Goal: Information Seeking & Learning: Learn about a topic

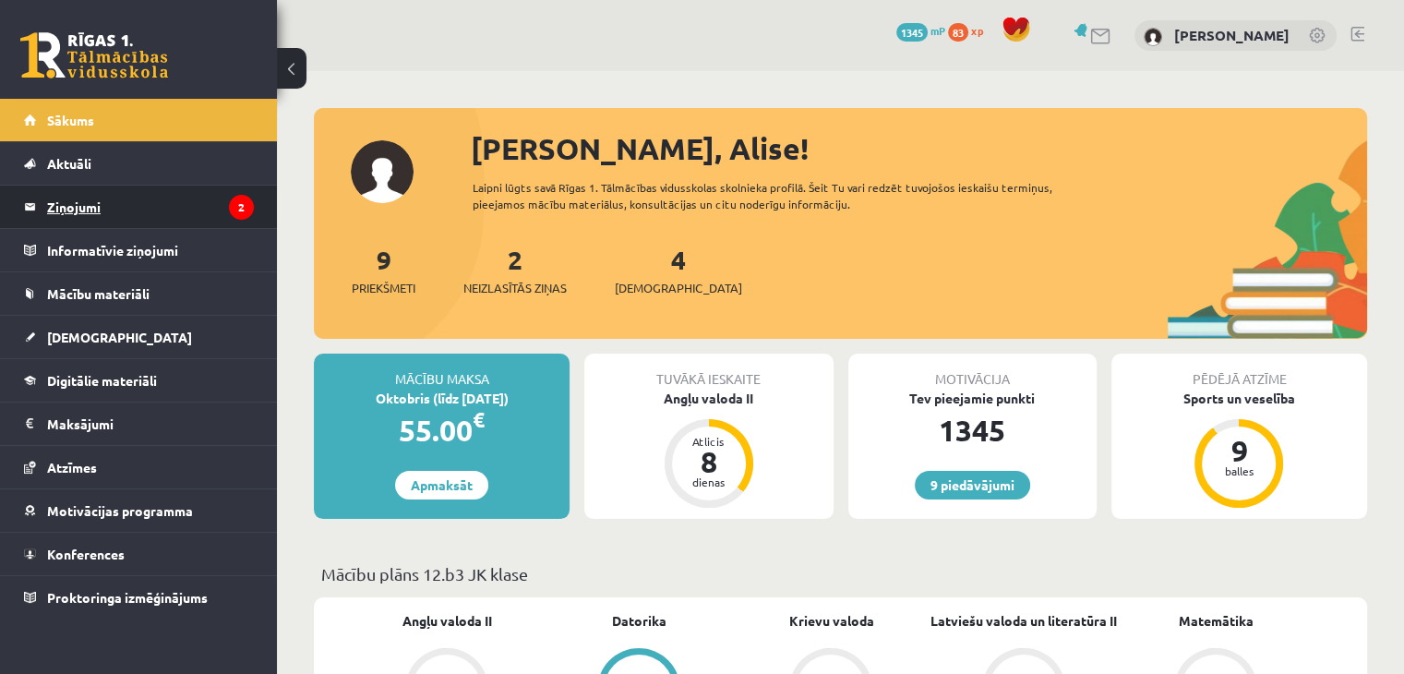
click at [189, 211] on legend "Ziņojumi 2" at bounding box center [150, 207] width 207 height 42
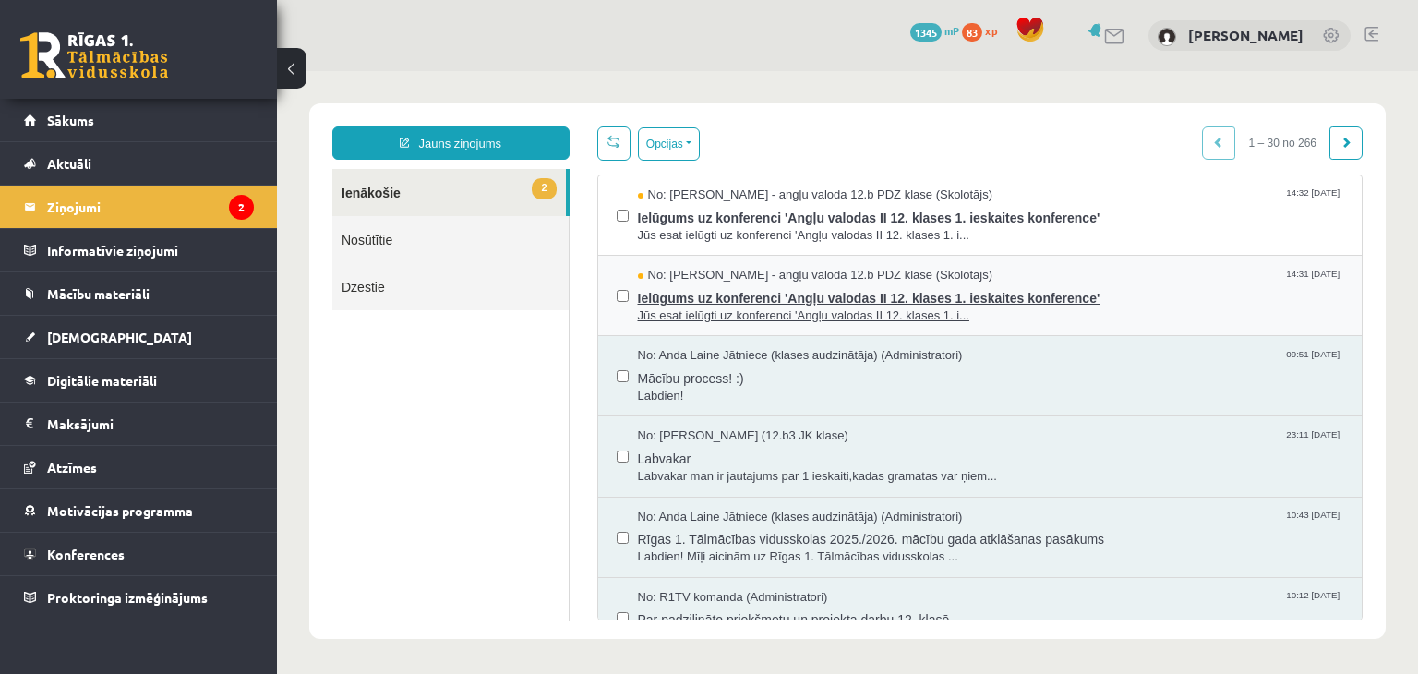
click at [810, 267] on span "No: Agnese Vaškūna - angļu valoda 12.b PDZ klase (Skolotājs)" at bounding box center [815, 276] width 355 height 18
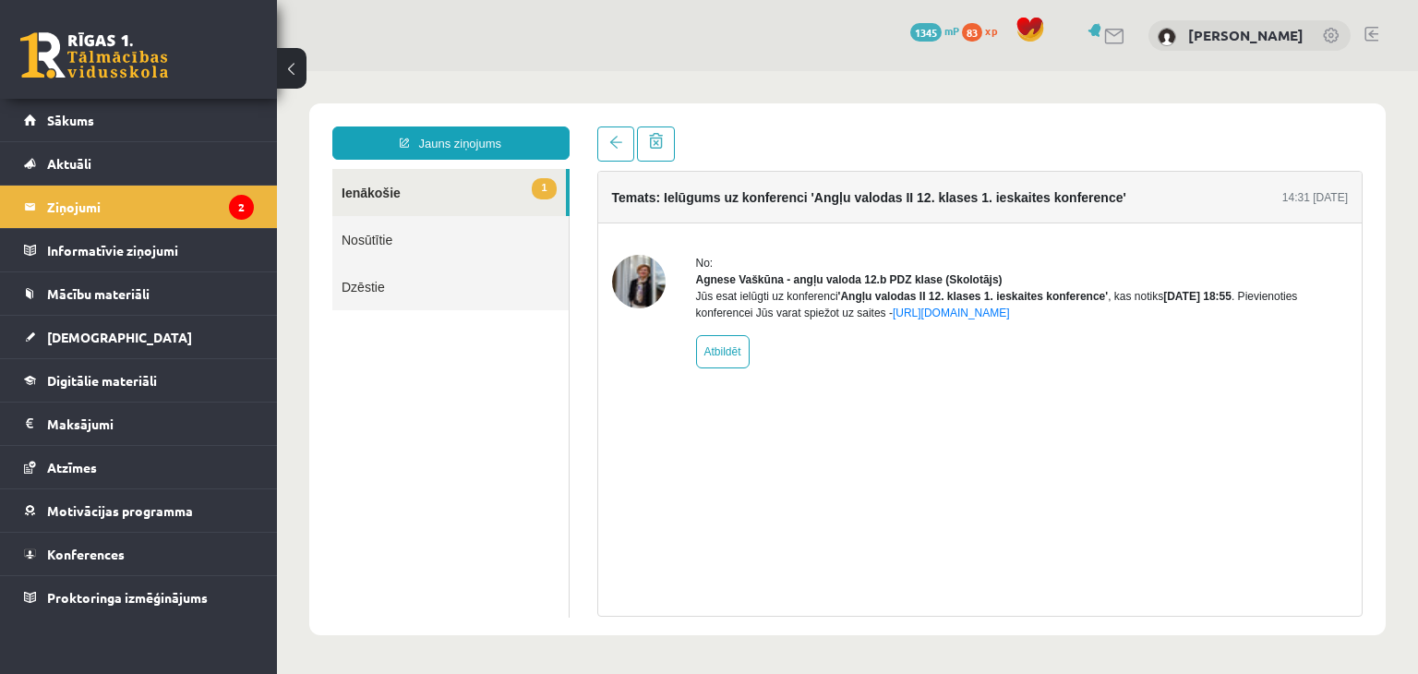
click at [492, 186] on link "1 Ienākošie" at bounding box center [449, 192] width 234 height 47
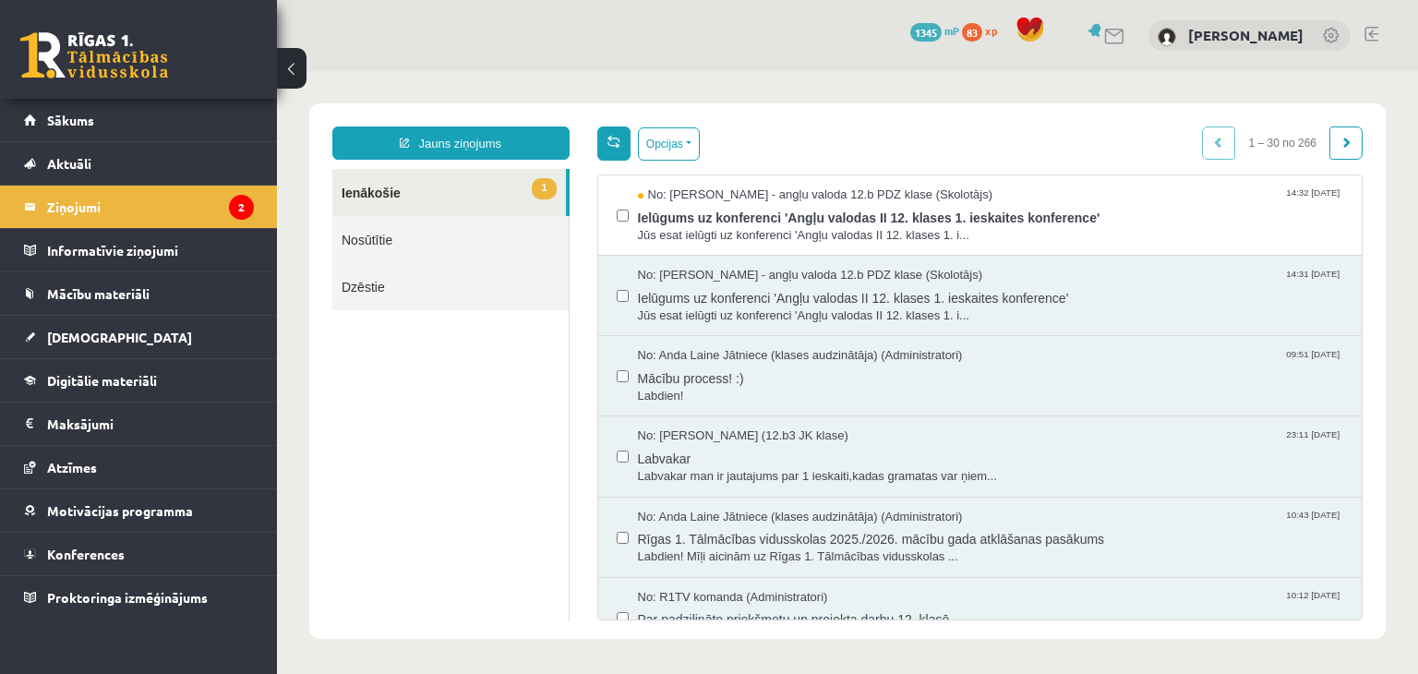
click at [616, 160] on div "Opcijas Atzīmēt visus ziņojumus Atcelt izvēlētos Atzīmēt visus kā lasītus Atzīm…" at bounding box center [980, 373] width 794 height 494
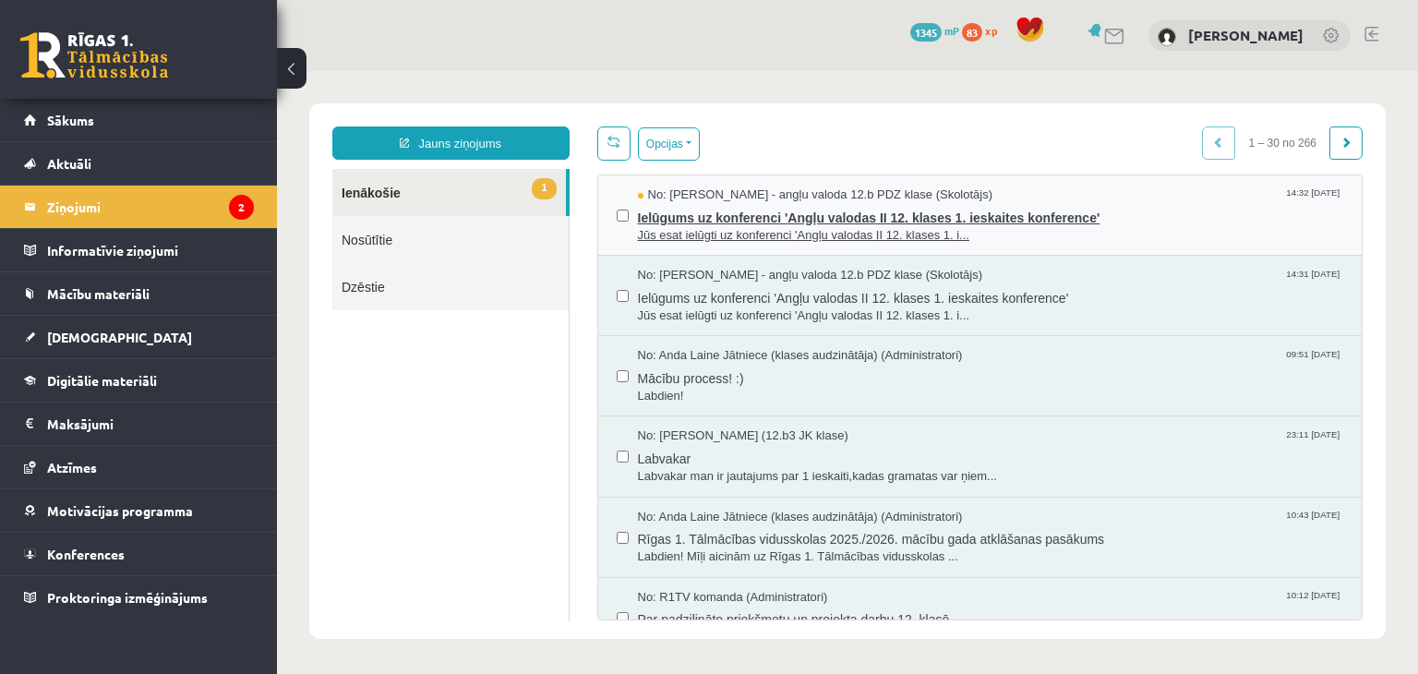
click at [679, 211] on span "Ielūgums uz konferenci 'Angļu valodas II 12. klases 1. ieskaites konference'" at bounding box center [991, 215] width 706 height 23
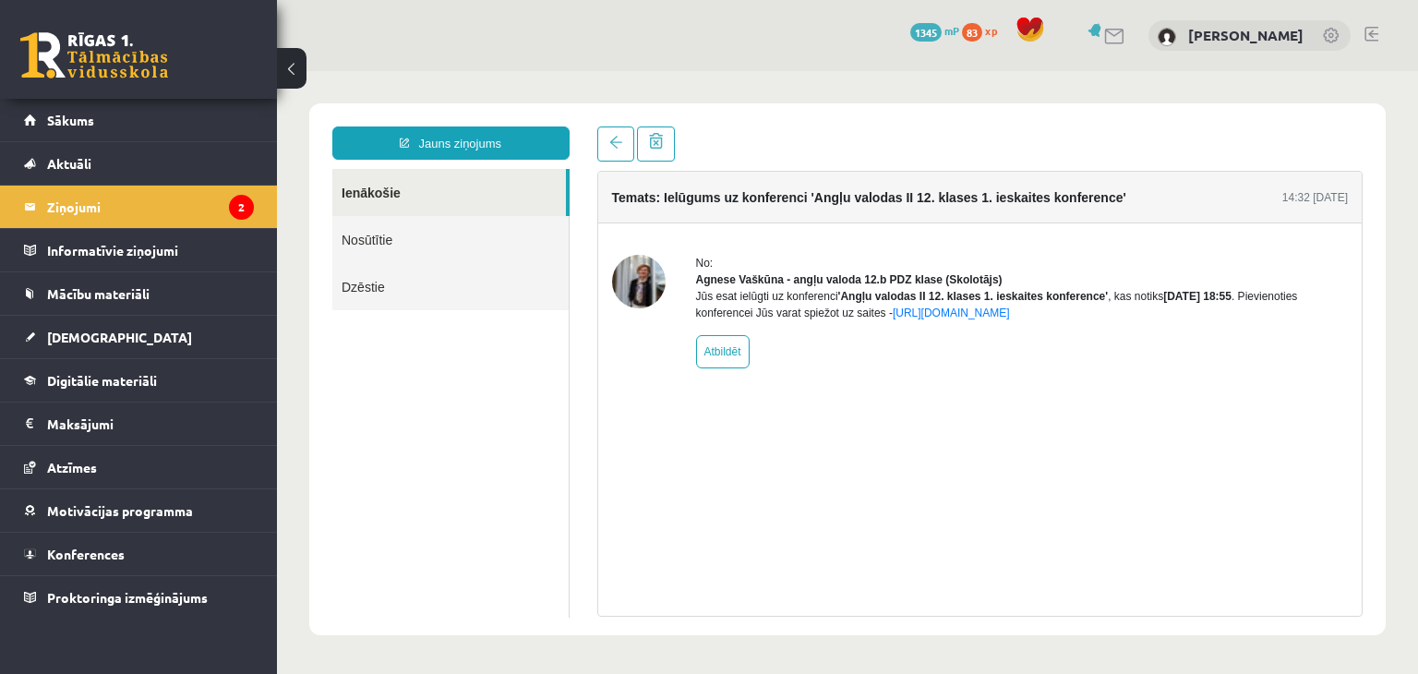
click at [161, 54] on link at bounding box center [94, 55] width 148 height 46
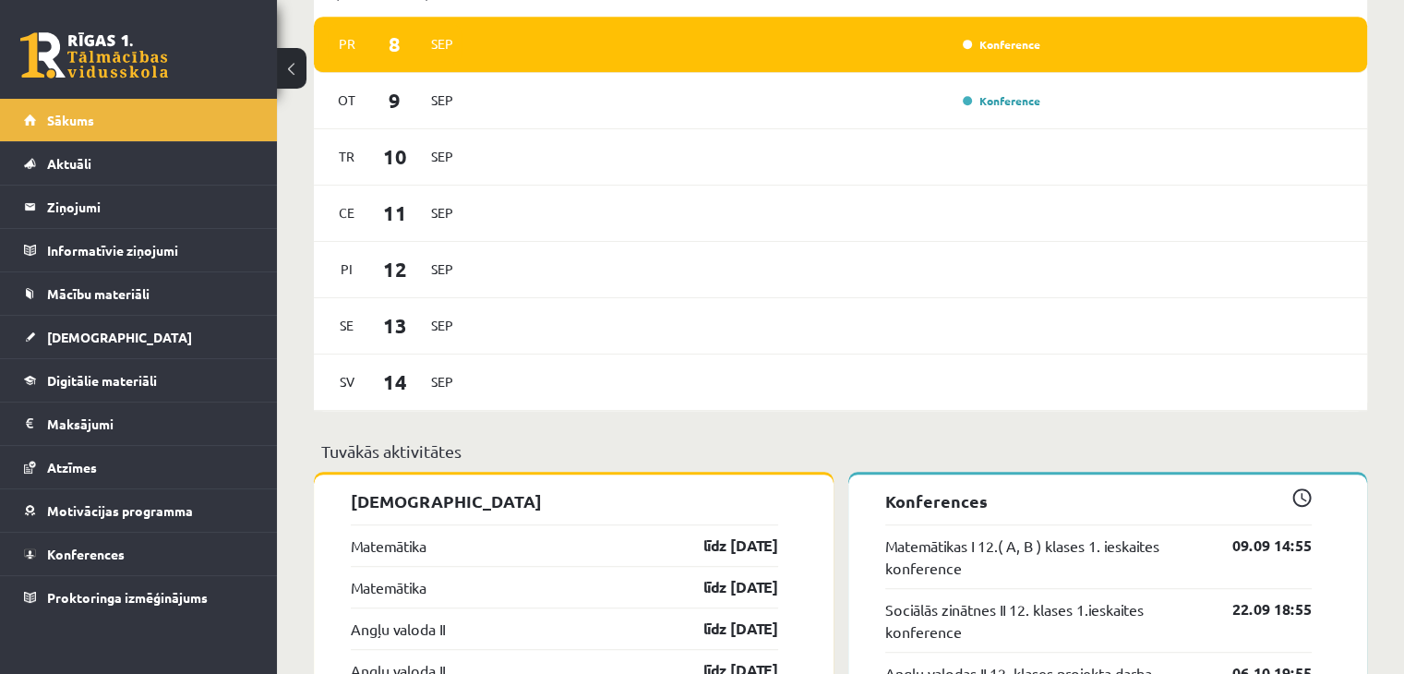
scroll to position [1060, 0]
click at [991, 45] on link "Konference" at bounding box center [1002, 44] width 78 height 15
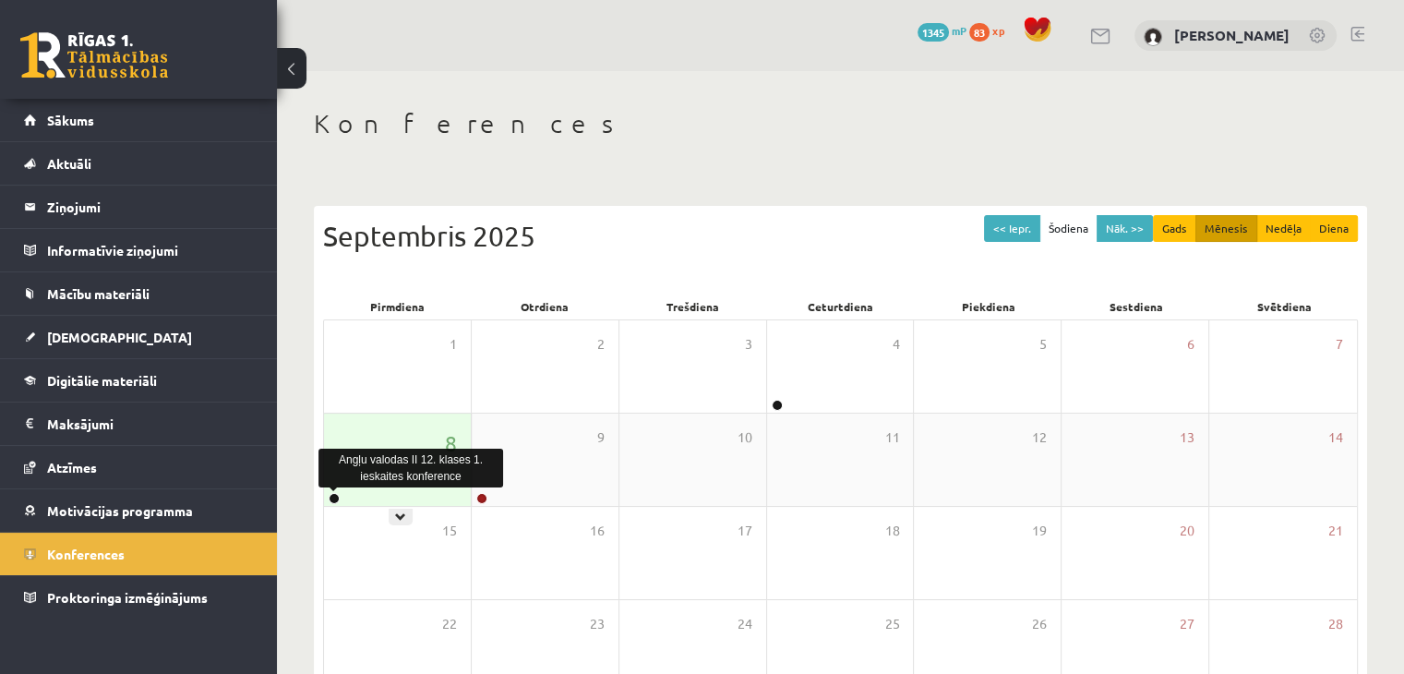
click at [335, 498] on link at bounding box center [334, 498] width 11 height 11
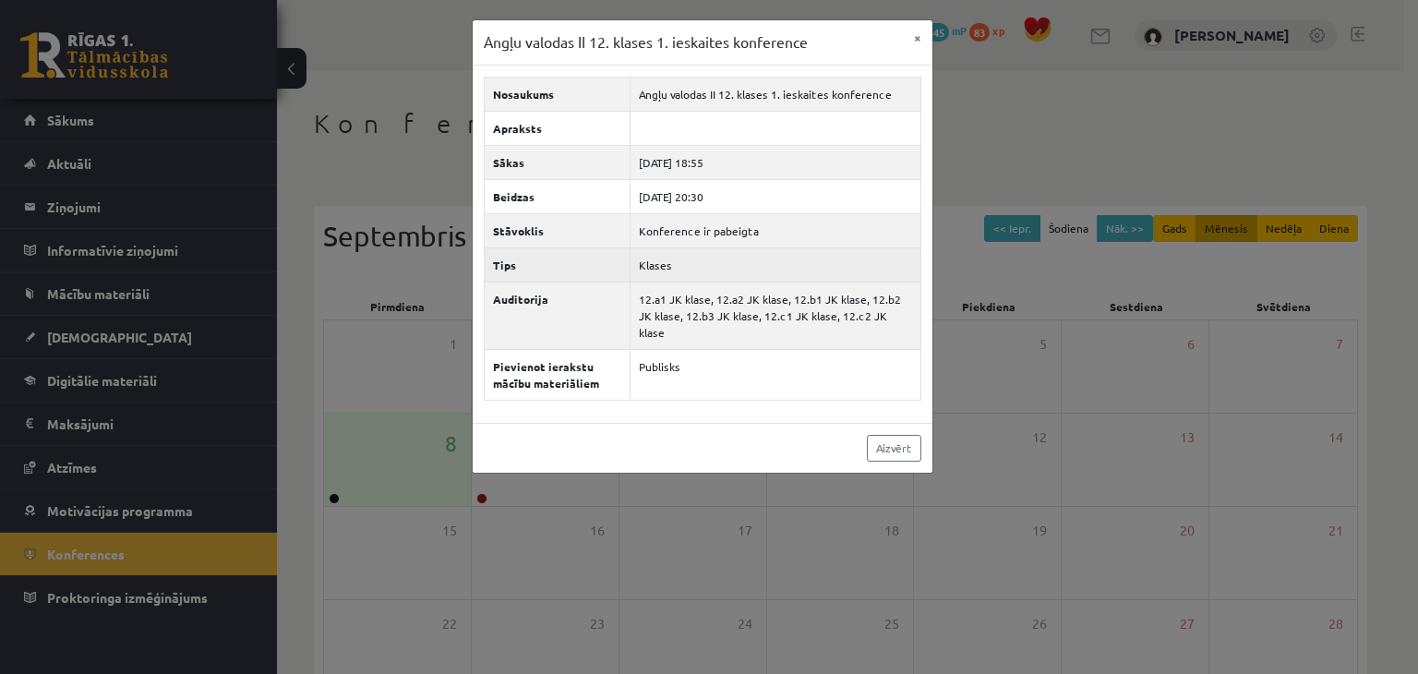
click at [658, 267] on td "Klases" at bounding box center [775, 264] width 290 height 34
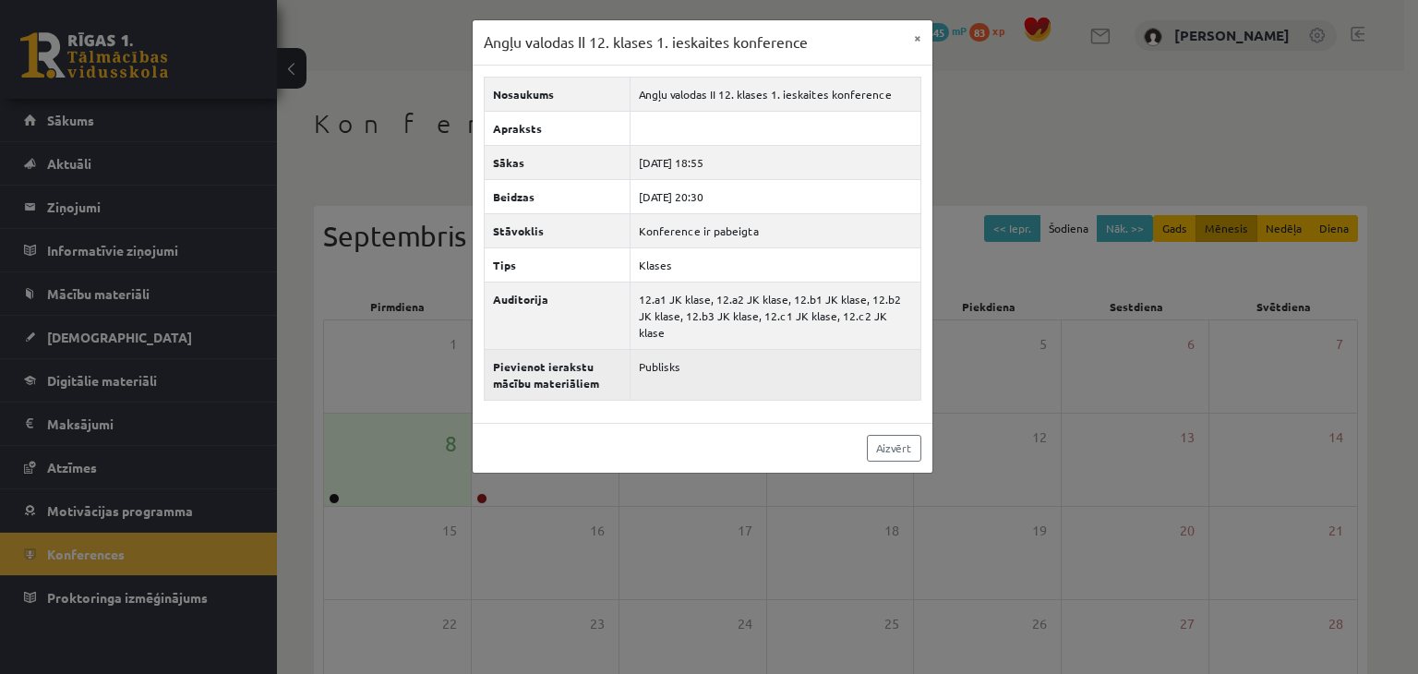
click at [771, 372] on td "Publisks" at bounding box center [775, 374] width 290 height 51
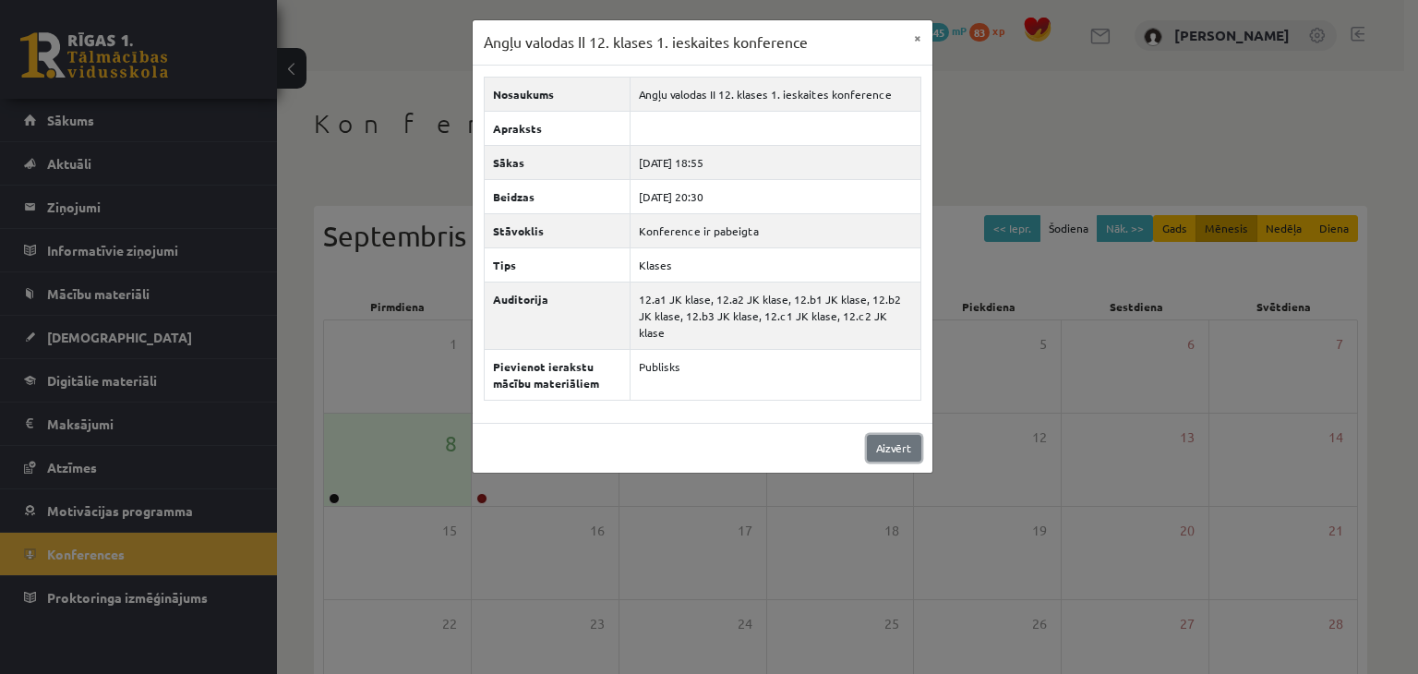
click at [886, 435] on link "Aizvērt" at bounding box center [894, 448] width 54 height 27
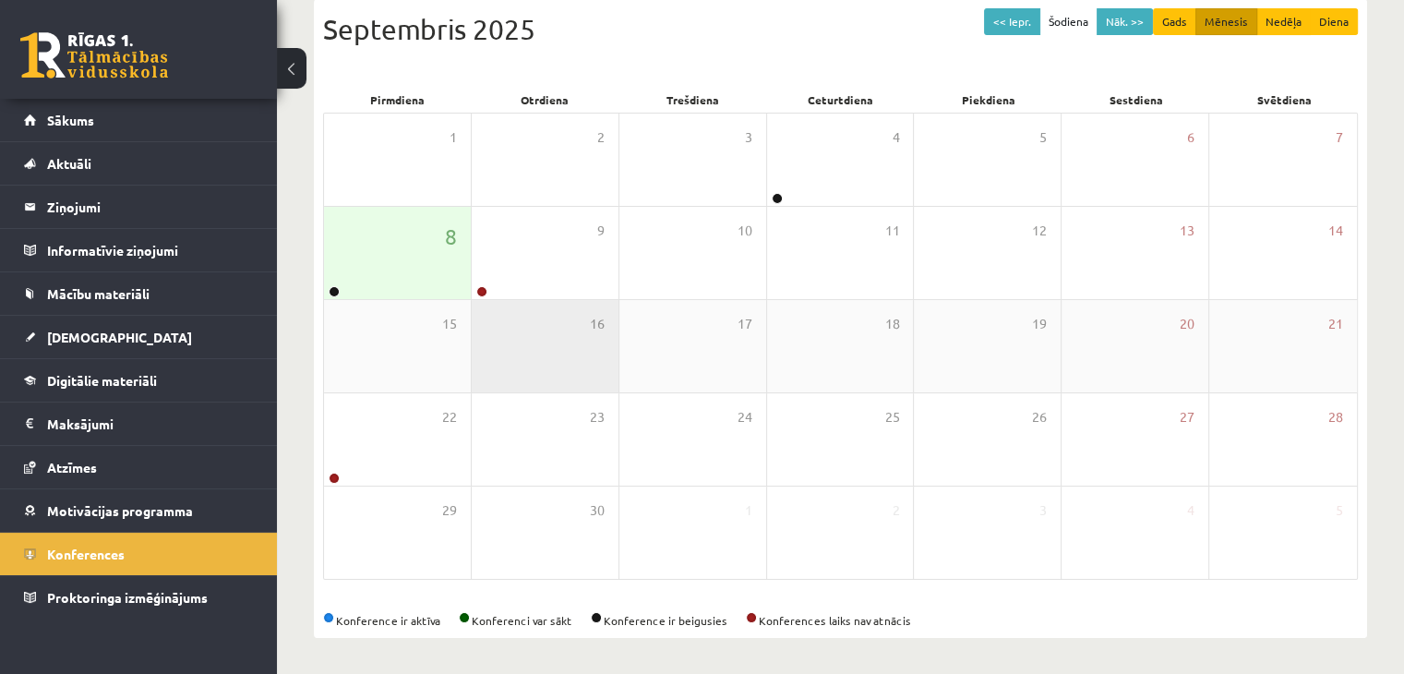
scroll to position [207, 0]
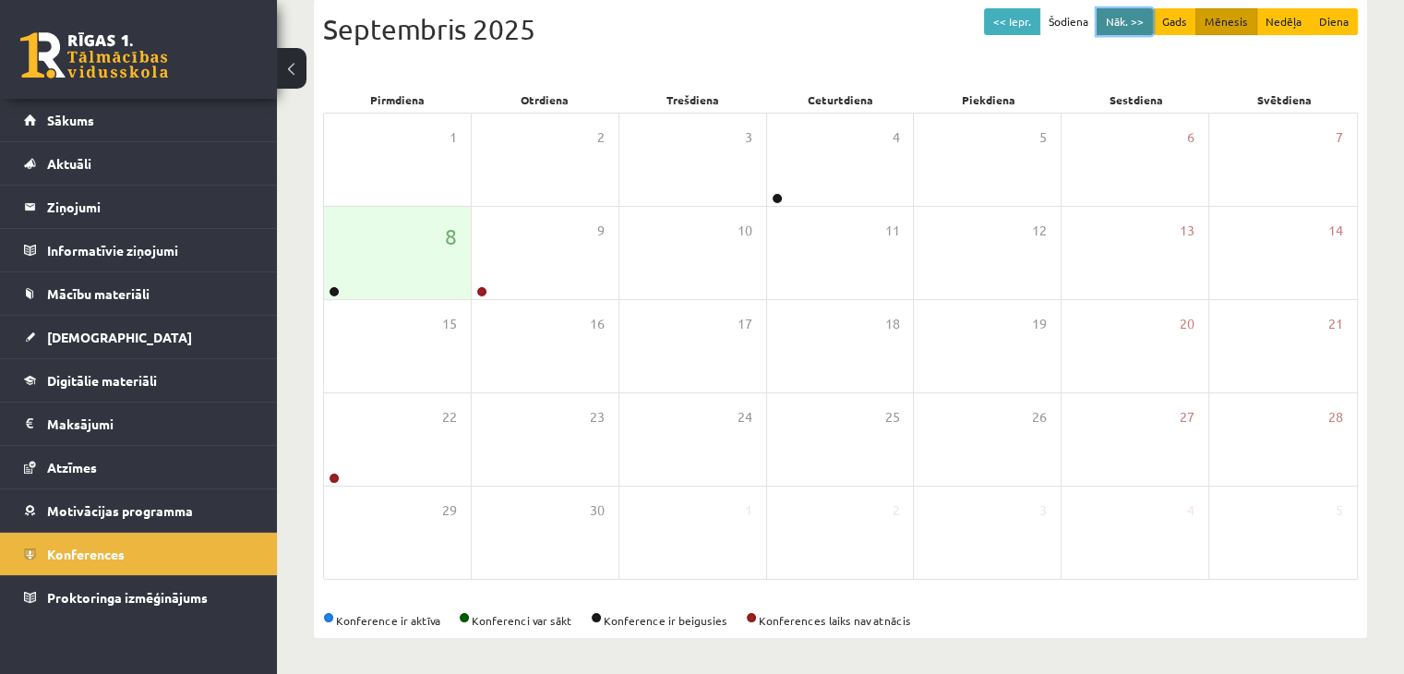
click at [1129, 30] on button "Nāk. >>" at bounding box center [1125, 21] width 56 height 27
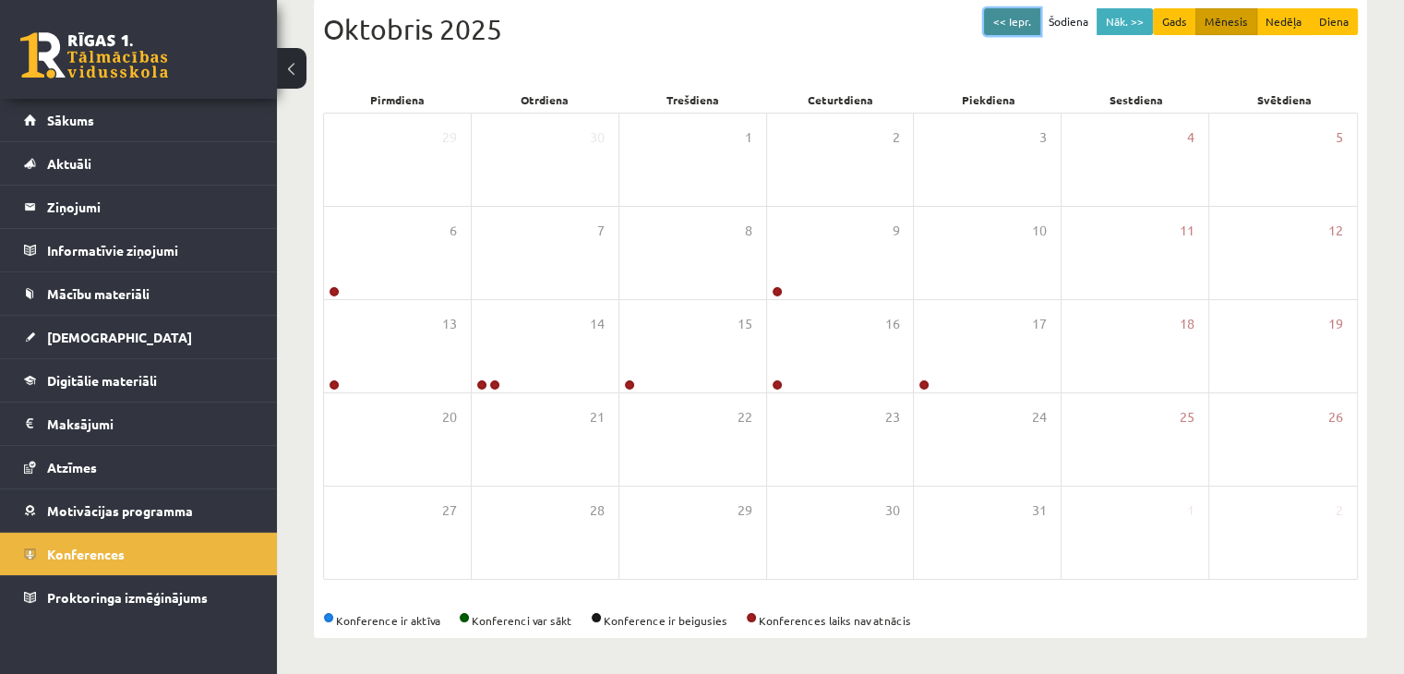
click at [1008, 32] on button "<< Iepr." at bounding box center [1012, 21] width 56 height 27
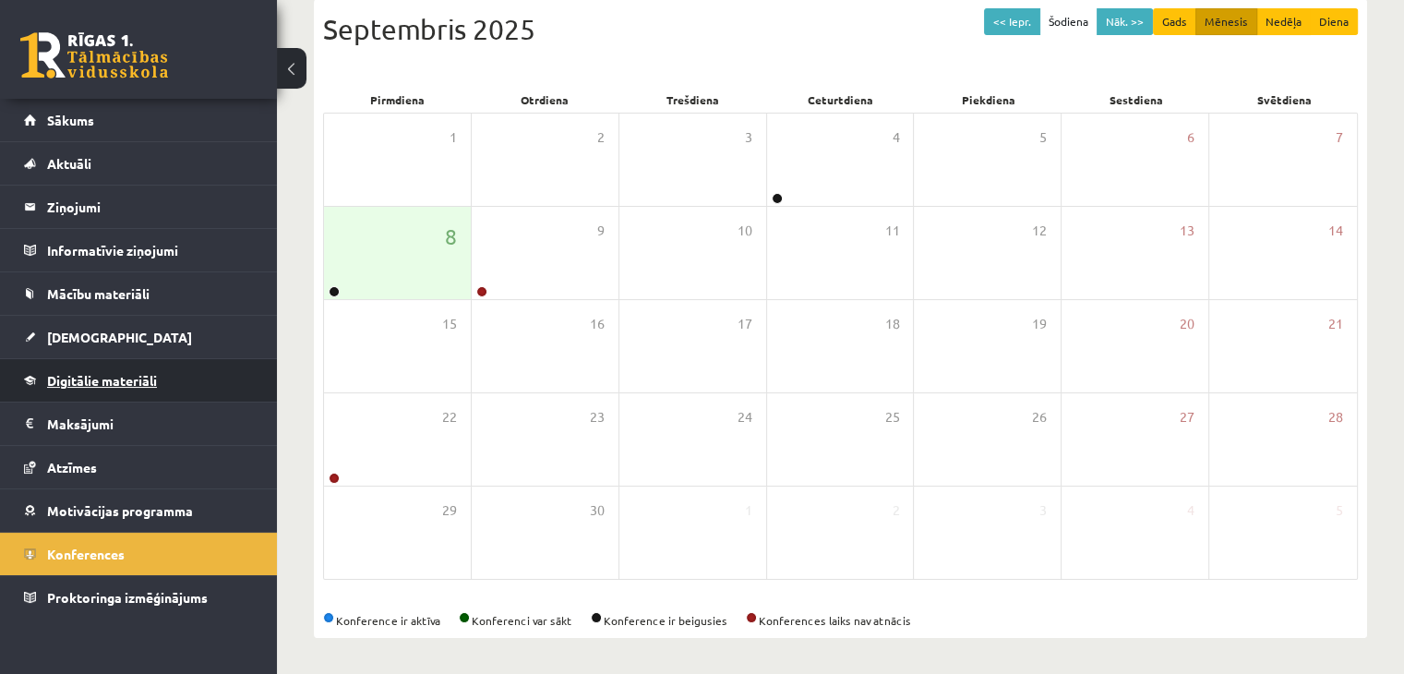
click at [89, 375] on span "Digitālie materiāli" at bounding box center [102, 380] width 110 height 17
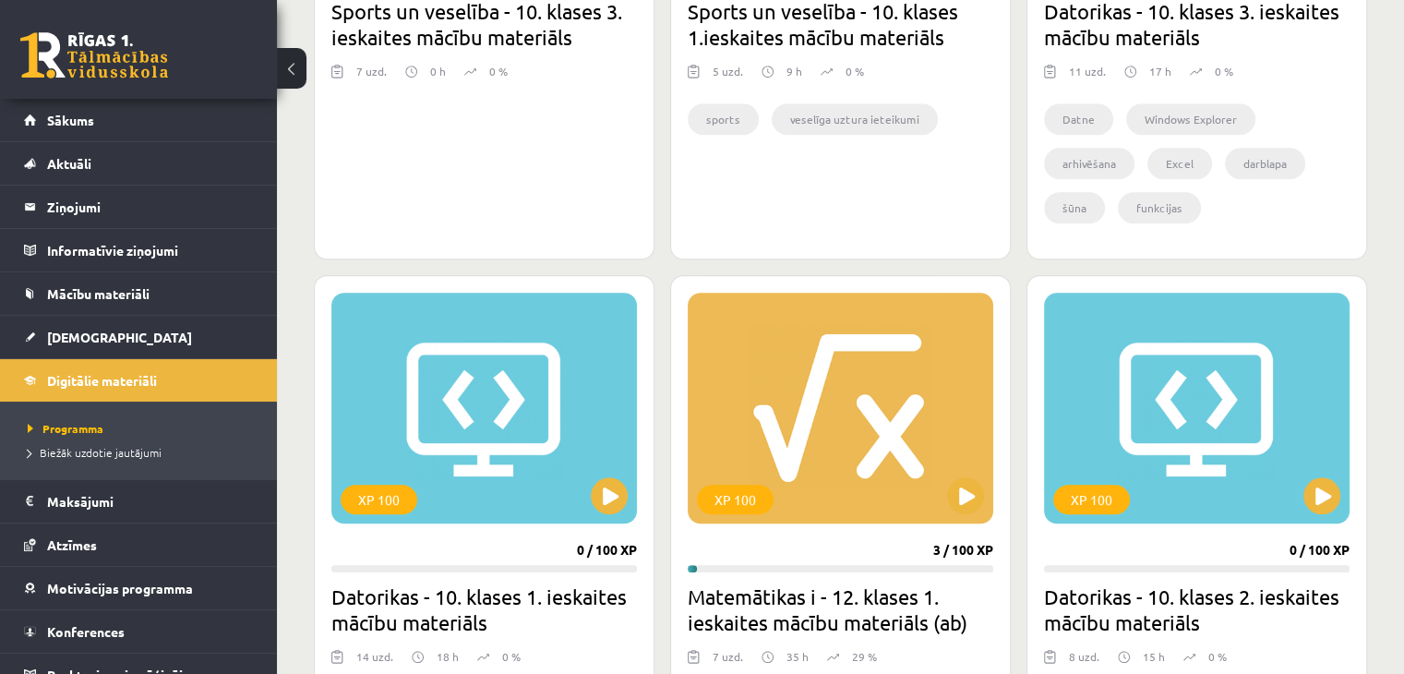
scroll to position [1481, 0]
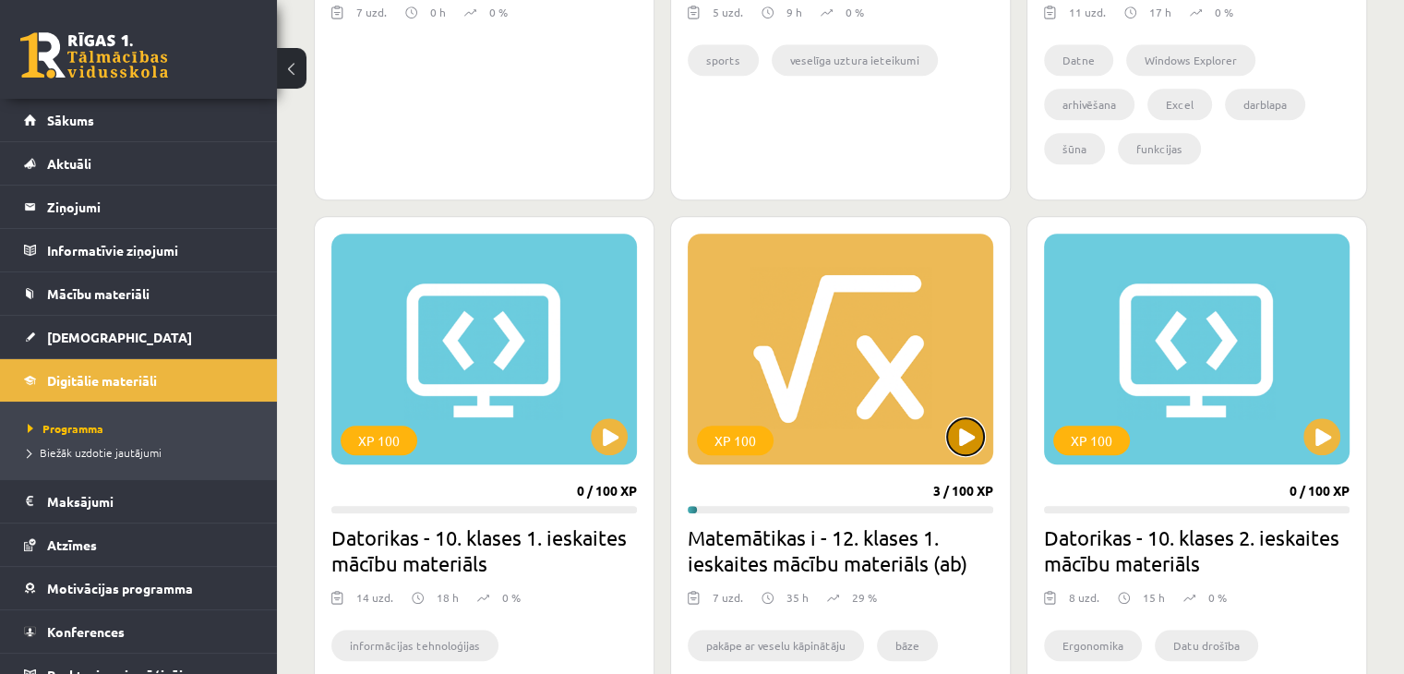
click at [961, 438] on button at bounding box center [965, 436] width 37 height 37
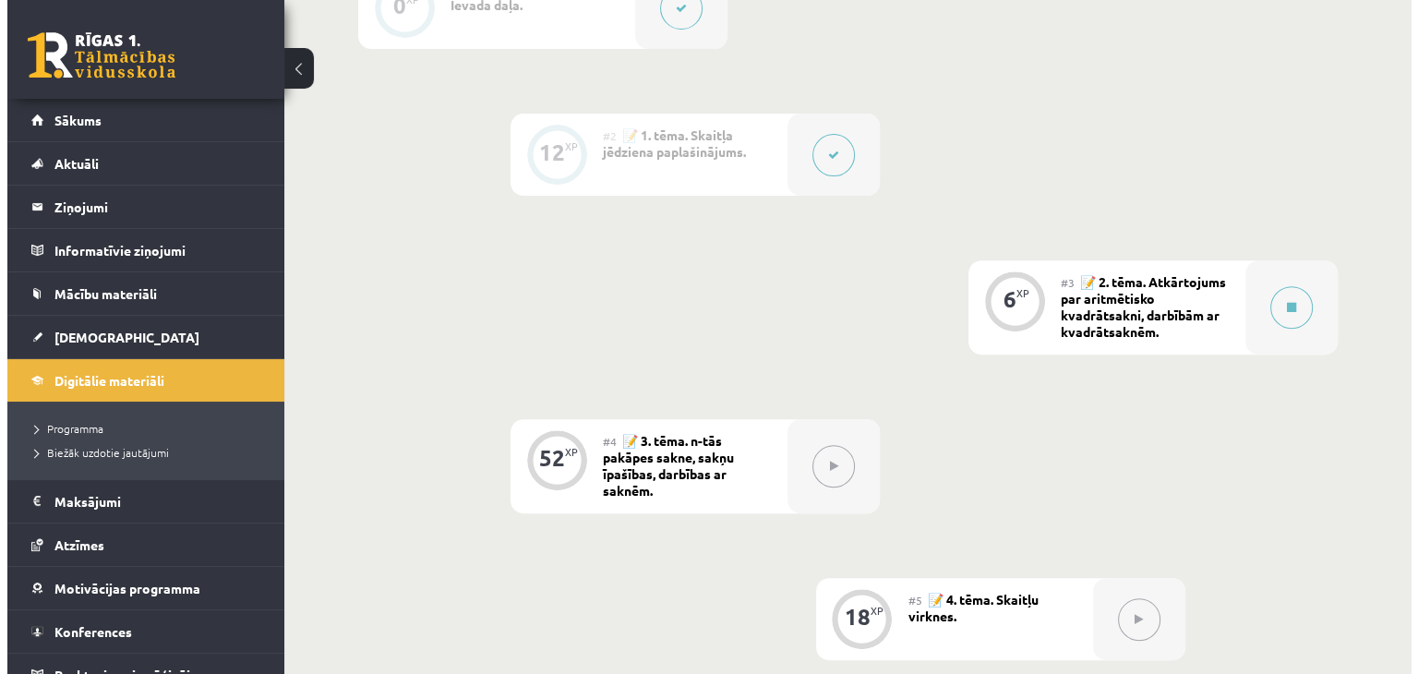
scroll to position [642, 0]
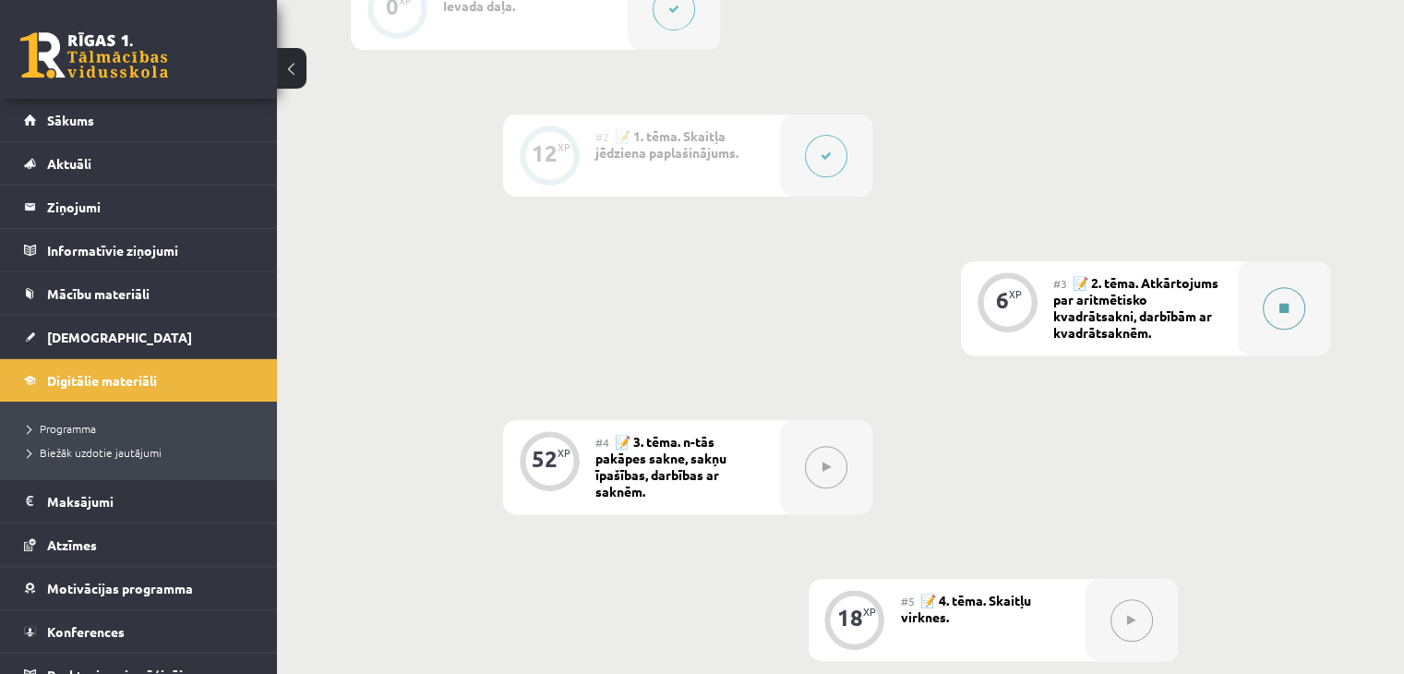
click at [1256, 314] on div at bounding box center [1284, 308] width 92 height 94
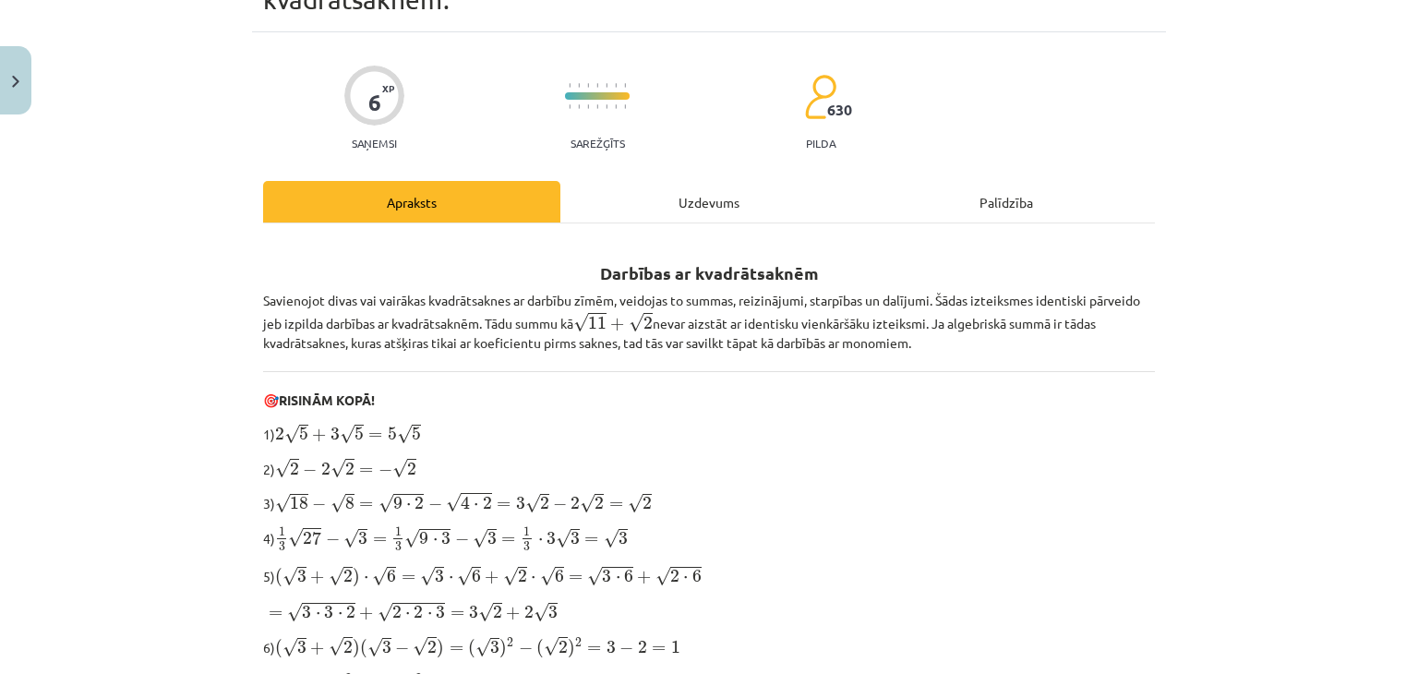
scroll to position [73, 0]
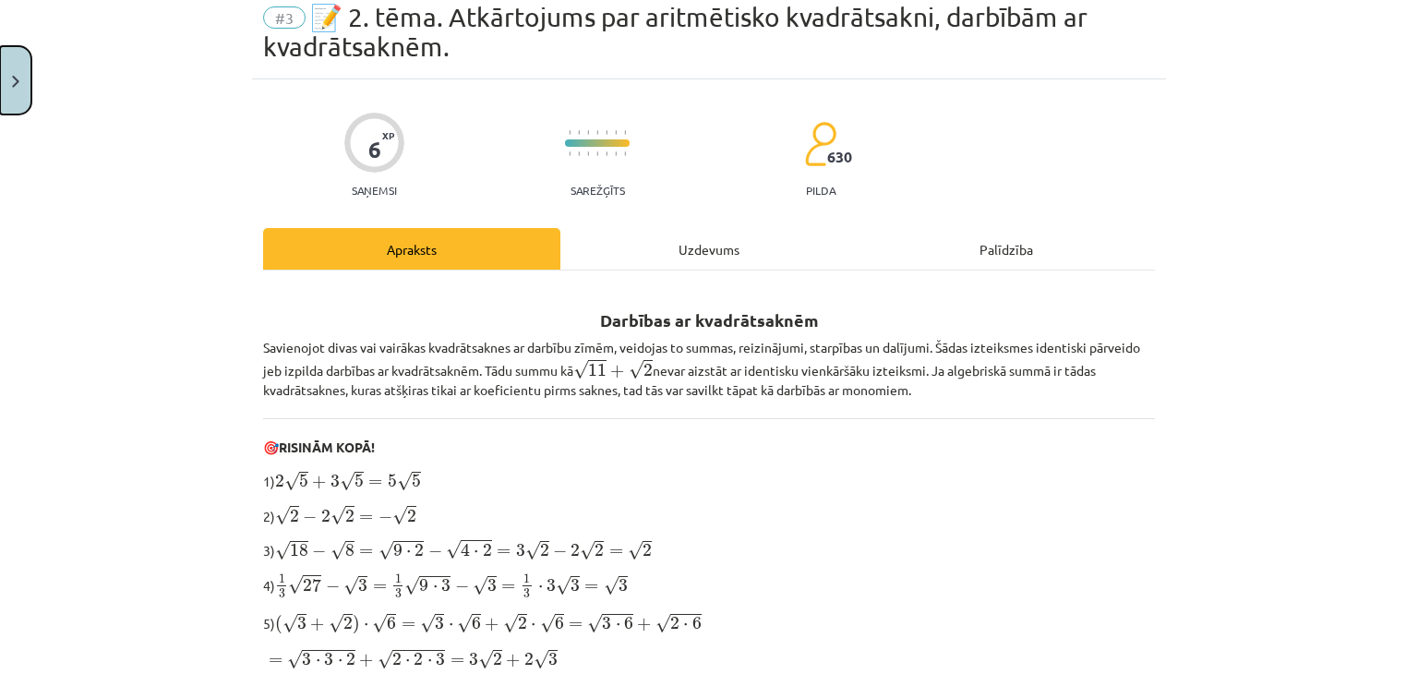
click at [0, 85] on button "Close" at bounding box center [15, 80] width 31 height 68
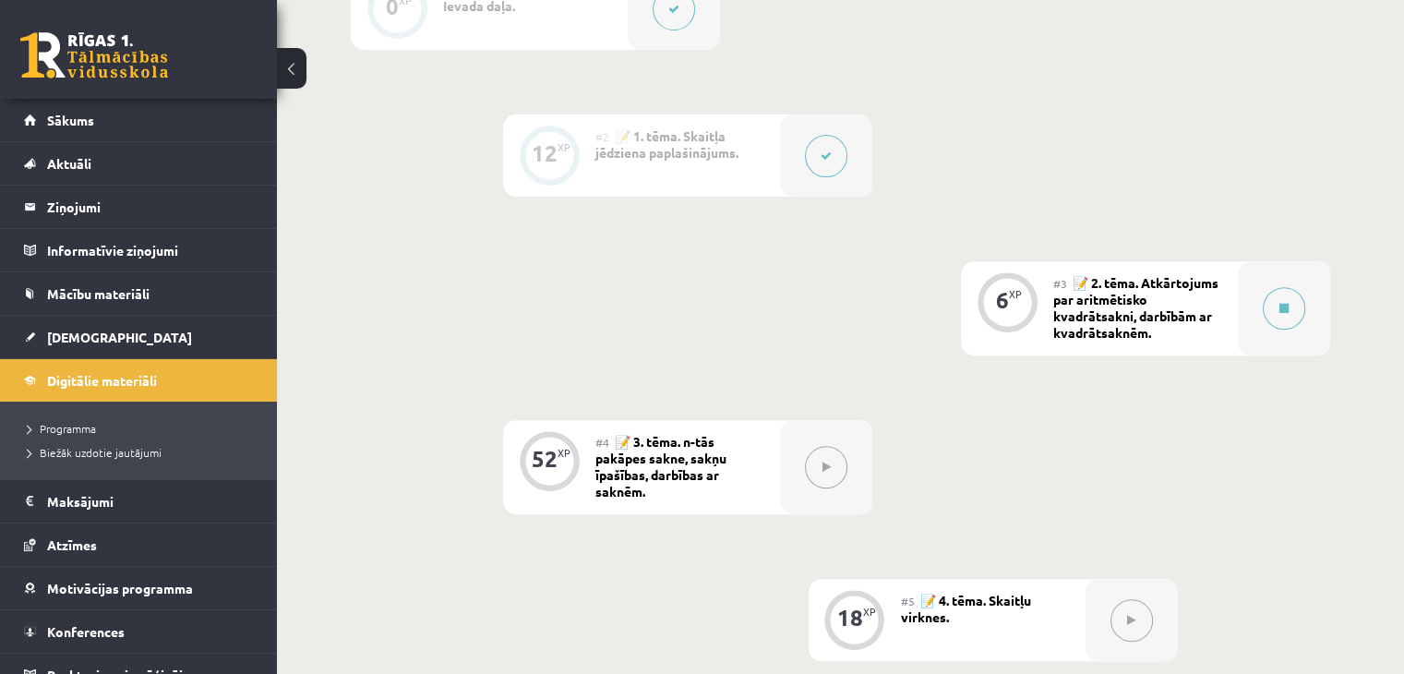
click at [853, 138] on div at bounding box center [826, 155] width 92 height 82
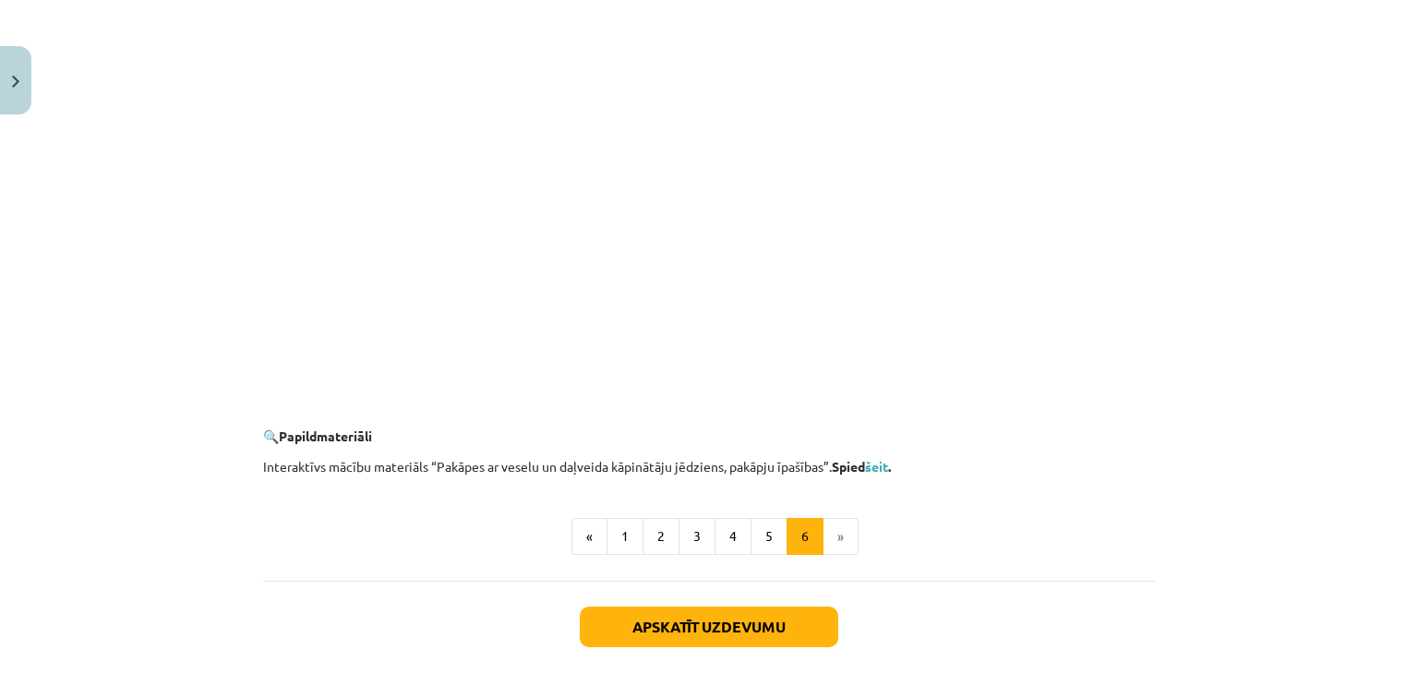
scroll to position [1698, 0]
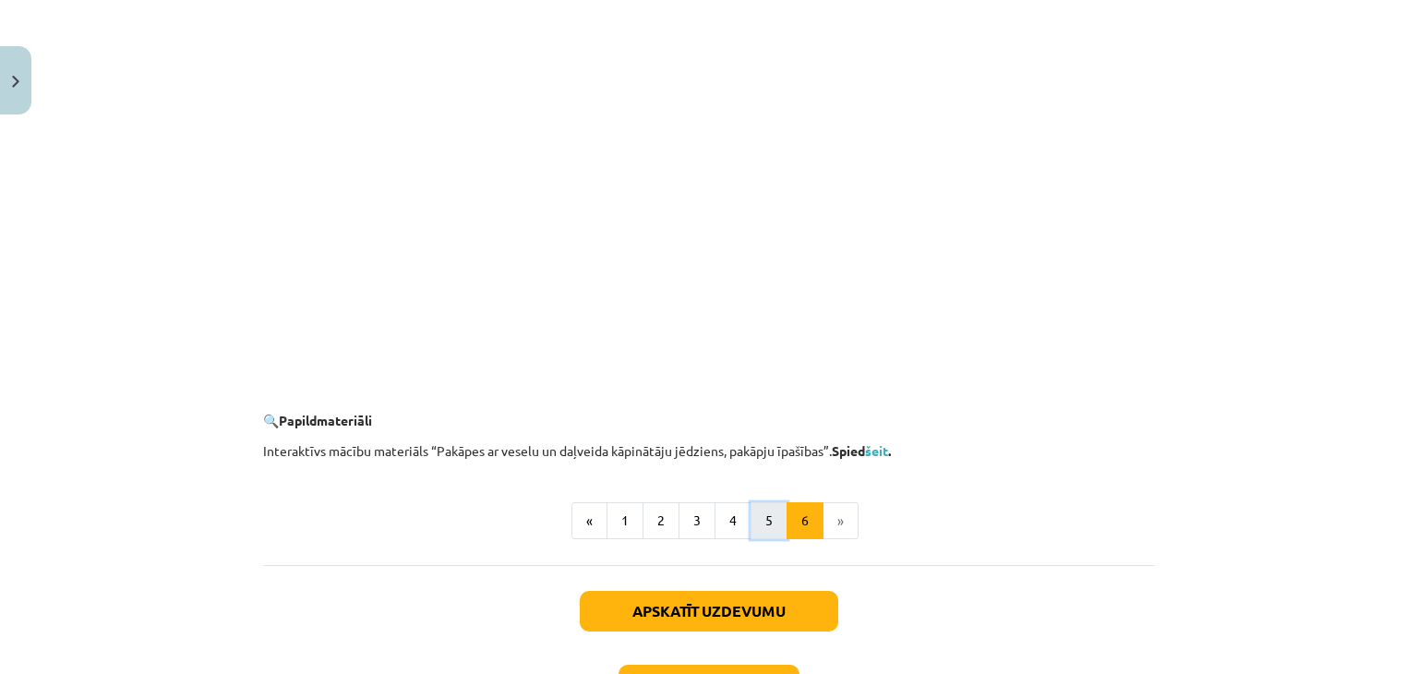
click at [753, 502] on button "5" at bounding box center [768, 520] width 37 height 37
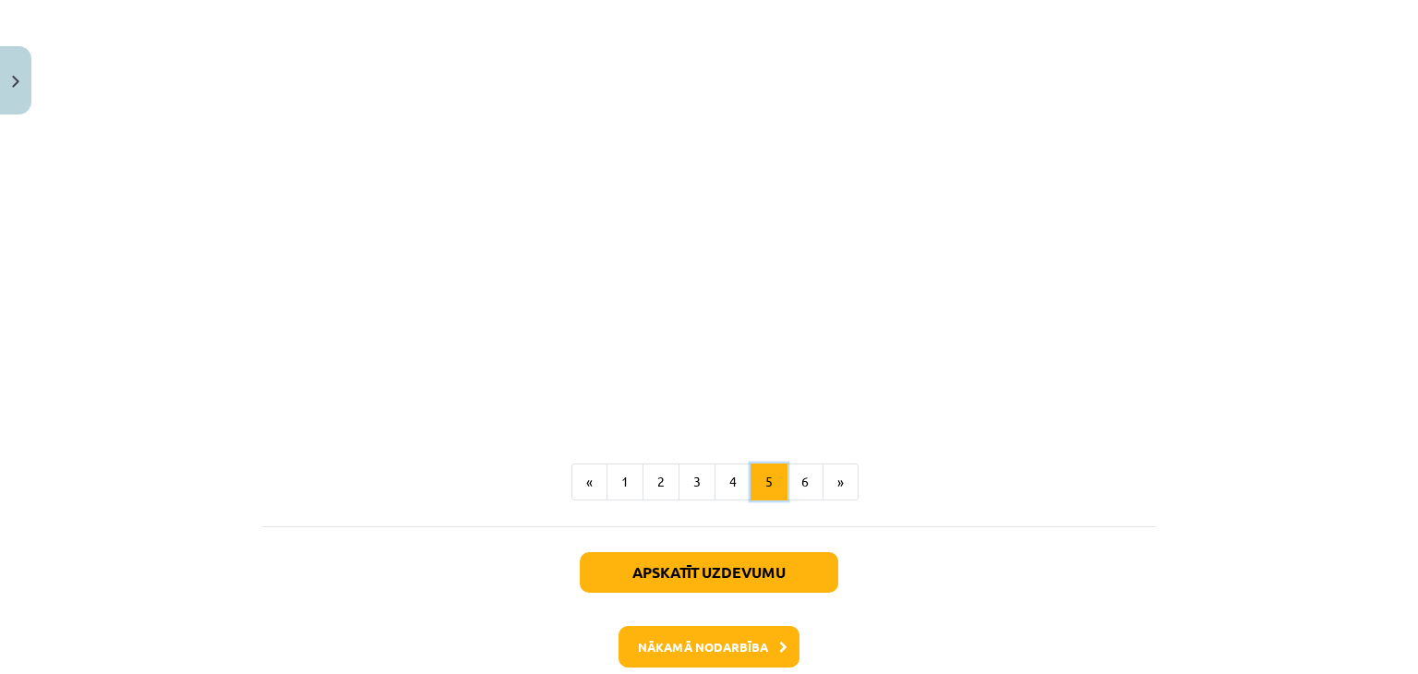
scroll to position [2252, 0]
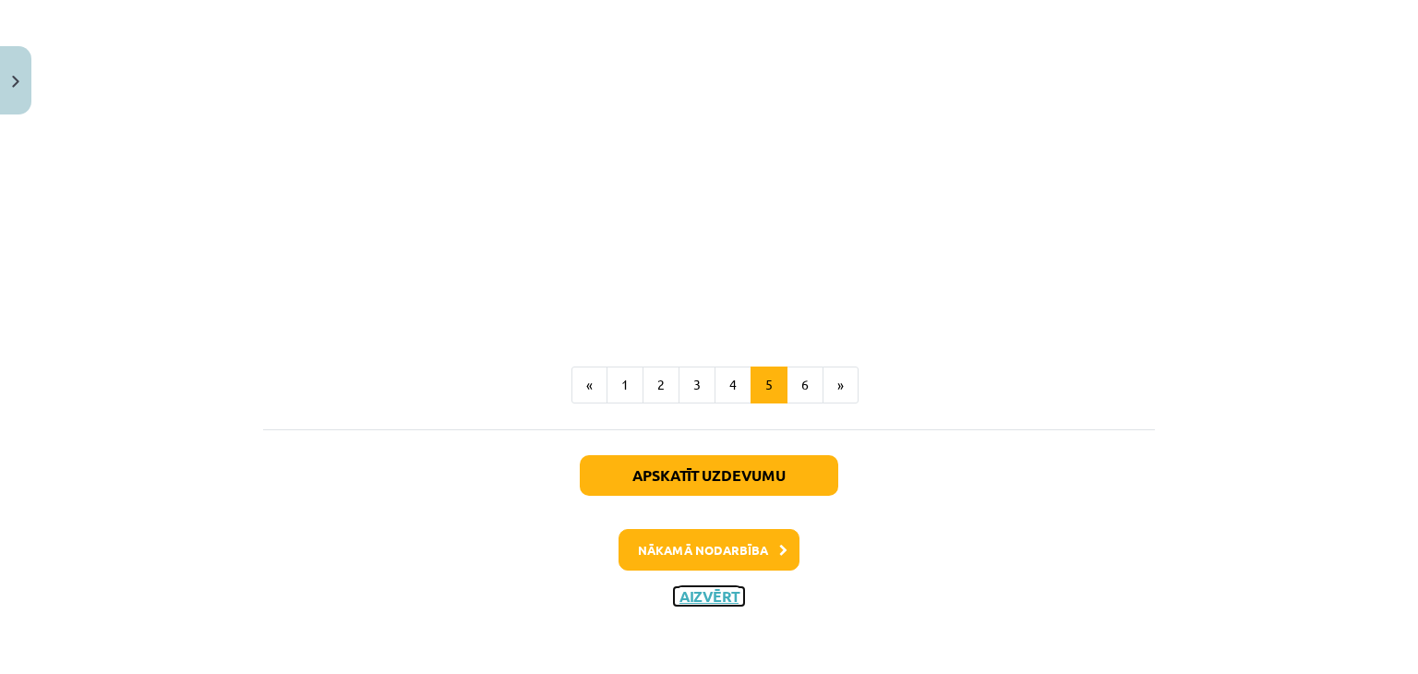
click at [690, 588] on button "Aizvērt" at bounding box center [709, 596] width 70 height 18
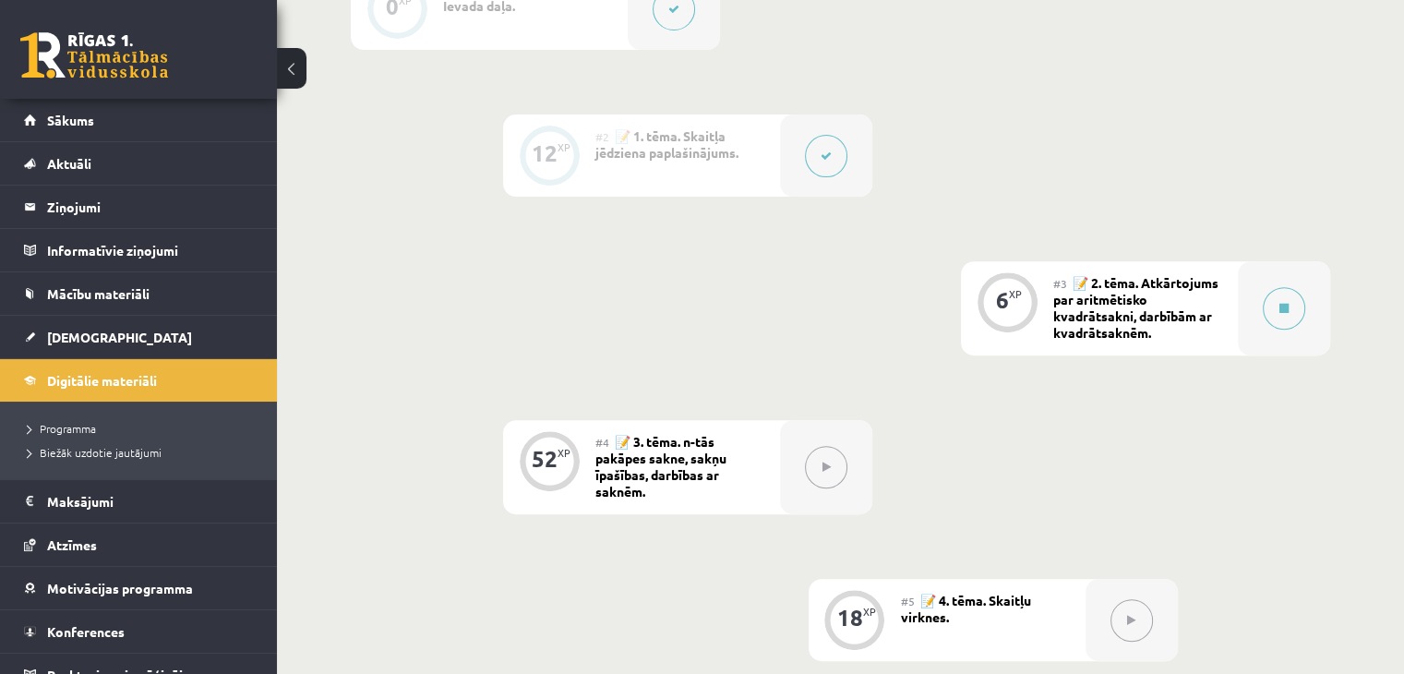
click at [1218, 335] on div "#3 📝 2. tēma. Atkārtojums par aritmētisko kvadrātsakni, darbībām ar kvadrātsakn…" at bounding box center [1145, 308] width 185 height 94
click at [1233, 298] on div "#3 📝 2. tēma. Atkārtojums par aritmētisko kvadrātsakni, darbībām ar kvadrātsakn…" at bounding box center [1145, 308] width 185 height 94
click at [1290, 318] on button at bounding box center [1284, 308] width 42 height 42
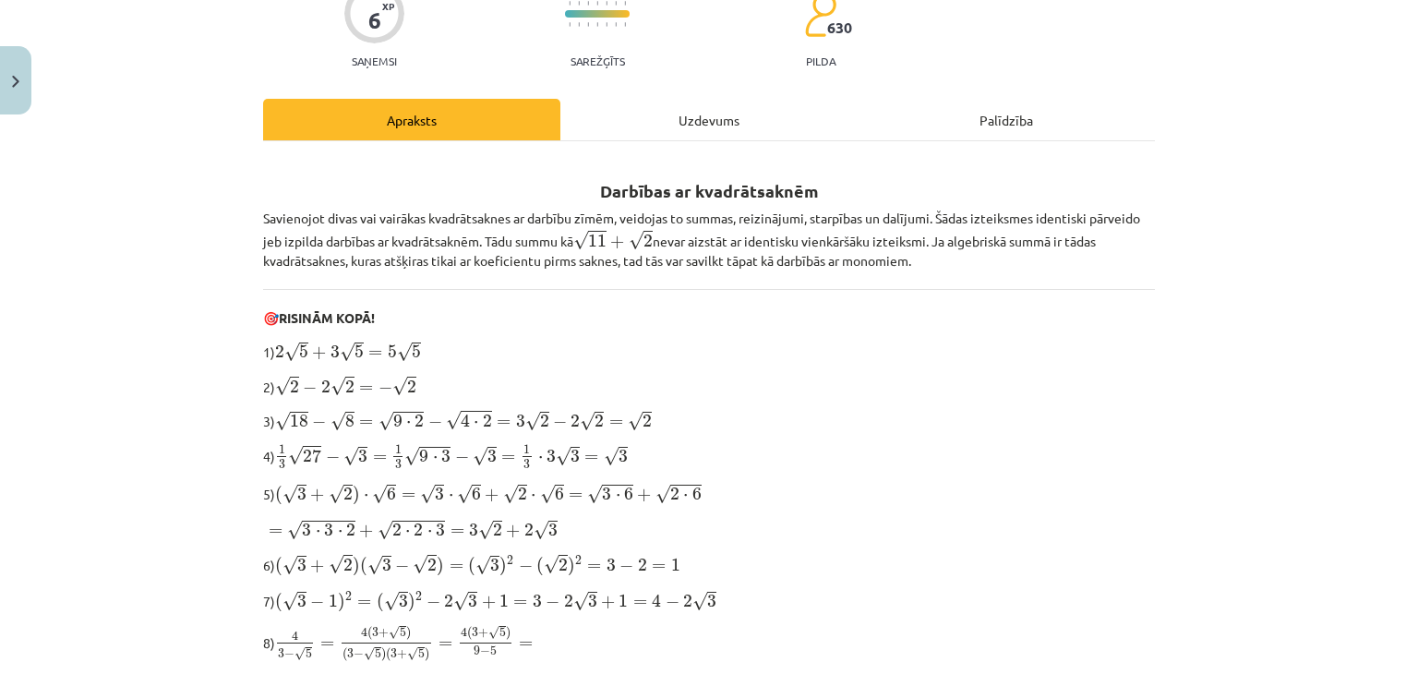
scroll to position [203, 0]
click at [1290, 318] on div "Mācību tēma: Matemātikas i - 12. klases 1. ieskaites mācību materiāls (ab) #3 📝…" at bounding box center [709, 337] width 1418 height 674
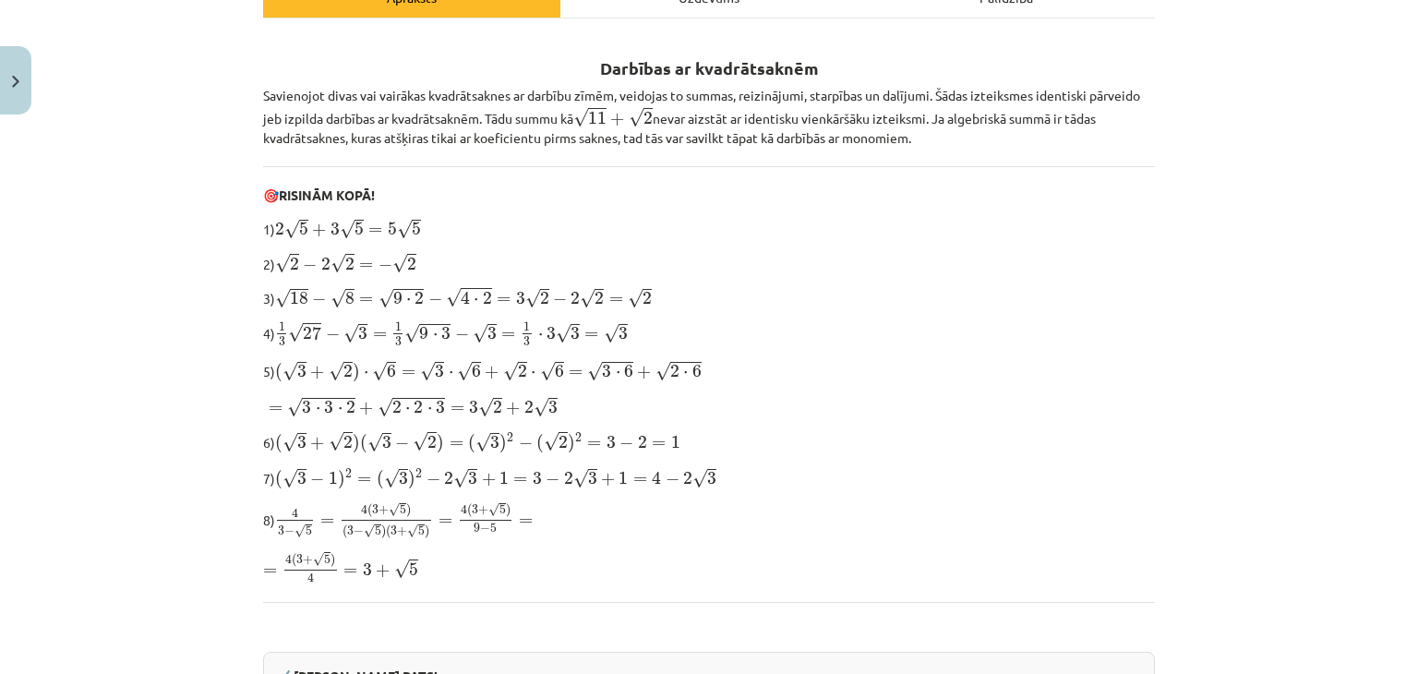
scroll to position [244, 0]
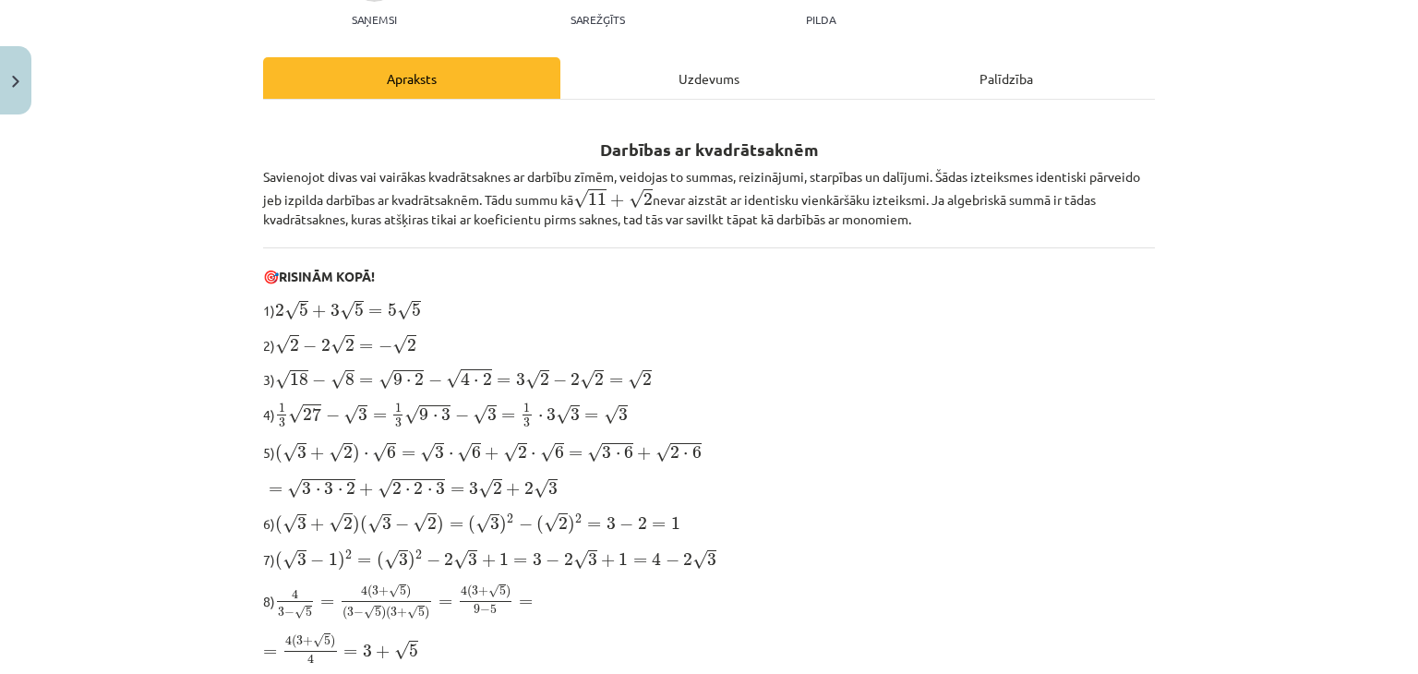
drag, startPoint x: 726, startPoint y: 108, endPoint x: 746, endPoint y: 462, distance: 355.0
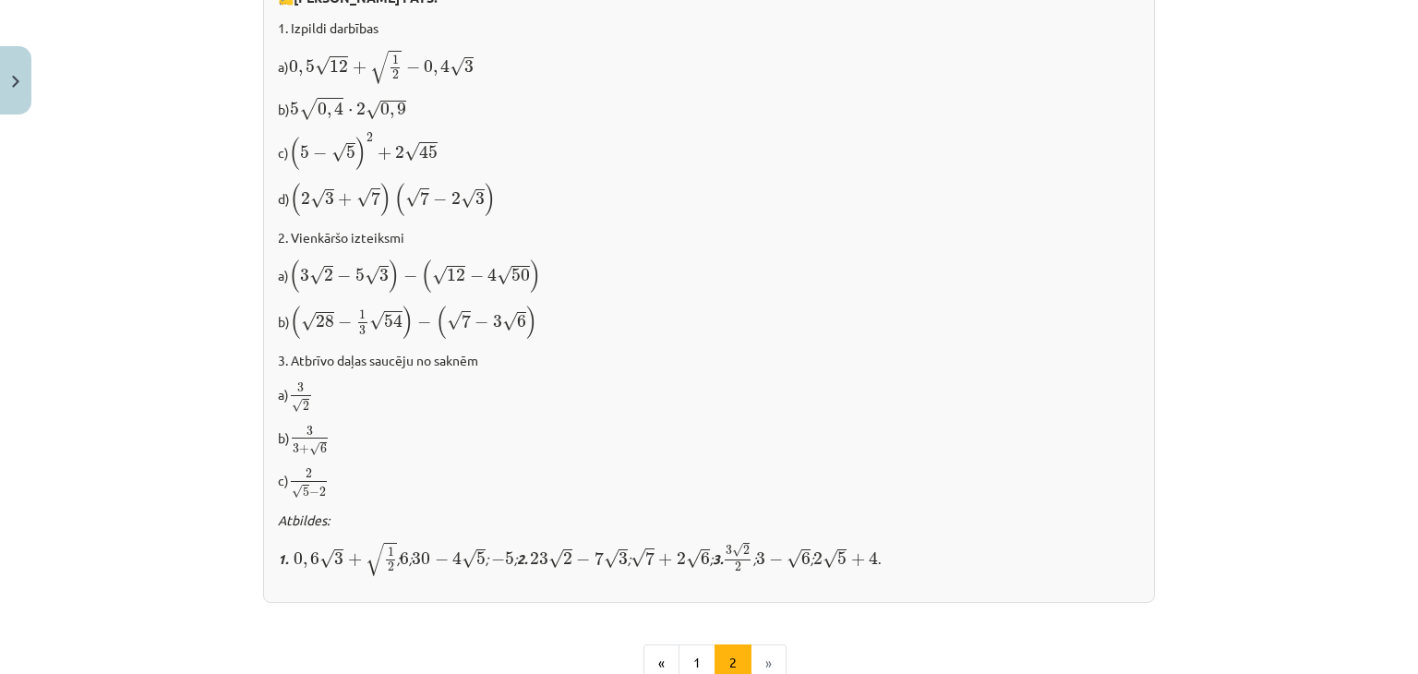
scroll to position [1210, 0]
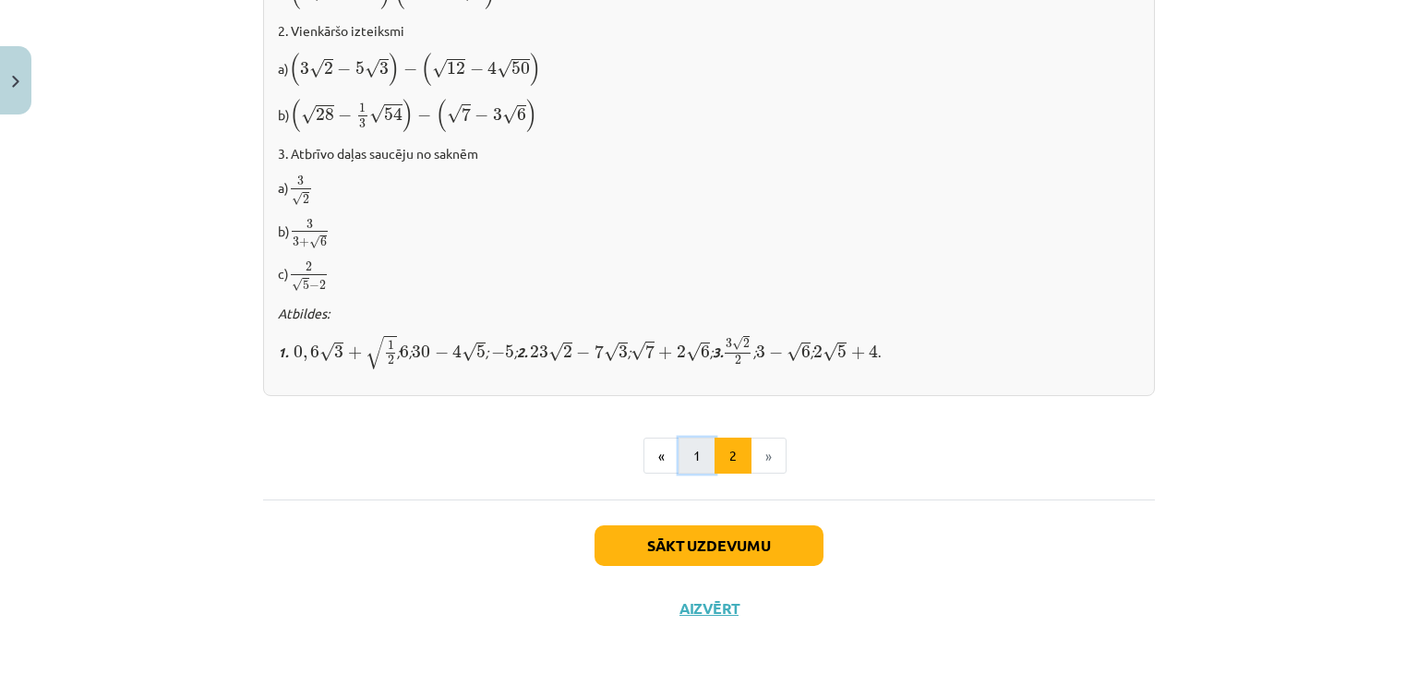
click at [690, 447] on button "1" at bounding box center [696, 456] width 37 height 37
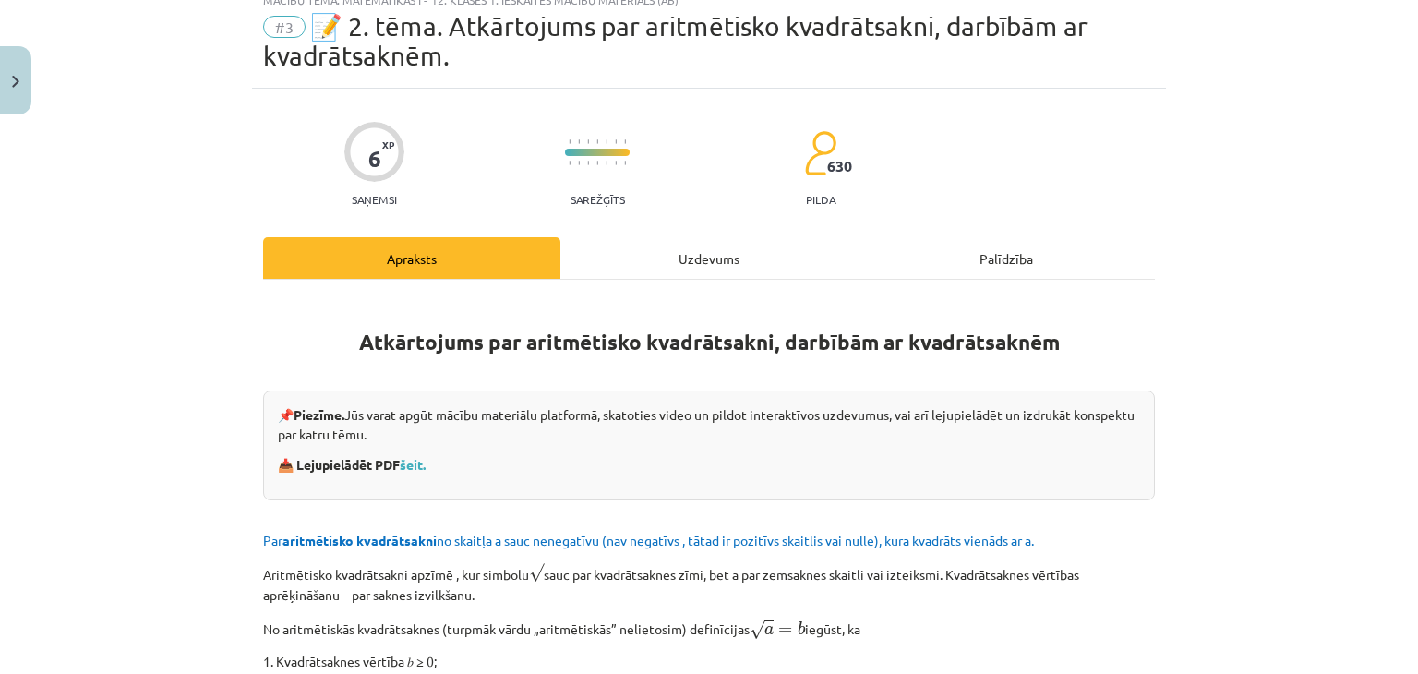
scroll to position [52, 0]
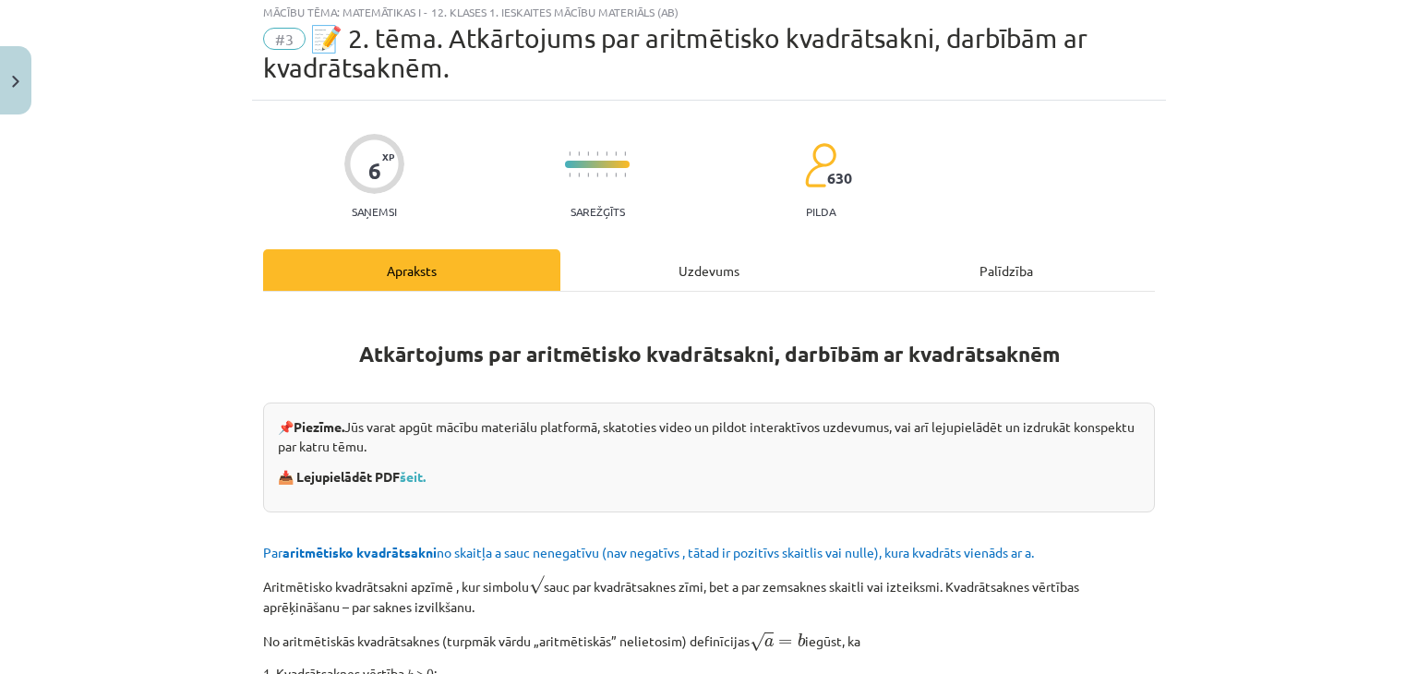
click at [676, 287] on div "Uzdevums" at bounding box center [708, 270] width 297 height 42
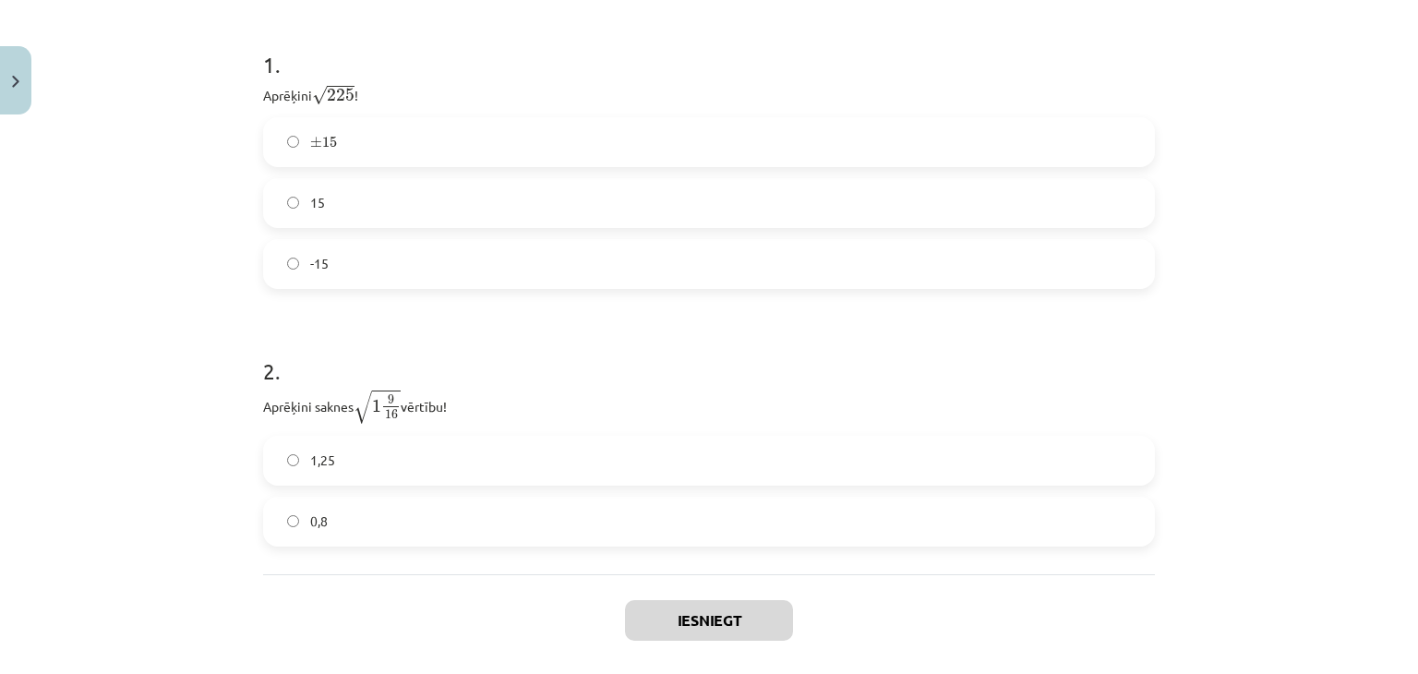
scroll to position [133, 0]
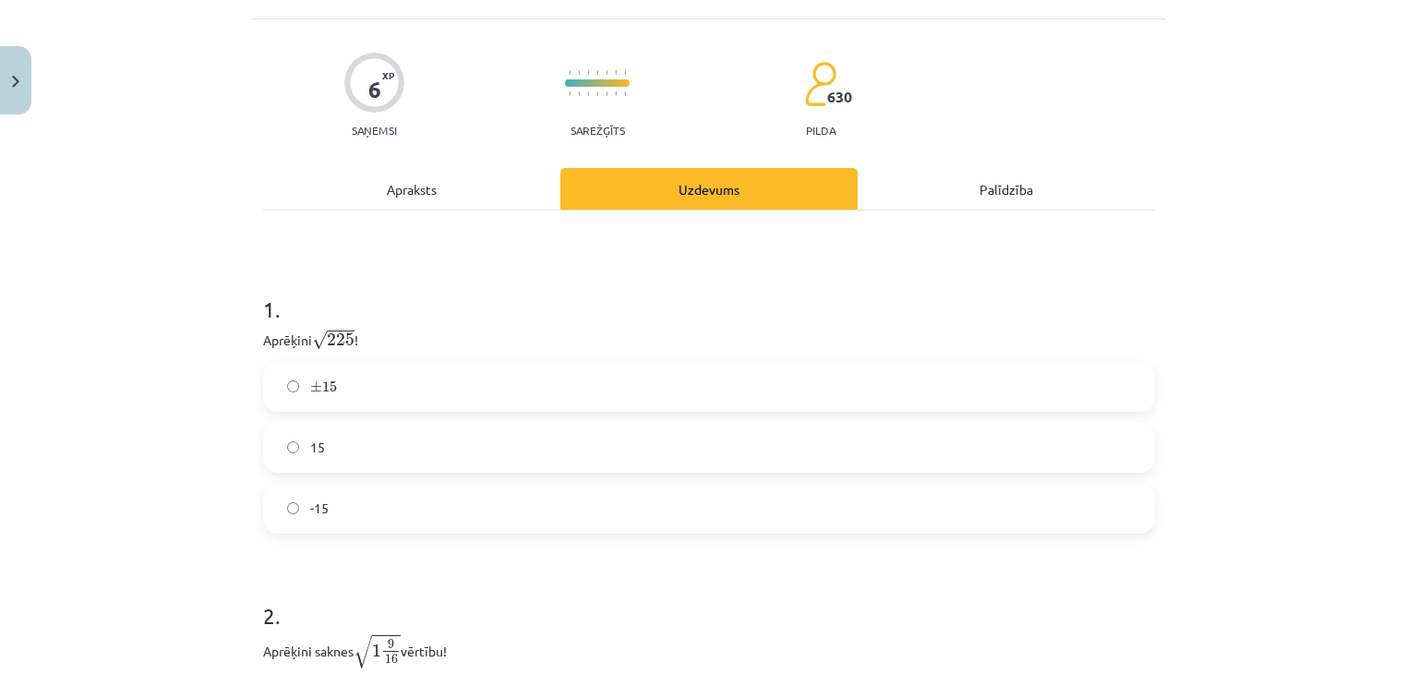
click at [395, 189] on div "Apraksts" at bounding box center [411, 189] width 297 height 42
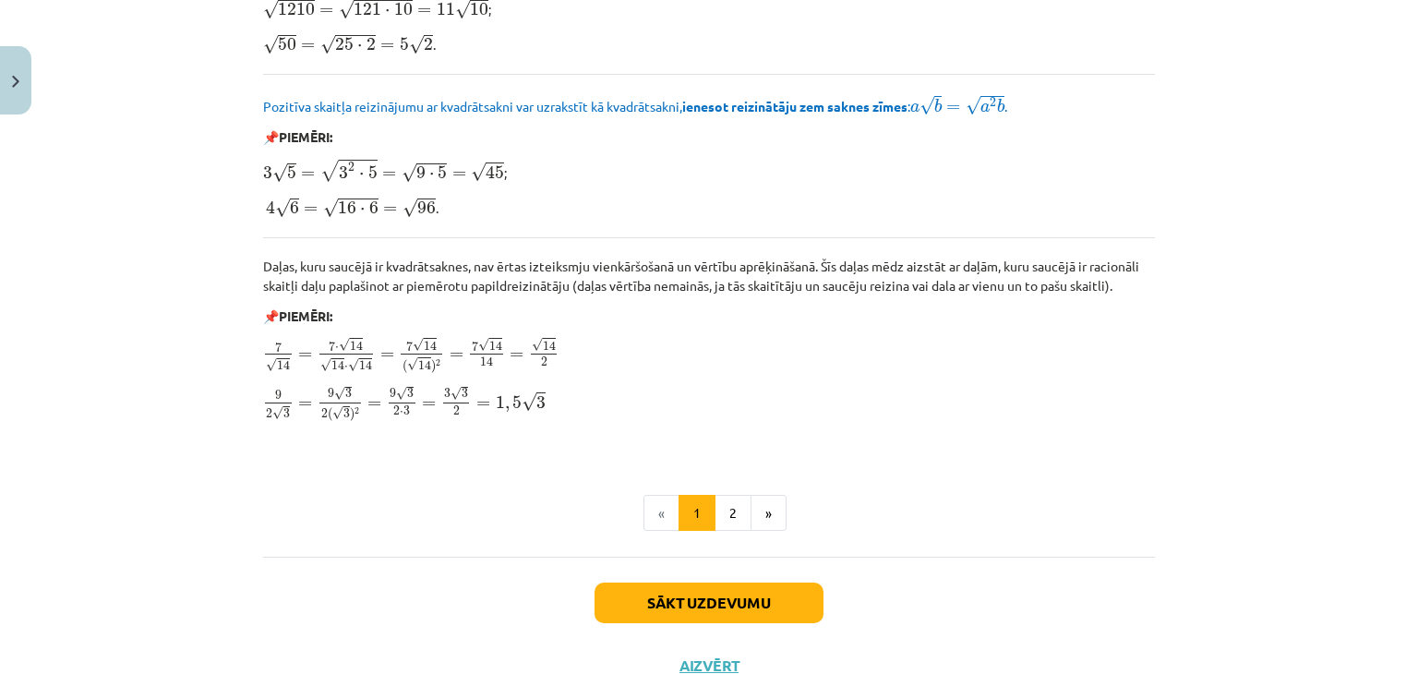
scroll to position [2153, 0]
click at [720, 504] on button "2" at bounding box center [732, 512] width 37 height 37
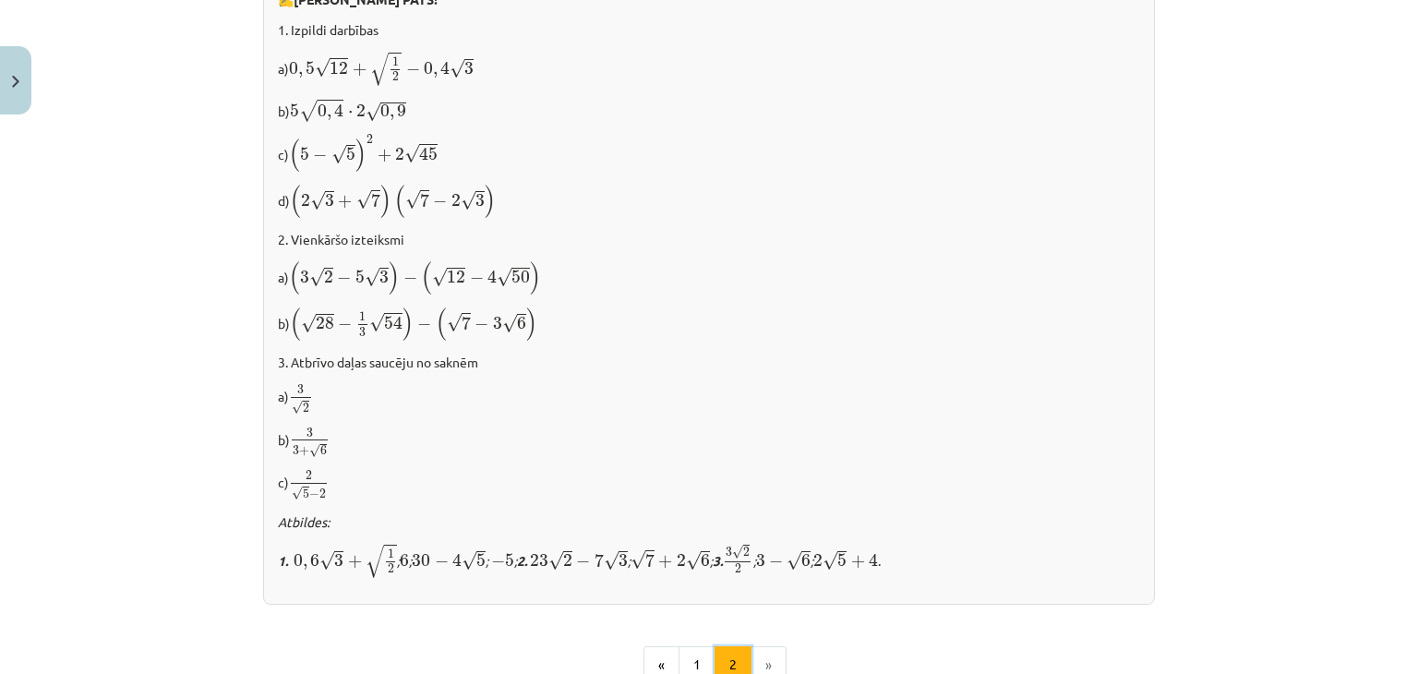
scroll to position [973, 0]
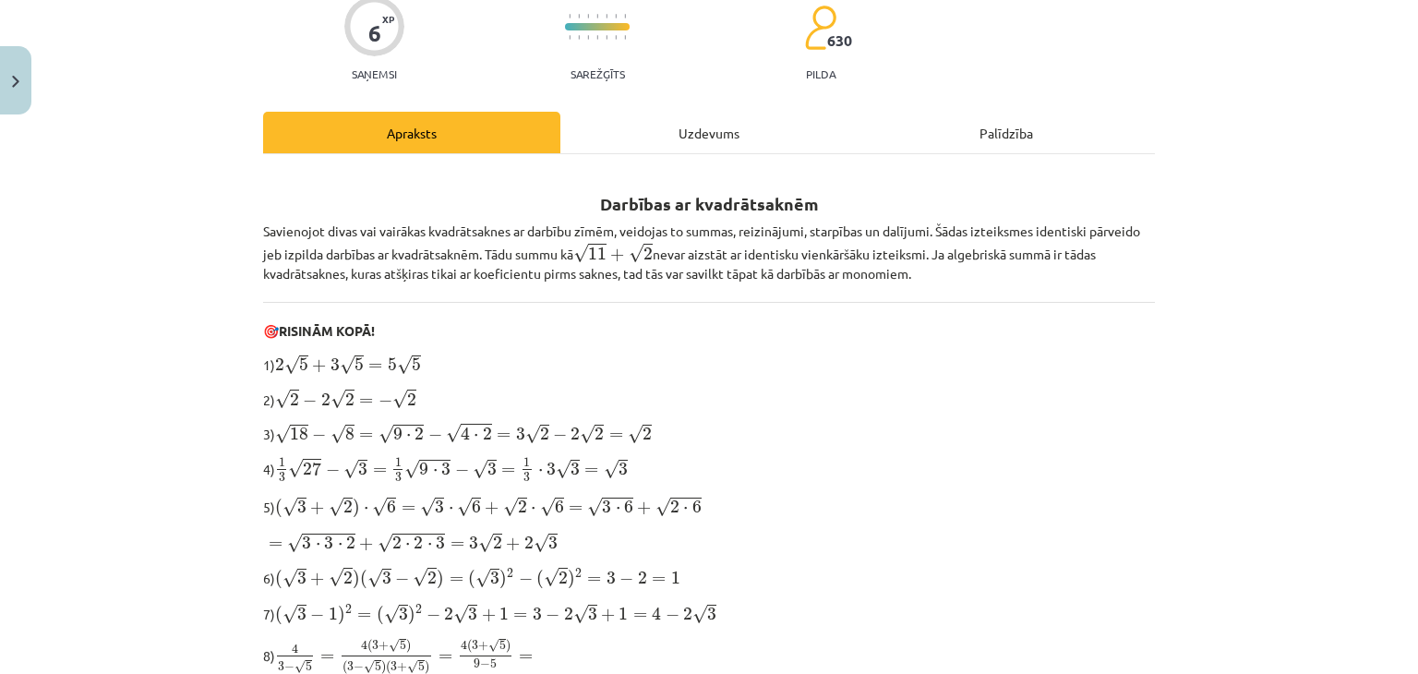
click at [638, 130] on div "Uzdevums" at bounding box center [708, 133] width 297 height 42
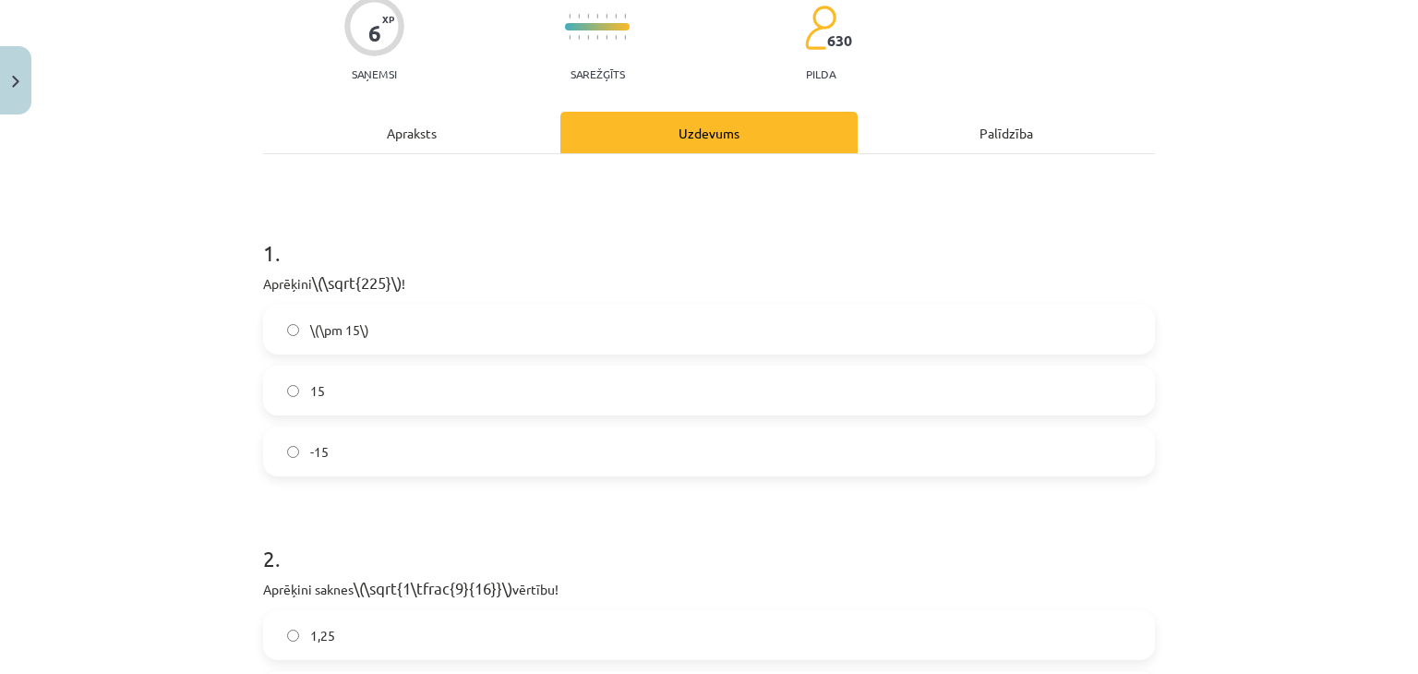
scroll to position [46, 0]
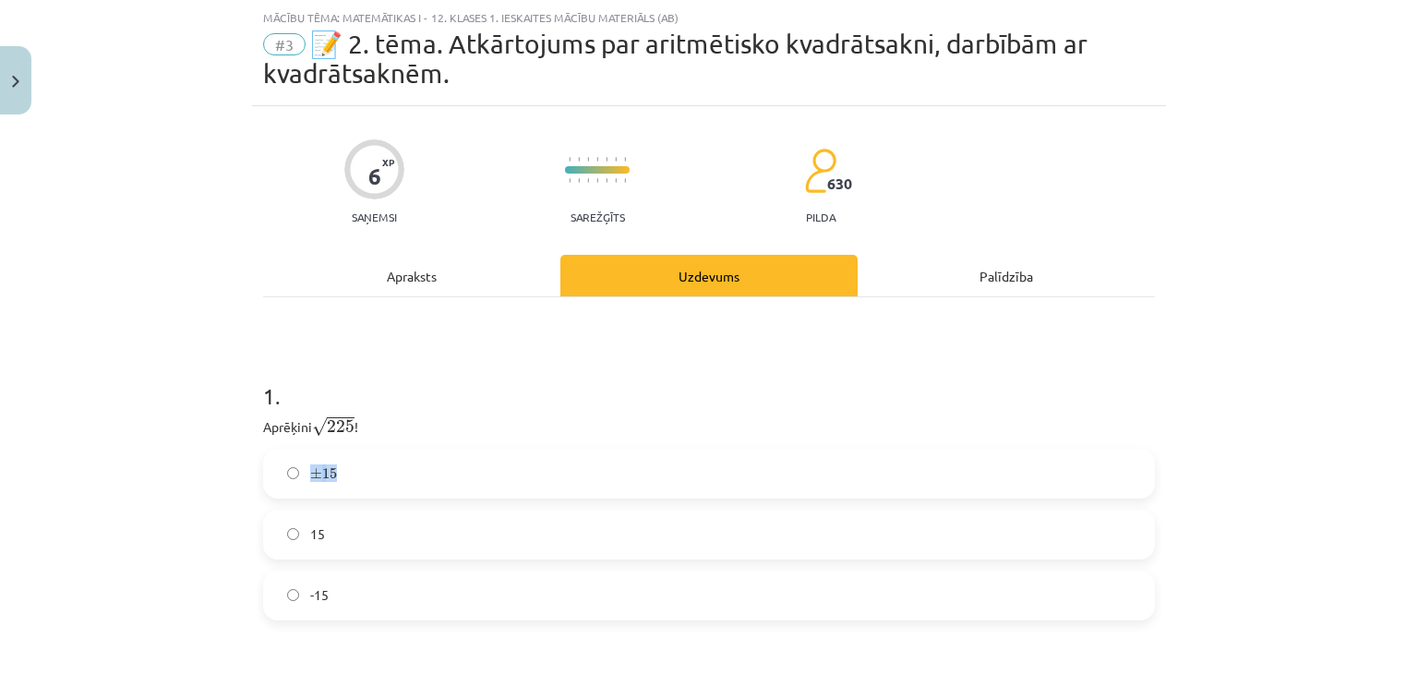
drag, startPoint x: 220, startPoint y: 488, endPoint x: 362, endPoint y: 474, distance: 142.9
click at [362, 474] on div "Mācību tēma: Matemātikas i - 12. klases 1. ieskaites mācību materiāls (ab) #3 📝…" at bounding box center [709, 337] width 1418 height 674
click at [362, 474] on label "± 15 ± 15" at bounding box center [709, 473] width 888 height 46
click at [387, 251] on div "6 XP Saņemsi Sarežģīts 630 pilda Apraksts Uzdevums Palīdzība 1 . Aprēķini √ 225…" at bounding box center [709, 576] width 914 height 940
click at [343, 518] on label "15" at bounding box center [709, 534] width 888 height 46
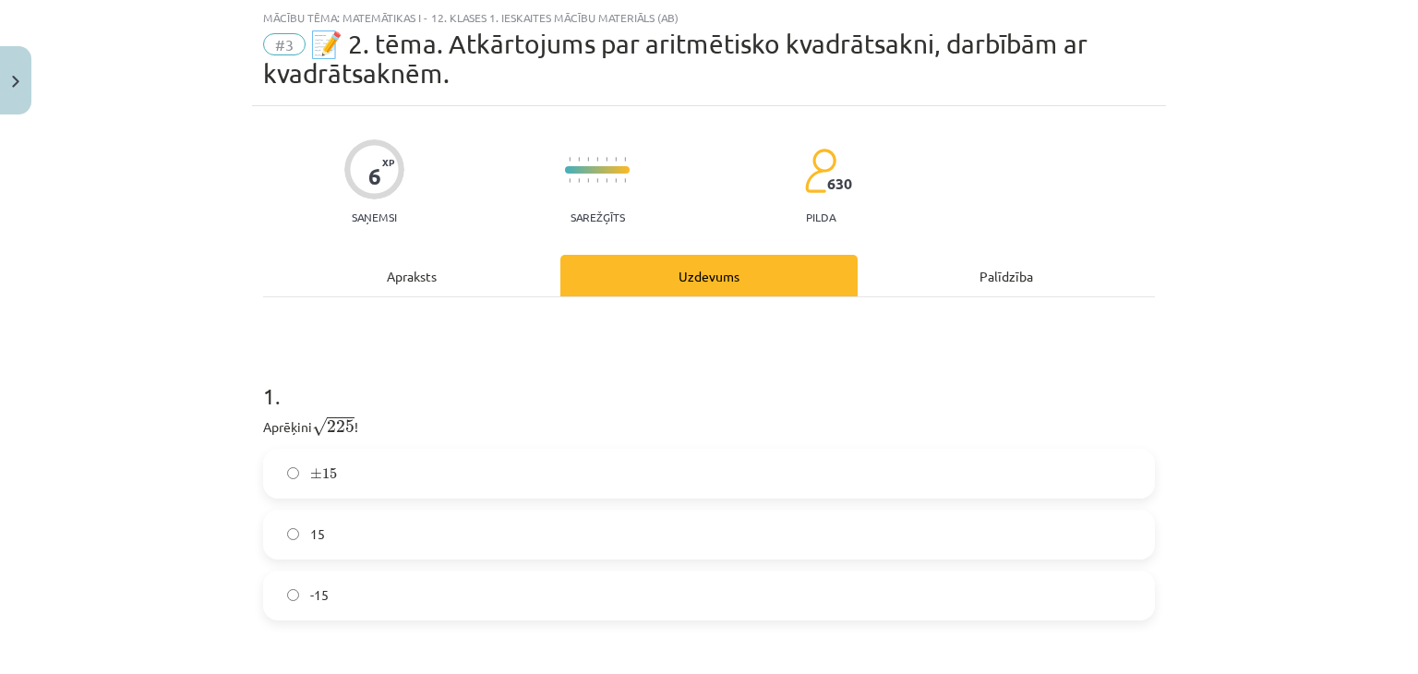
click at [379, 287] on div "Apraksts" at bounding box center [411, 276] width 297 height 42
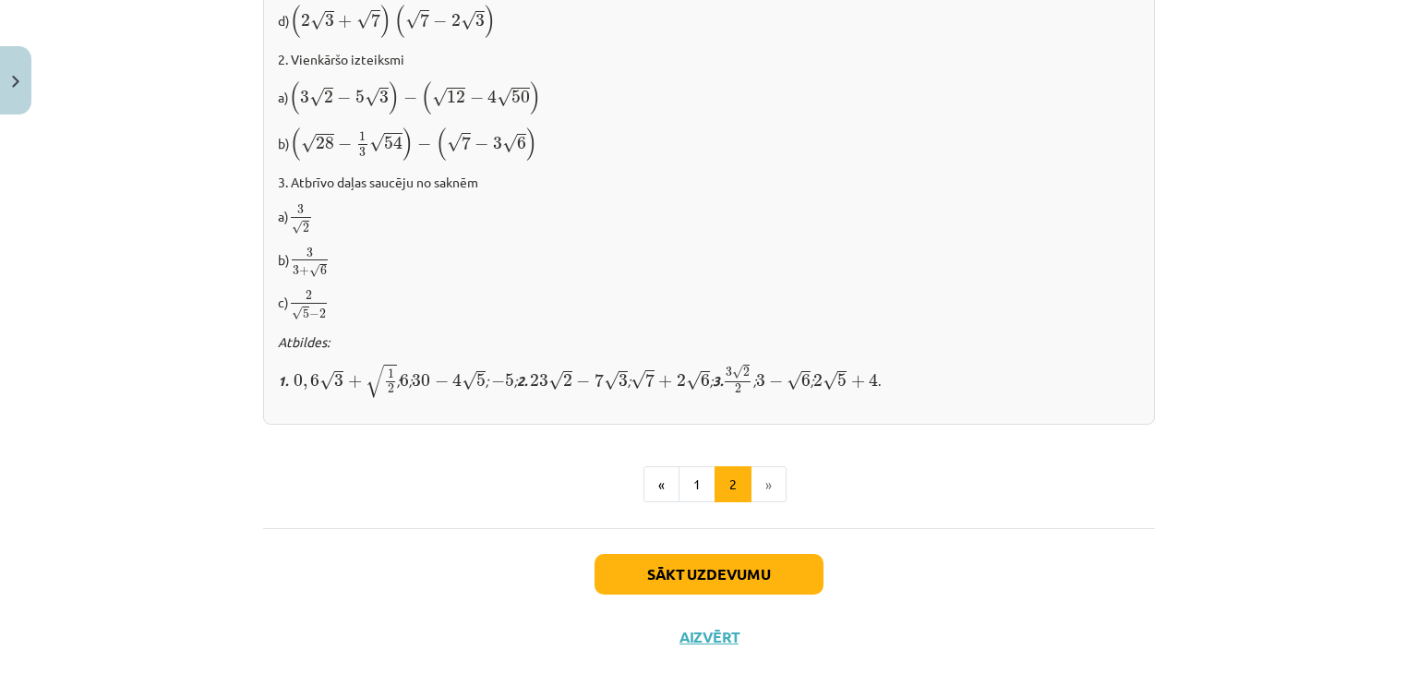
scroll to position [1212, 0]
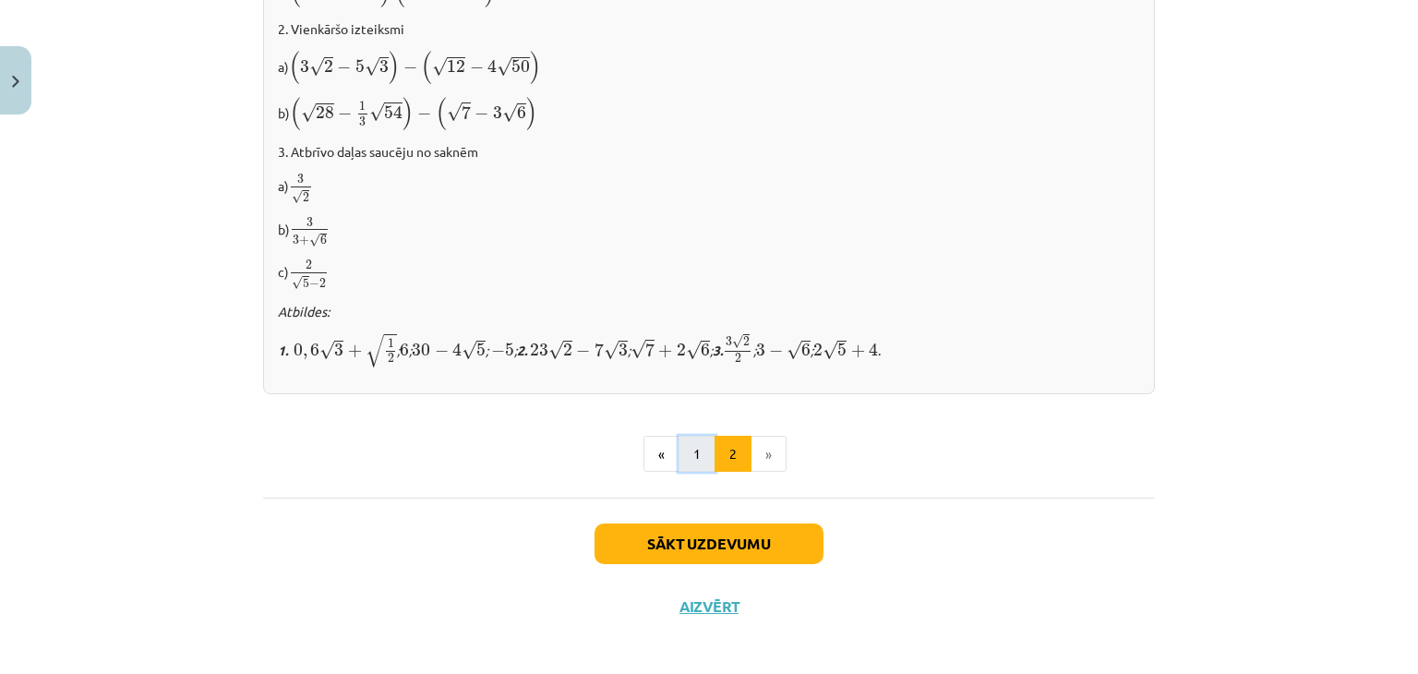
drag, startPoint x: 379, startPoint y: 287, endPoint x: 704, endPoint y: 438, distance: 358.1
click at [704, 438] on button "1" at bounding box center [696, 454] width 37 height 37
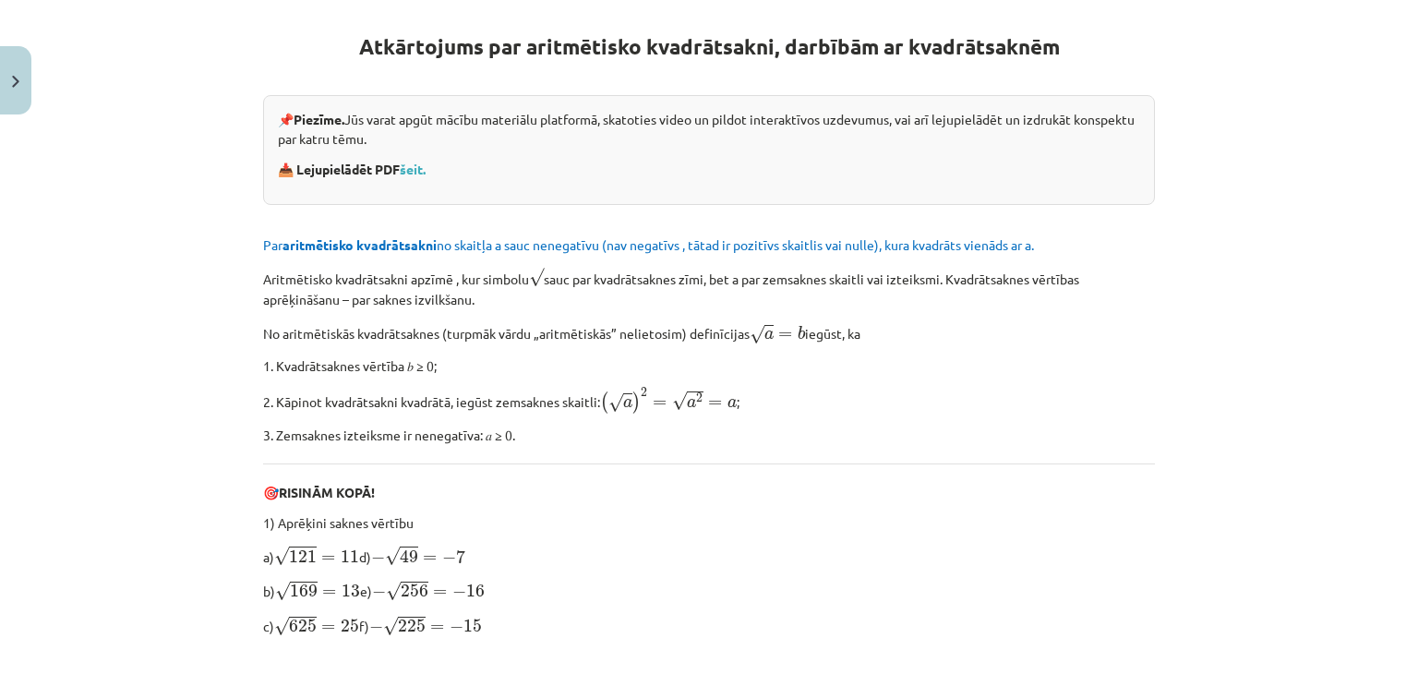
scroll to position [818, 0]
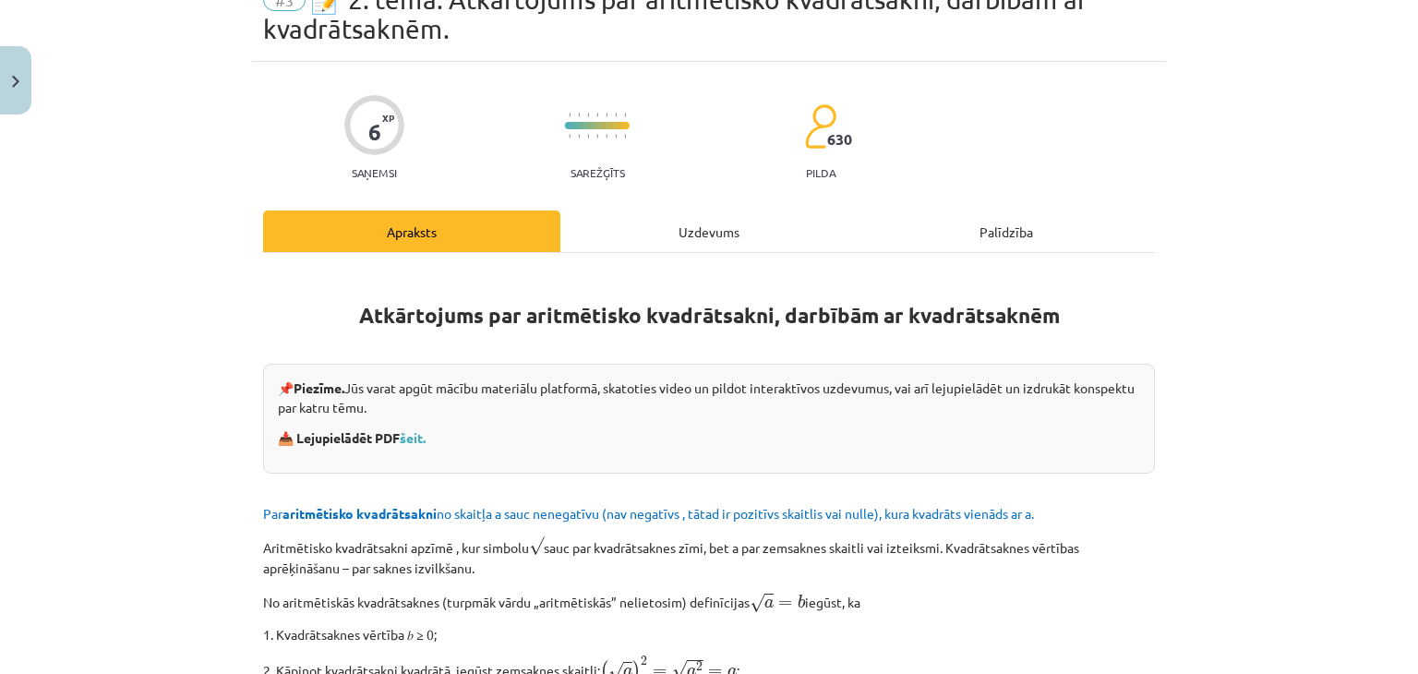
click at [680, 222] on div "Uzdevums" at bounding box center [708, 231] width 297 height 42
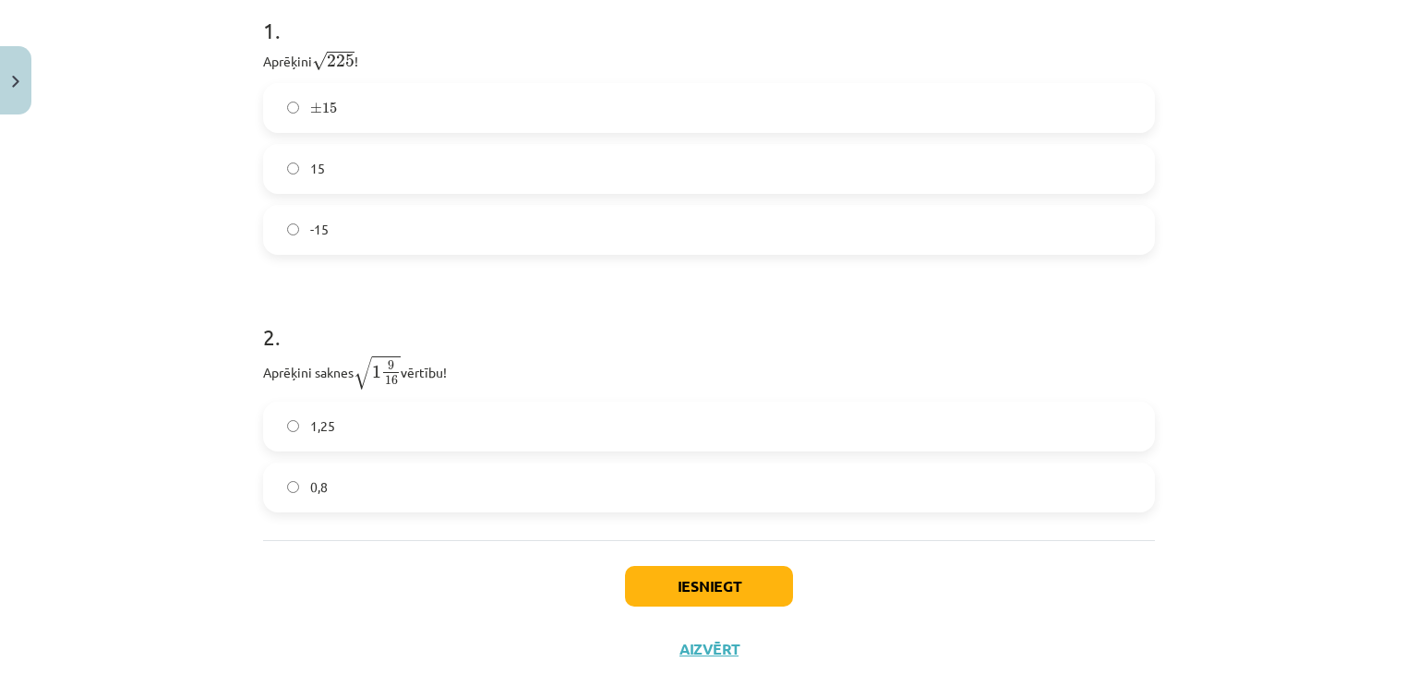
scroll to position [414, 0]
click at [391, 485] on label "0,8" at bounding box center [709, 485] width 888 height 46
drag, startPoint x: 339, startPoint y: 368, endPoint x: 404, endPoint y: 350, distance: 68.1
click at [404, 353] on p "Aprēķini saknes √ 1 9 16 1 9 16 vērtību!" at bounding box center [709, 371] width 892 height 36
copy p "s √ 1 9 16 1 9 16 v"
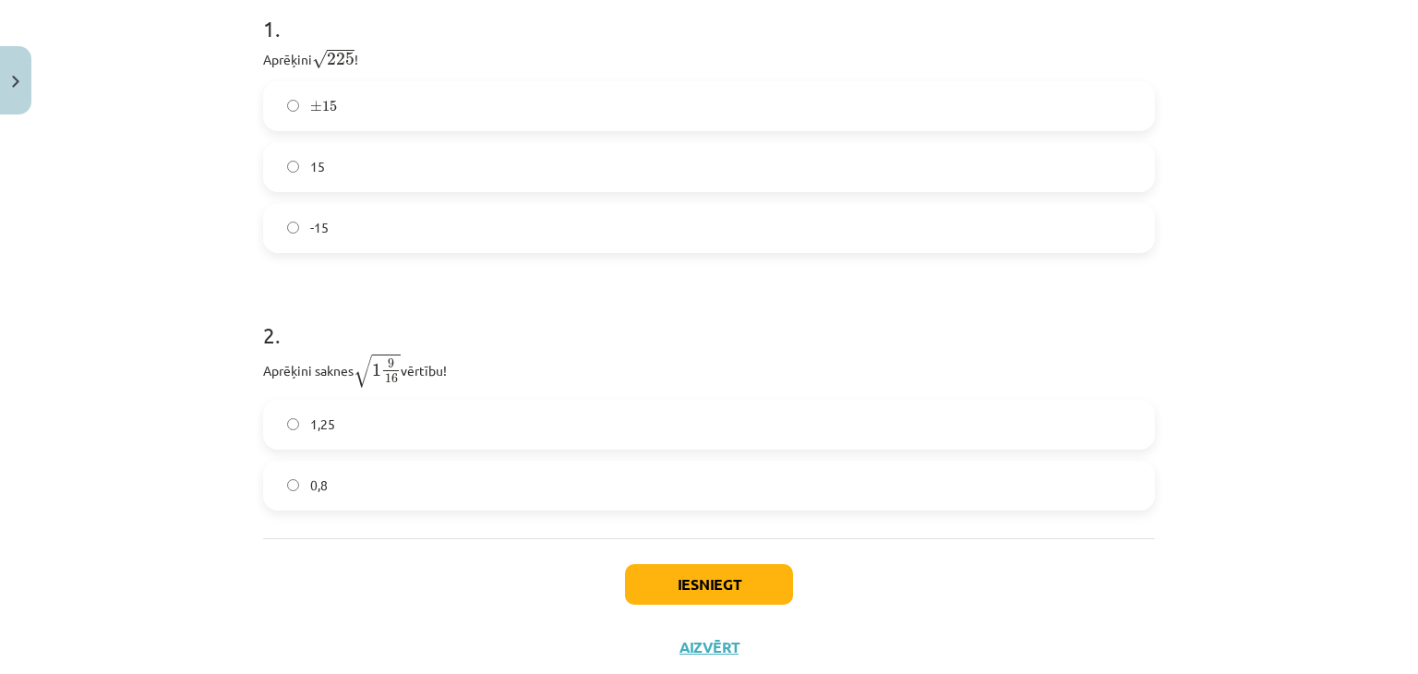
click at [641, 330] on h1 "2 ." at bounding box center [709, 318] width 892 height 57
click at [482, 423] on label "1,25" at bounding box center [709, 425] width 888 height 46
click at [700, 578] on button "Iesniegt" at bounding box center [709, 584] width 168 height 41
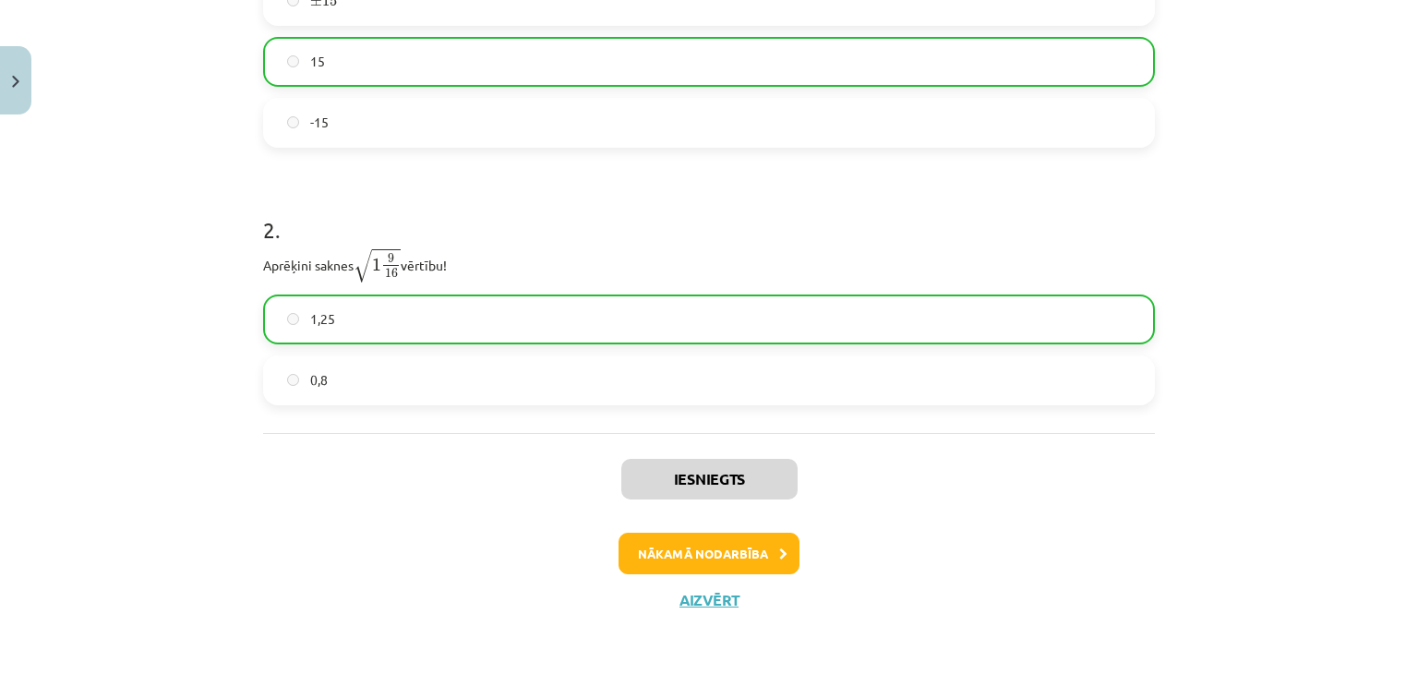
scroll to position [521, 0]
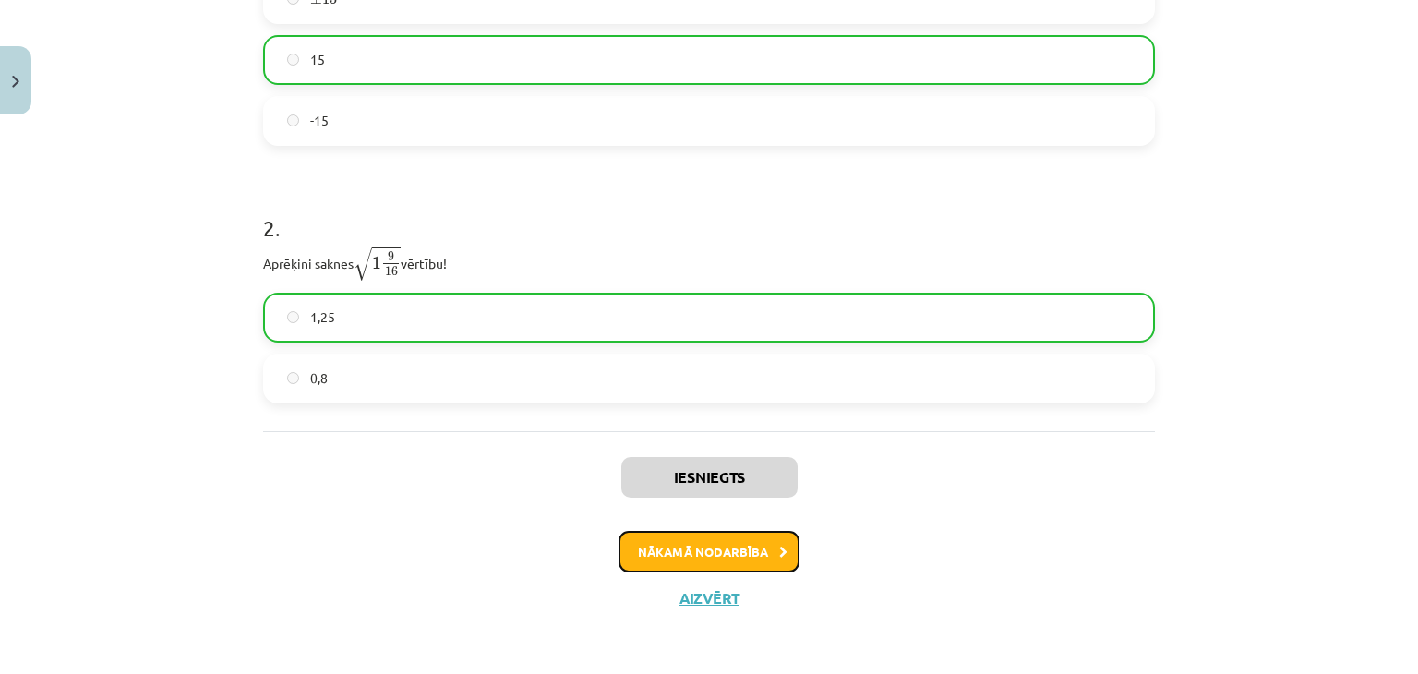
click at [709, 533] on button "Nākamā nodarbība" at bounding box center [708, 552] width 181 height 42
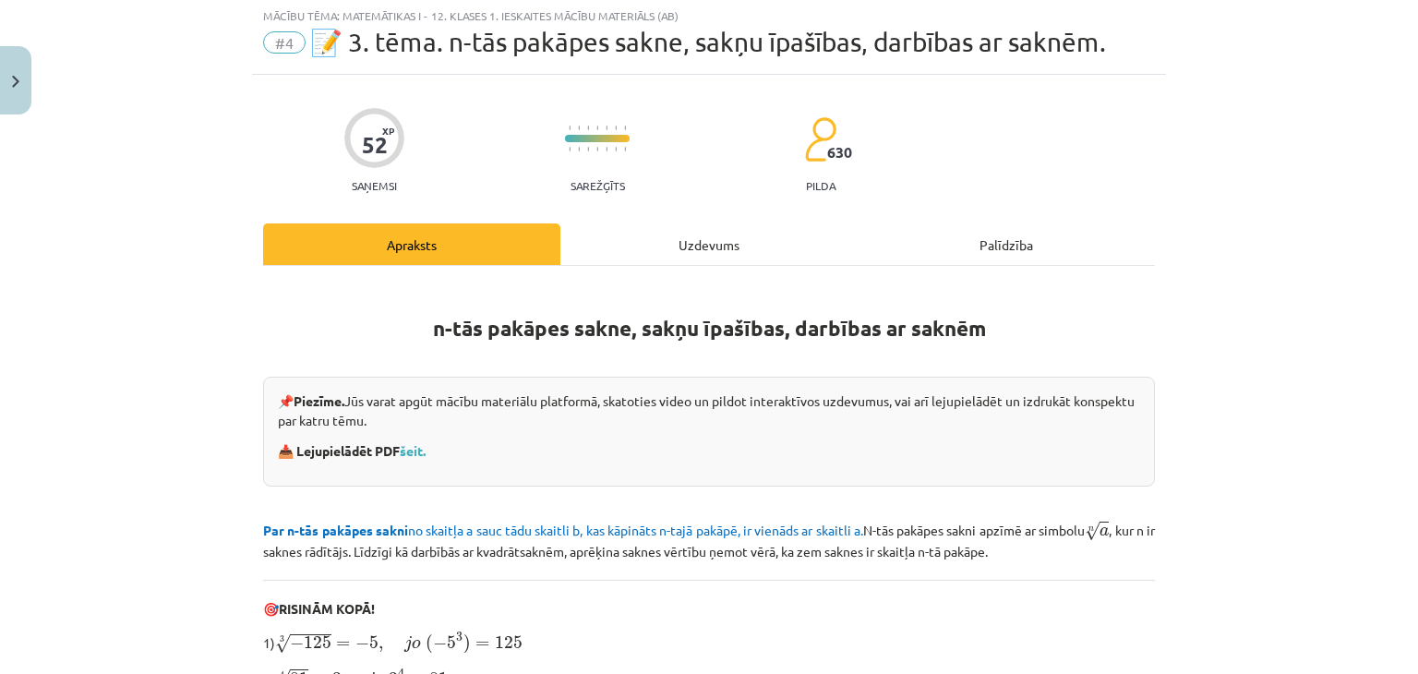
scroll to position [46, 0]
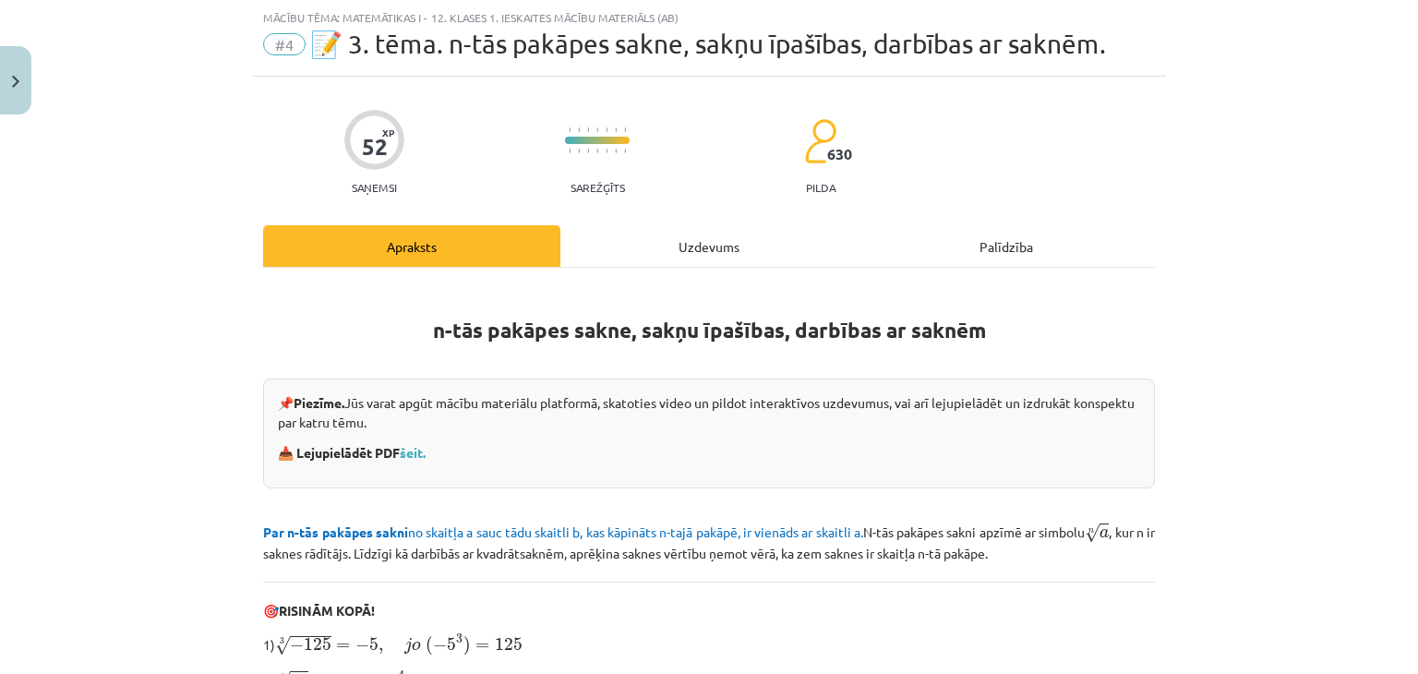
click at [743, 234] on div "Uzdevums" at bounding box center [708, 246] width 297 height 42
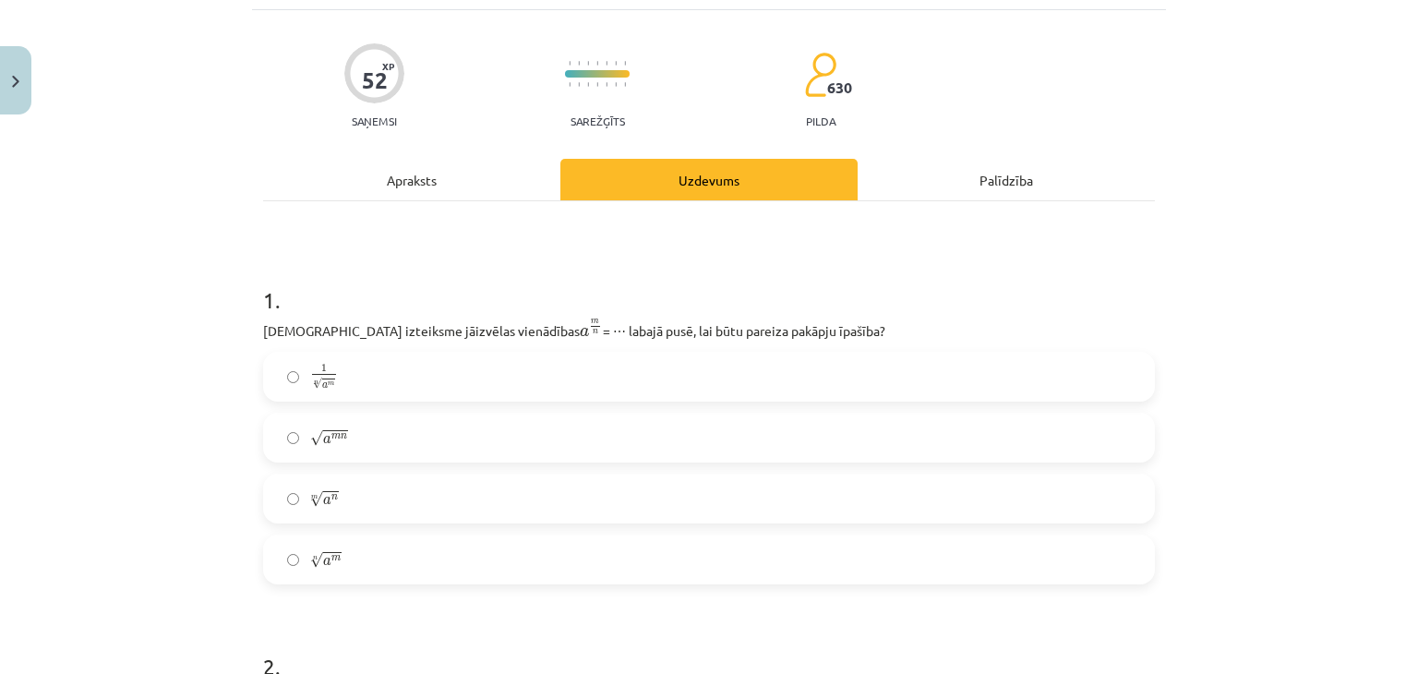
scroll to position [0, 0]
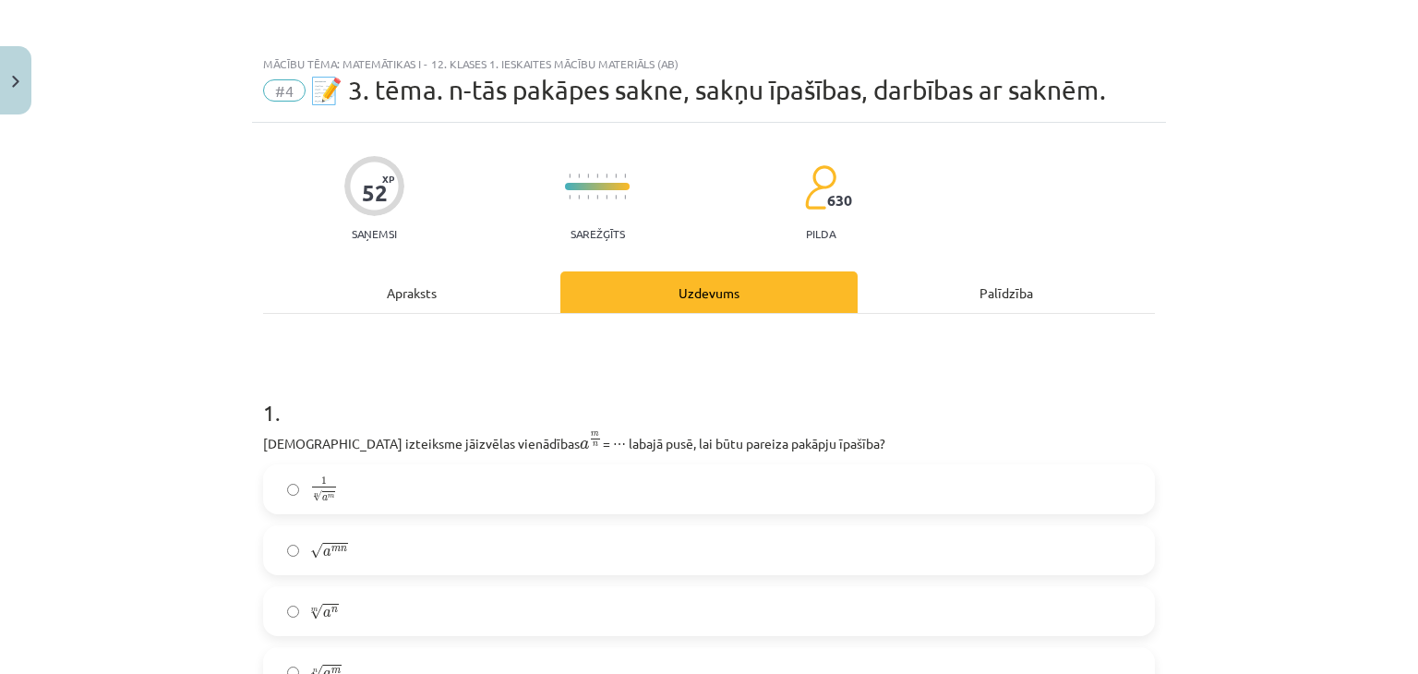
click at [402, 307] on div "Apraksts" at bounding box center [411, 292] width 297 height 42
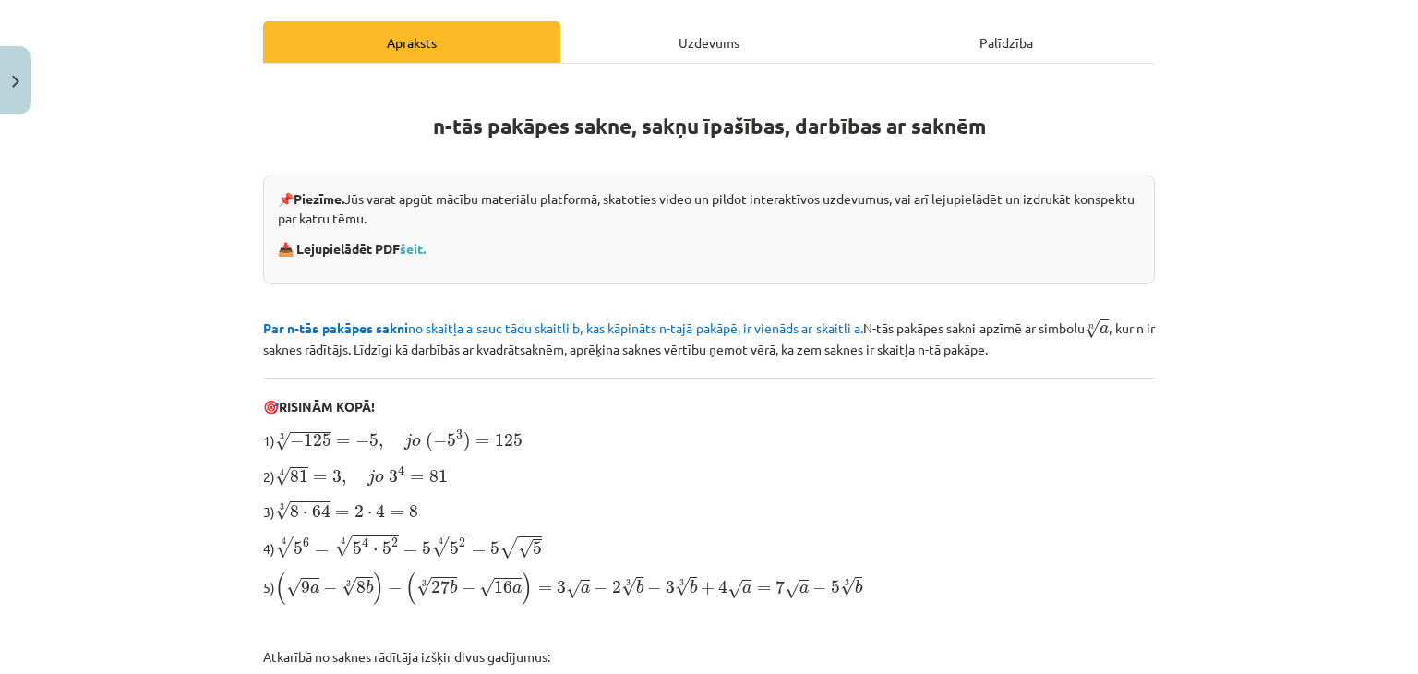
scroll to position [589, 0]
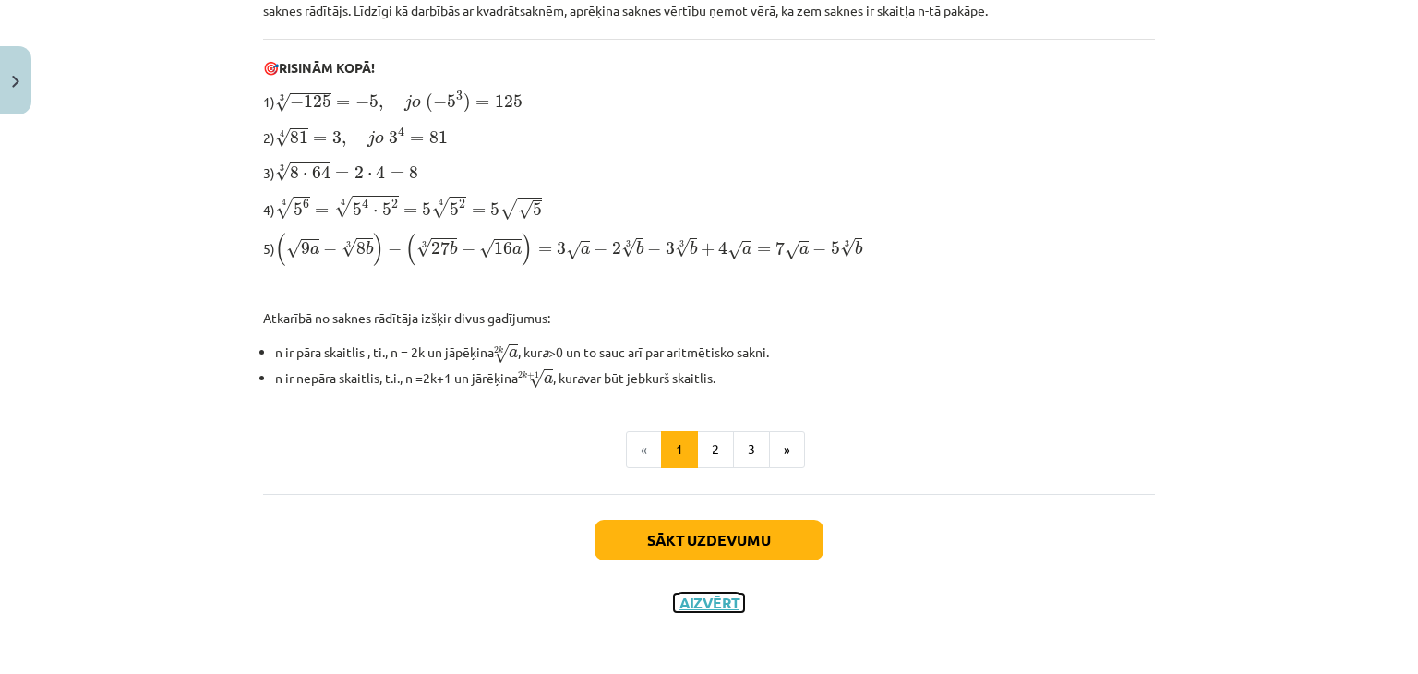
click at [698, 603] on button "Aizvērt" at bounding box center [709, 603] width 70 height 18
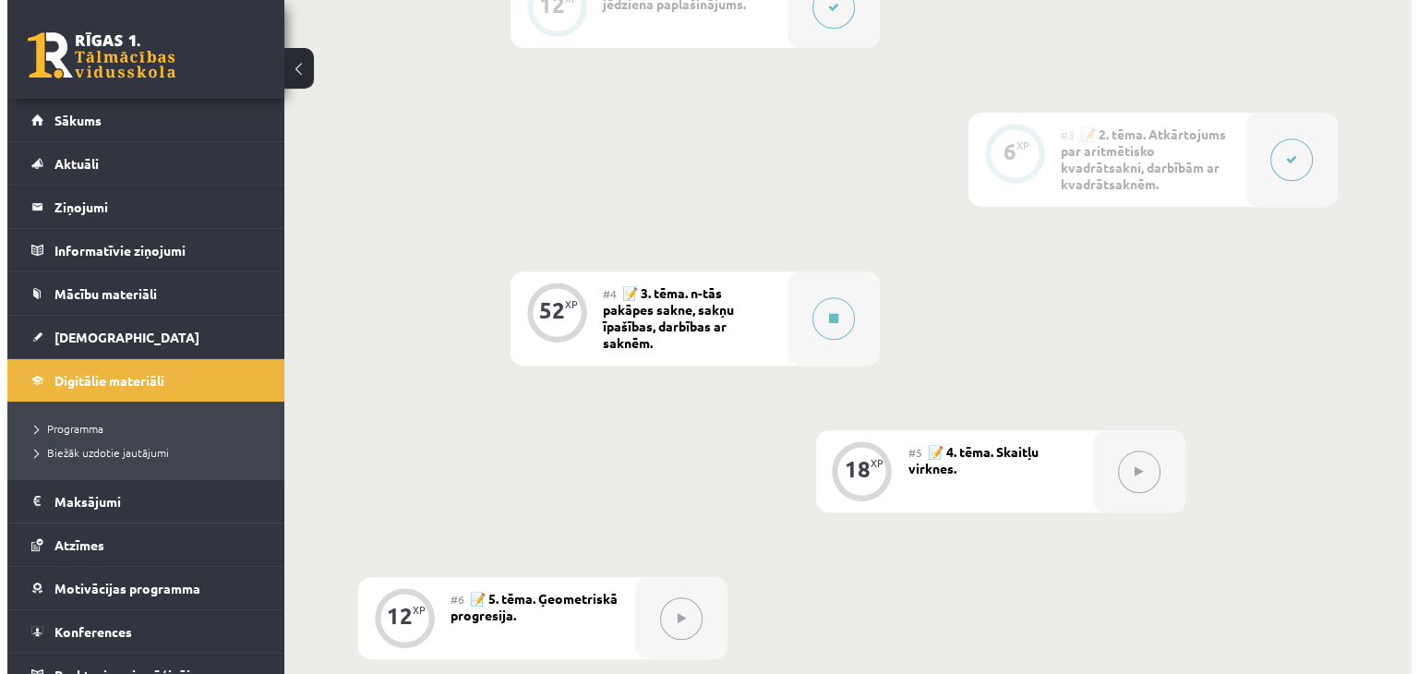
scroll to position [801, 0]
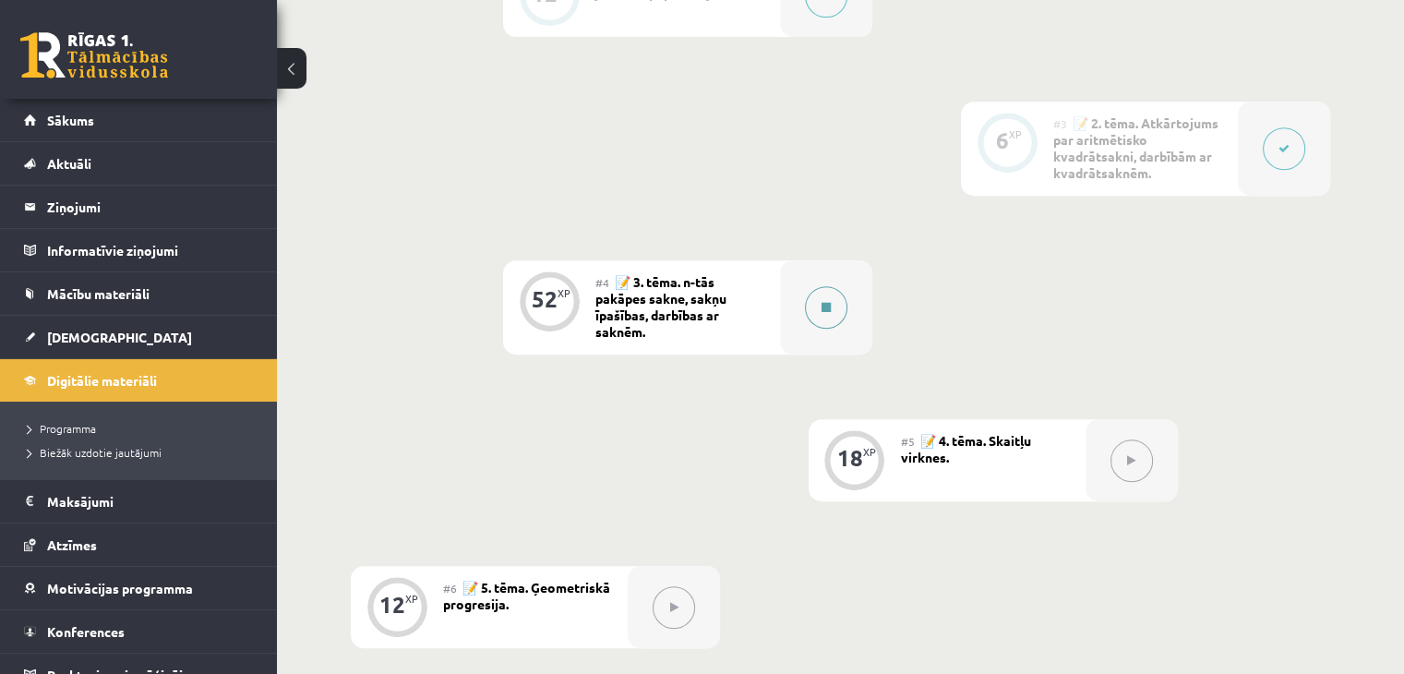
click at [825, 314] on button at bounding box center [826, 307] width 42 height 42
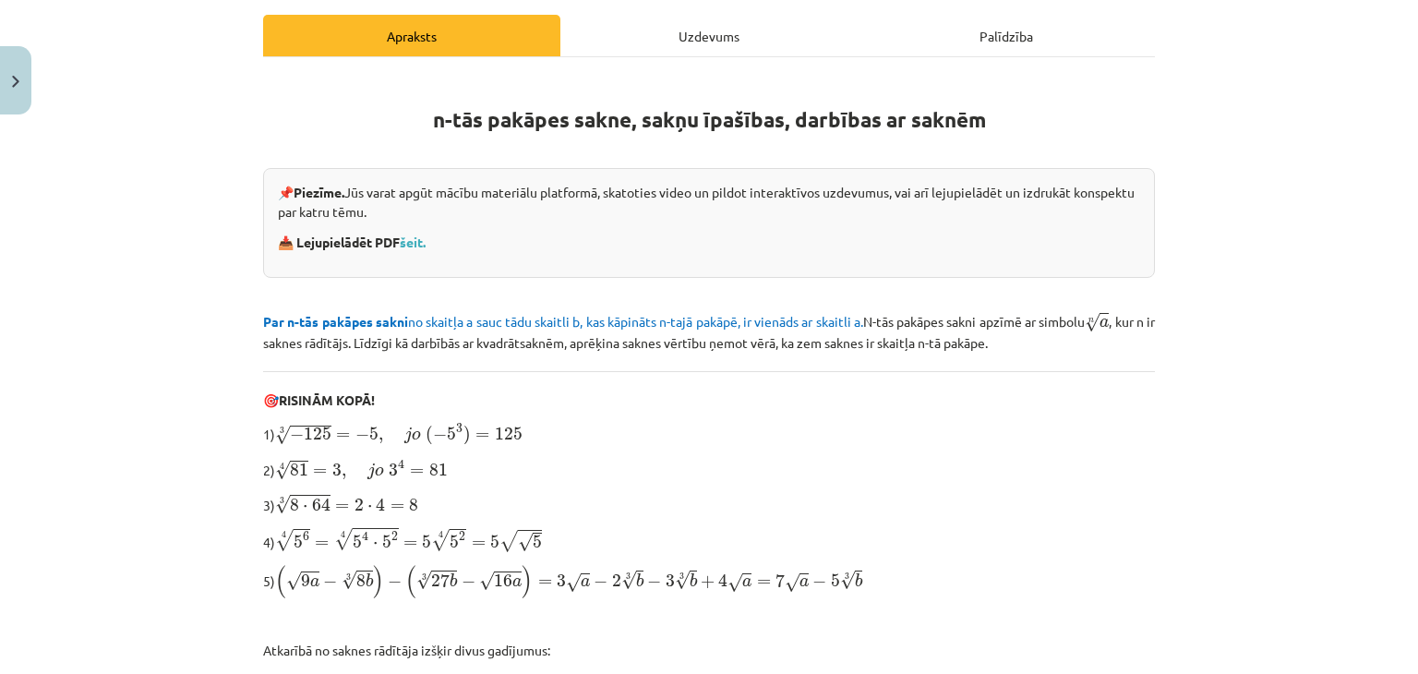
scroll to position [221, 0]
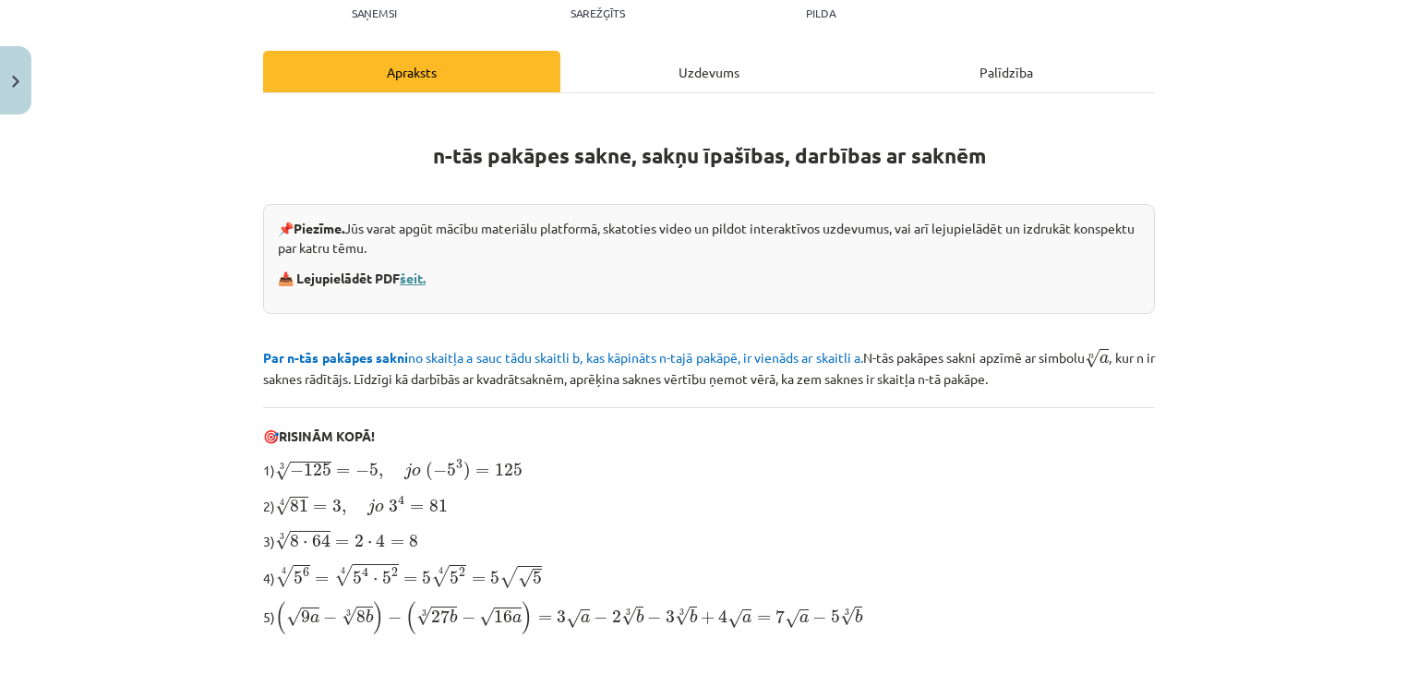
click at [416, 282] on link "šeit." at bounding box center [413, 278] width 26 height 17
click at [7, 82] on button "Close" at bounding box center [15, 80] width 31 height 68
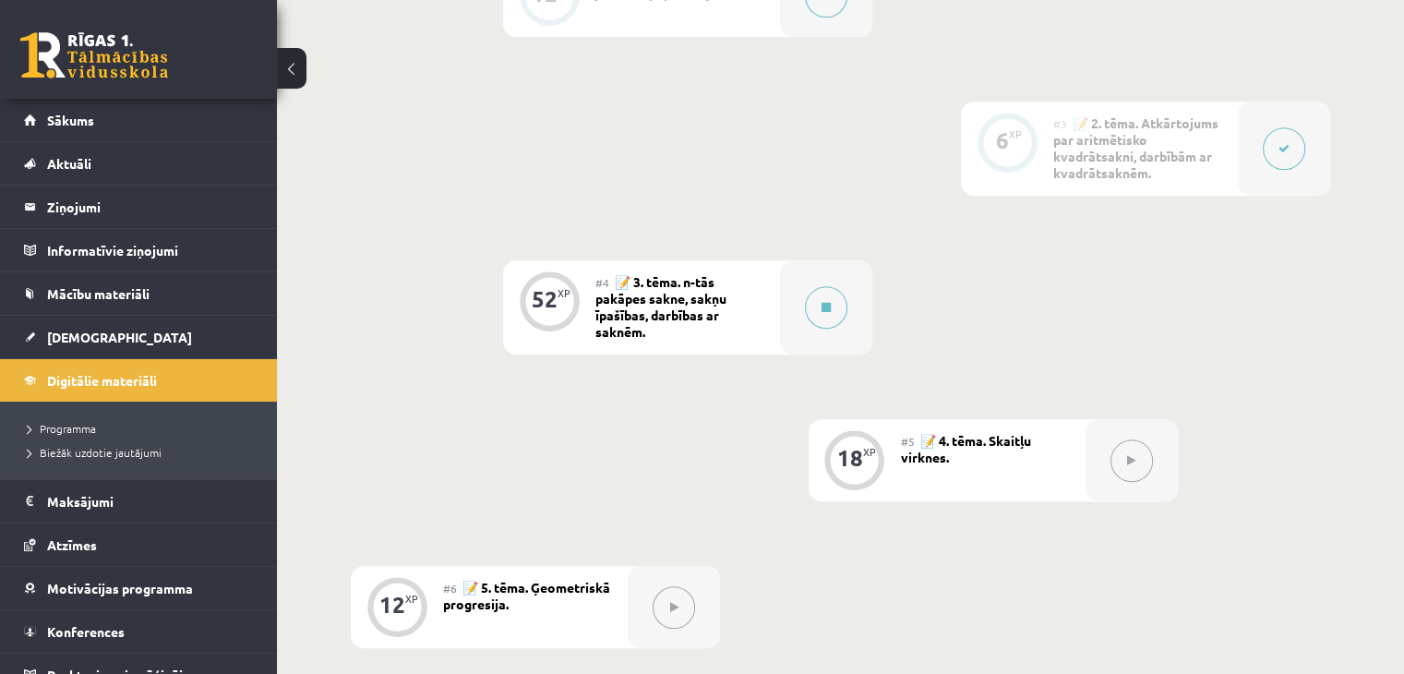
click at [1281, 144] on icon at bounding box center [1283, 148] width 11 height 11
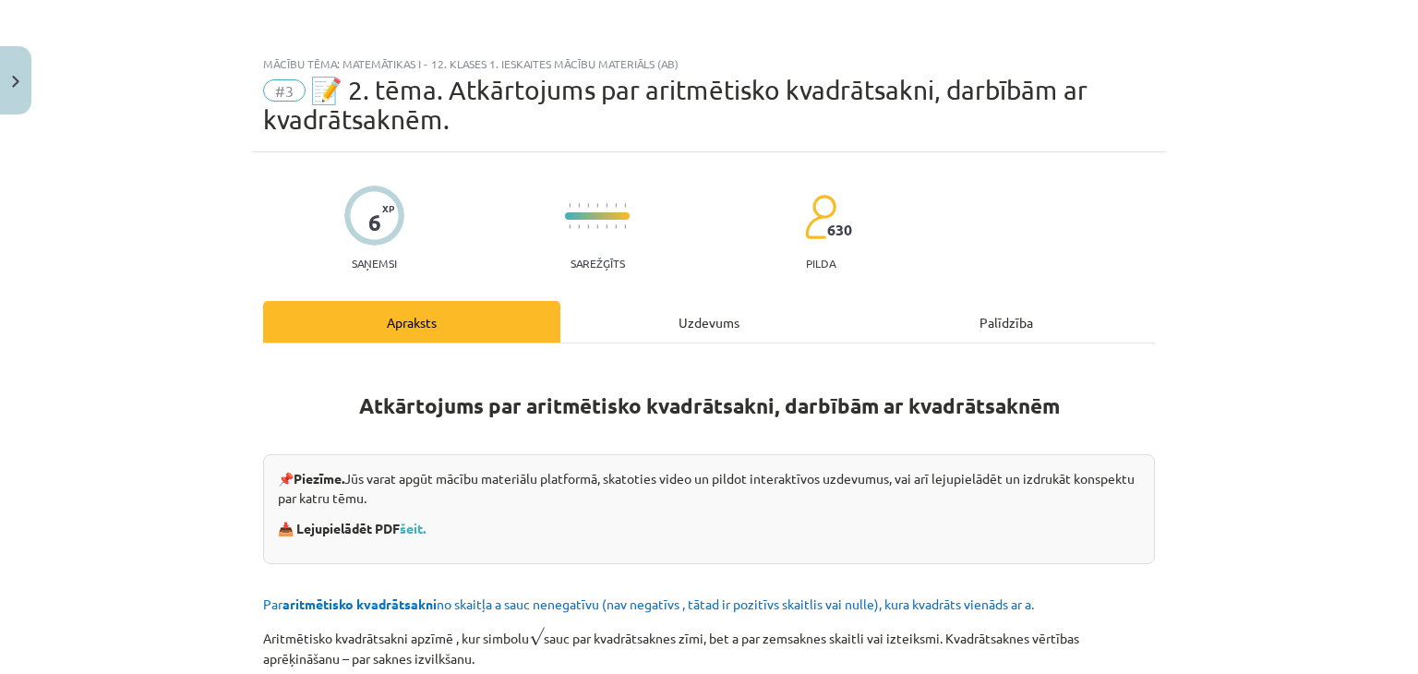
scroll to position [132, 0]
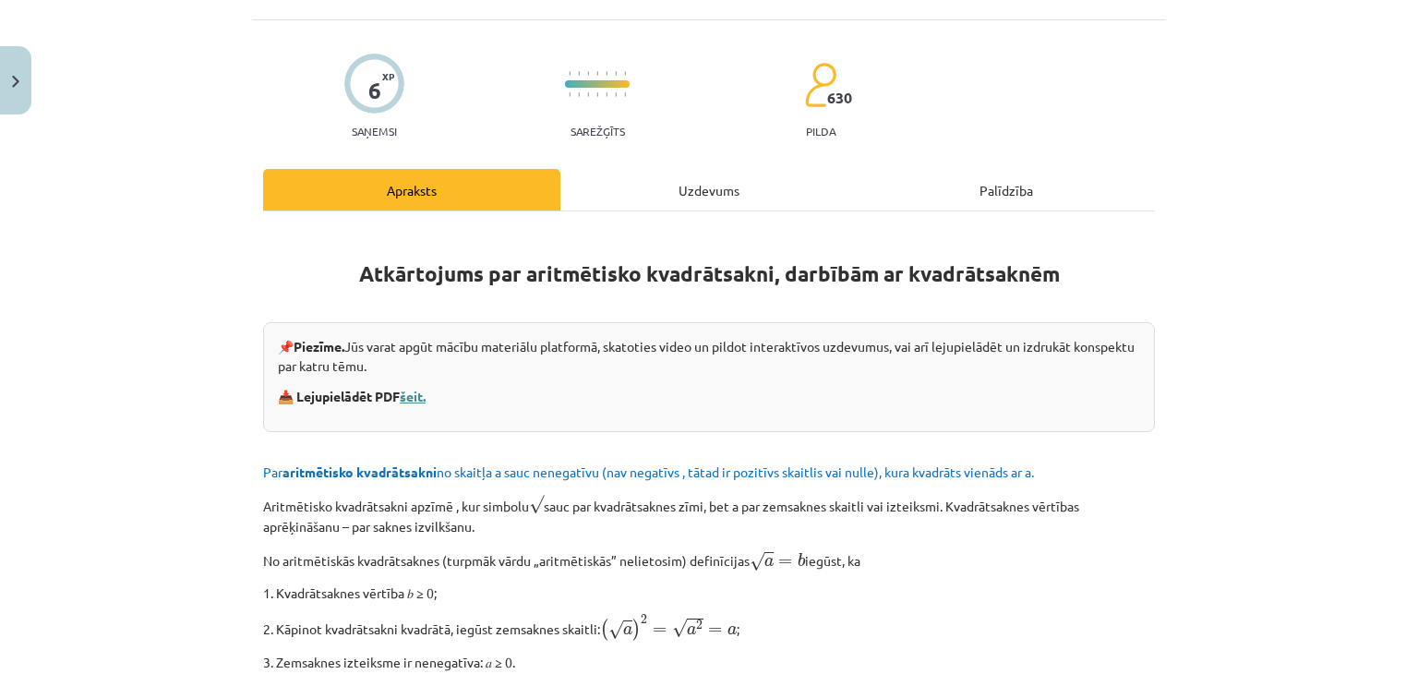
click at [415, 391] on link "šeit." at bounding box center [413, 396] width 26 height 17
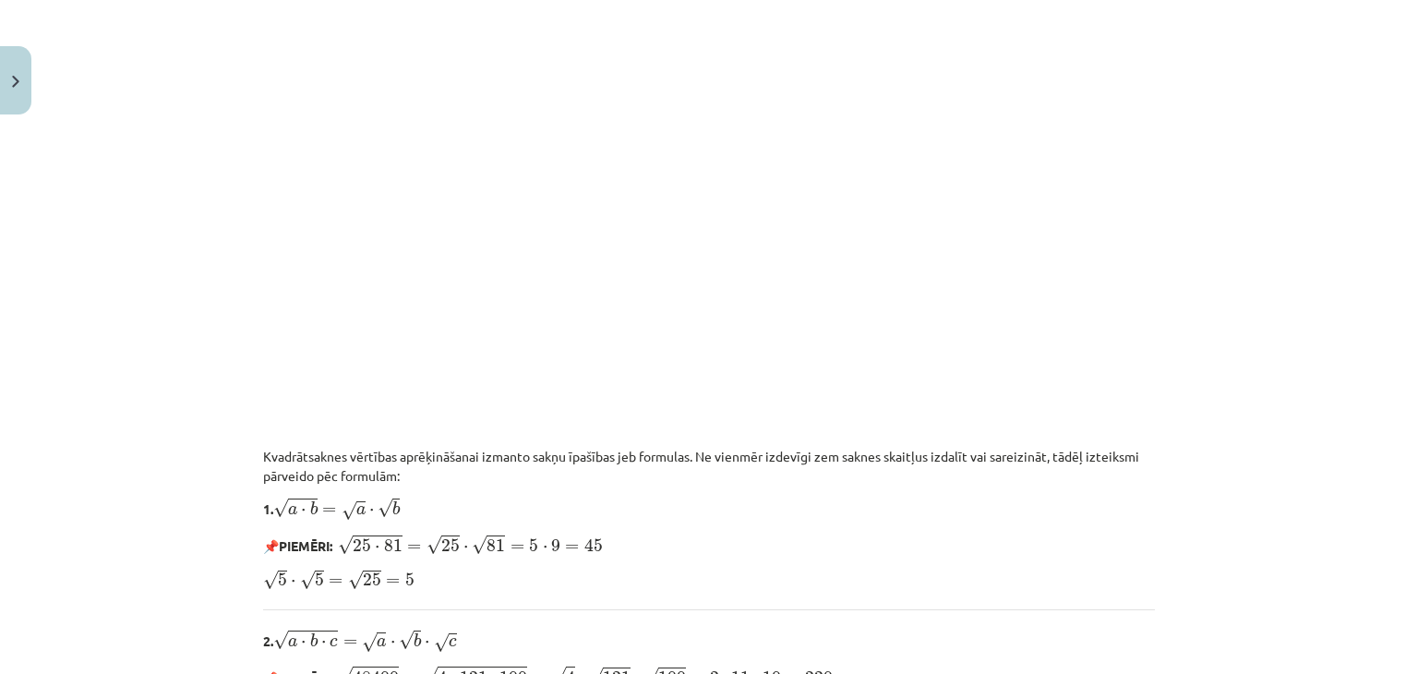
scroll to position [1337, 0]
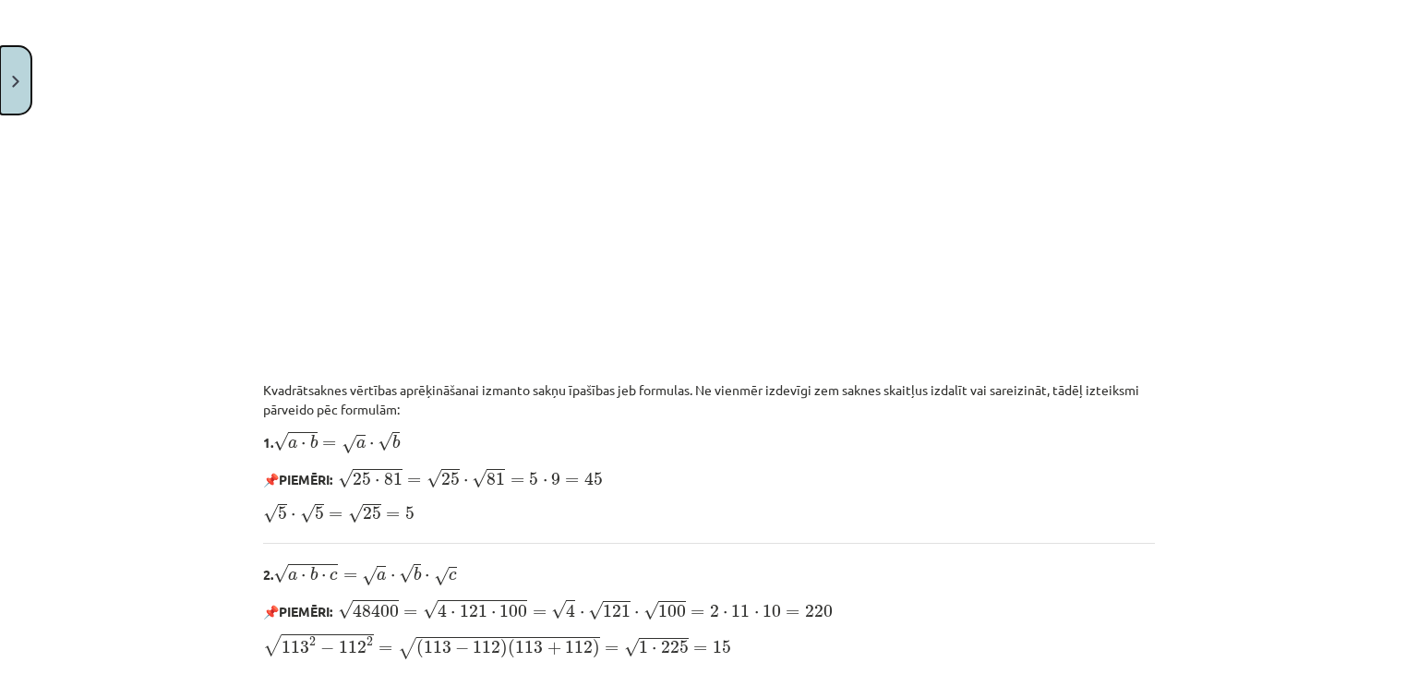
click at [18, 91] on button "Close" at bounding box center [15, 80] width 31 height 68
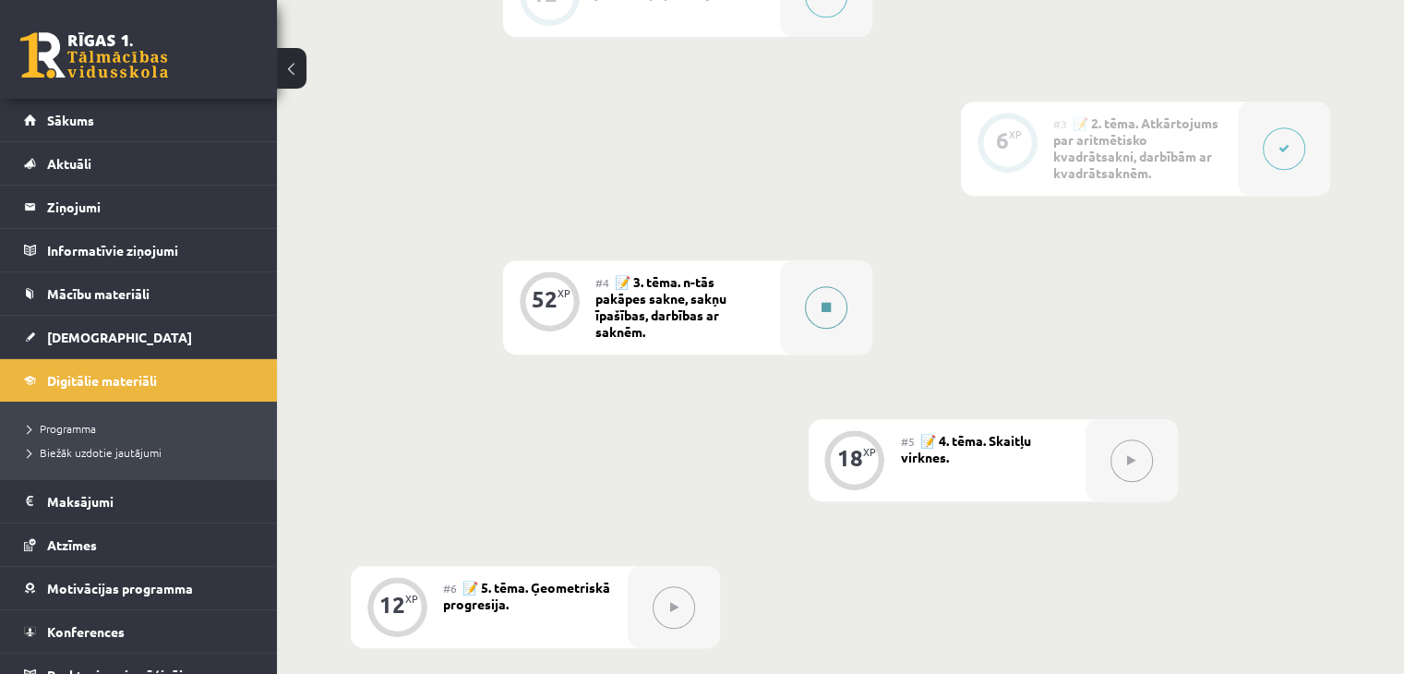
click at [801, 306] on div at bounding box center [826, 307] width 92 height 94
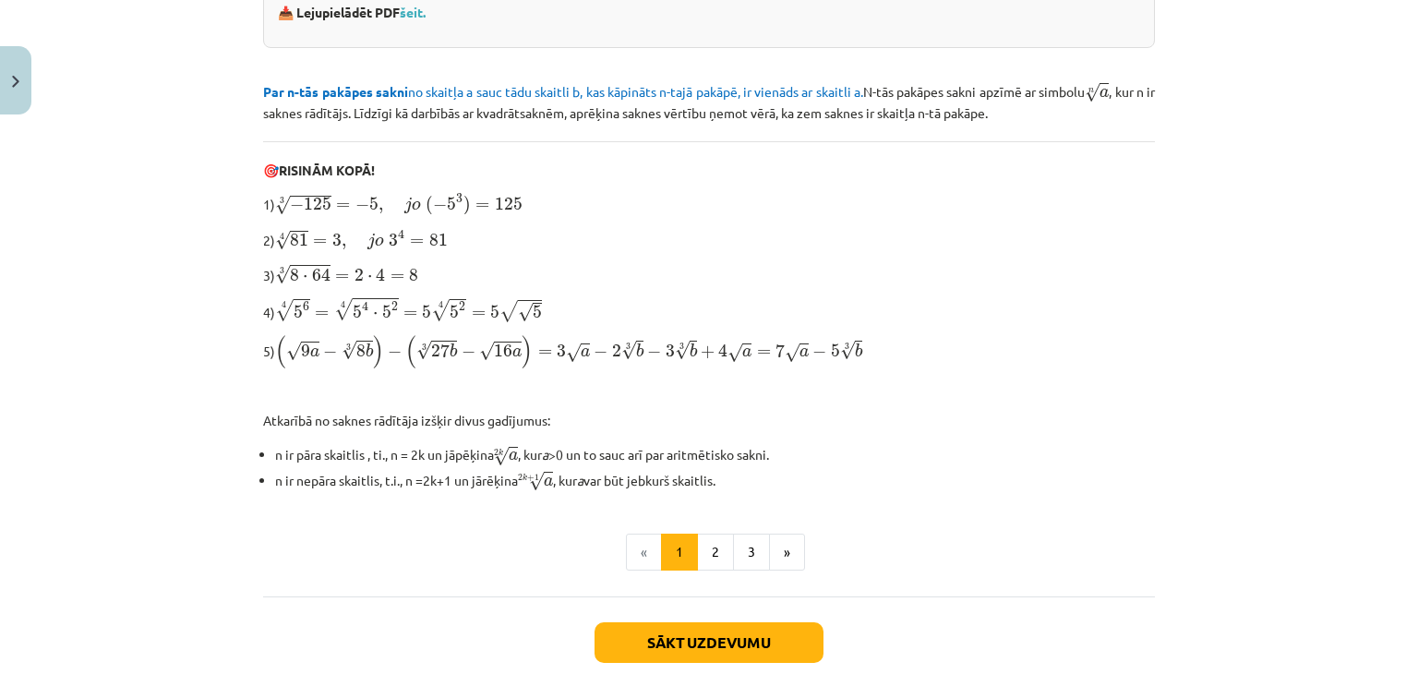
scroll to position [501, 0]
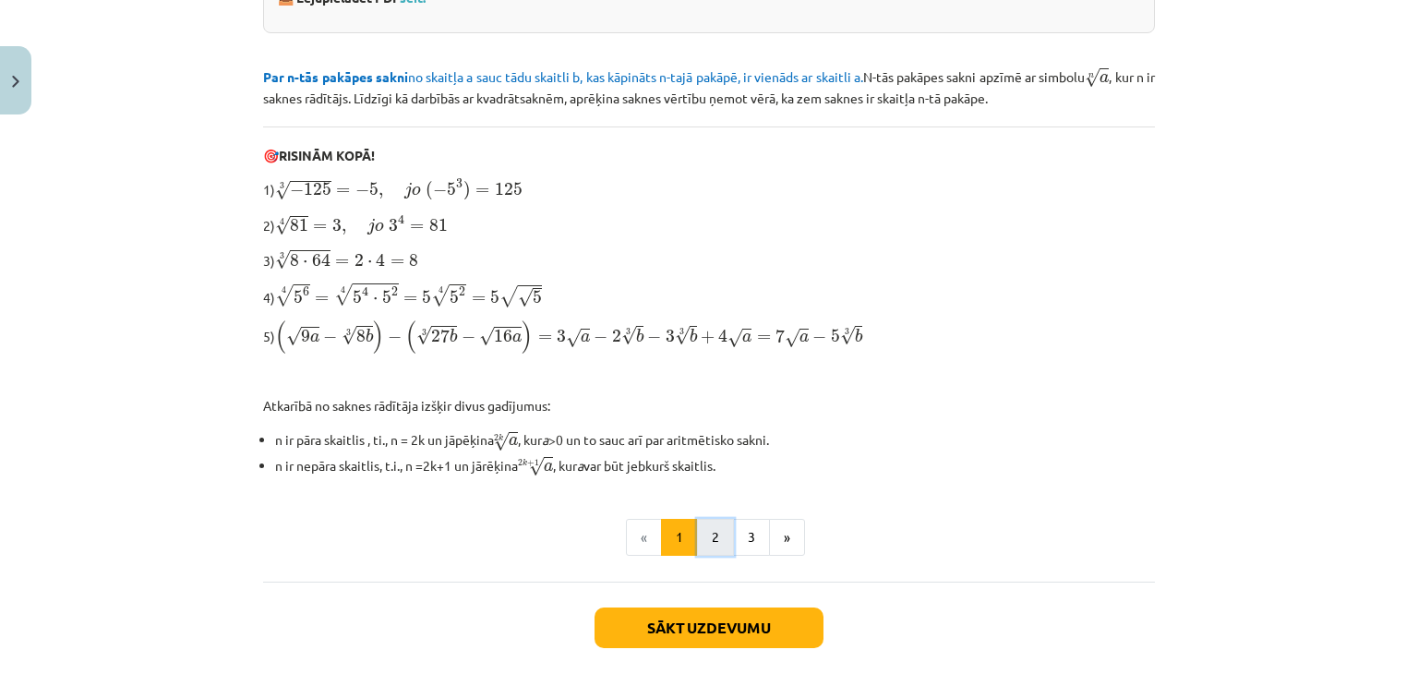
click at [718, 519] on button "2" at bounding box center [715, 537] width 37 height 37
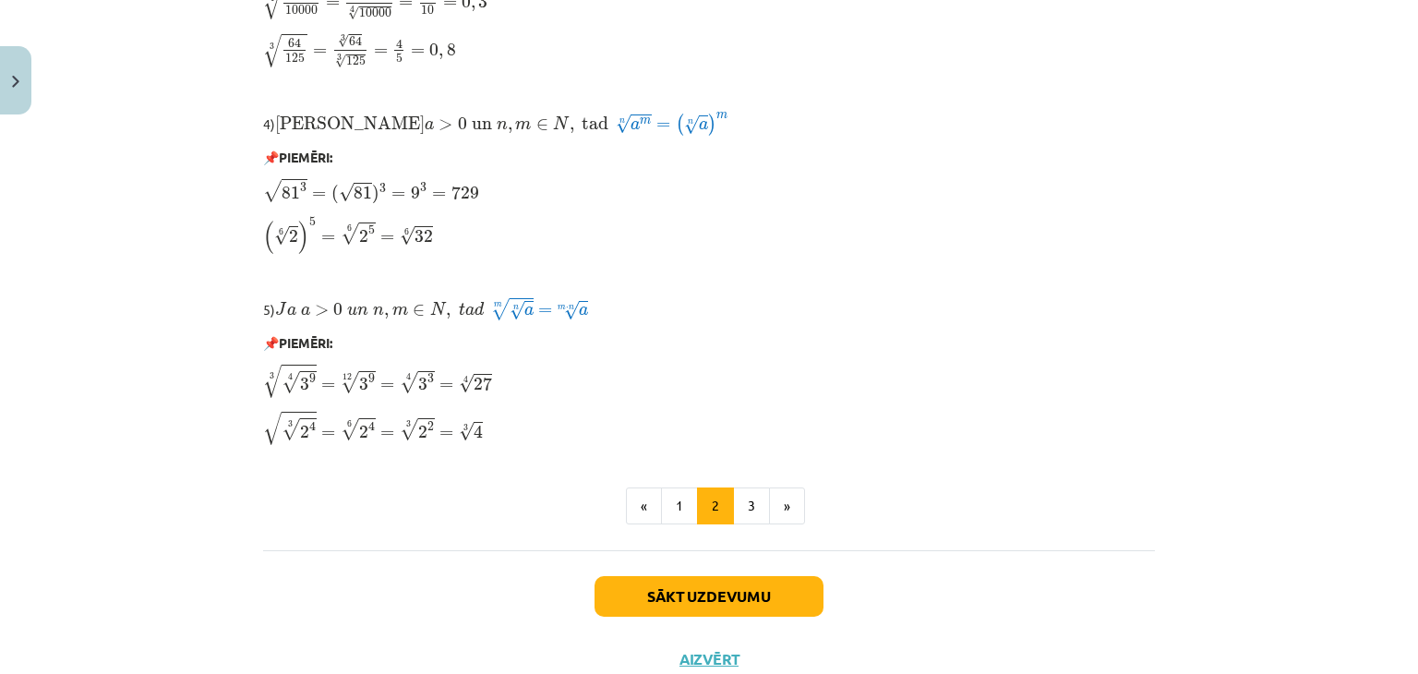
scroll to position [1571, 0]
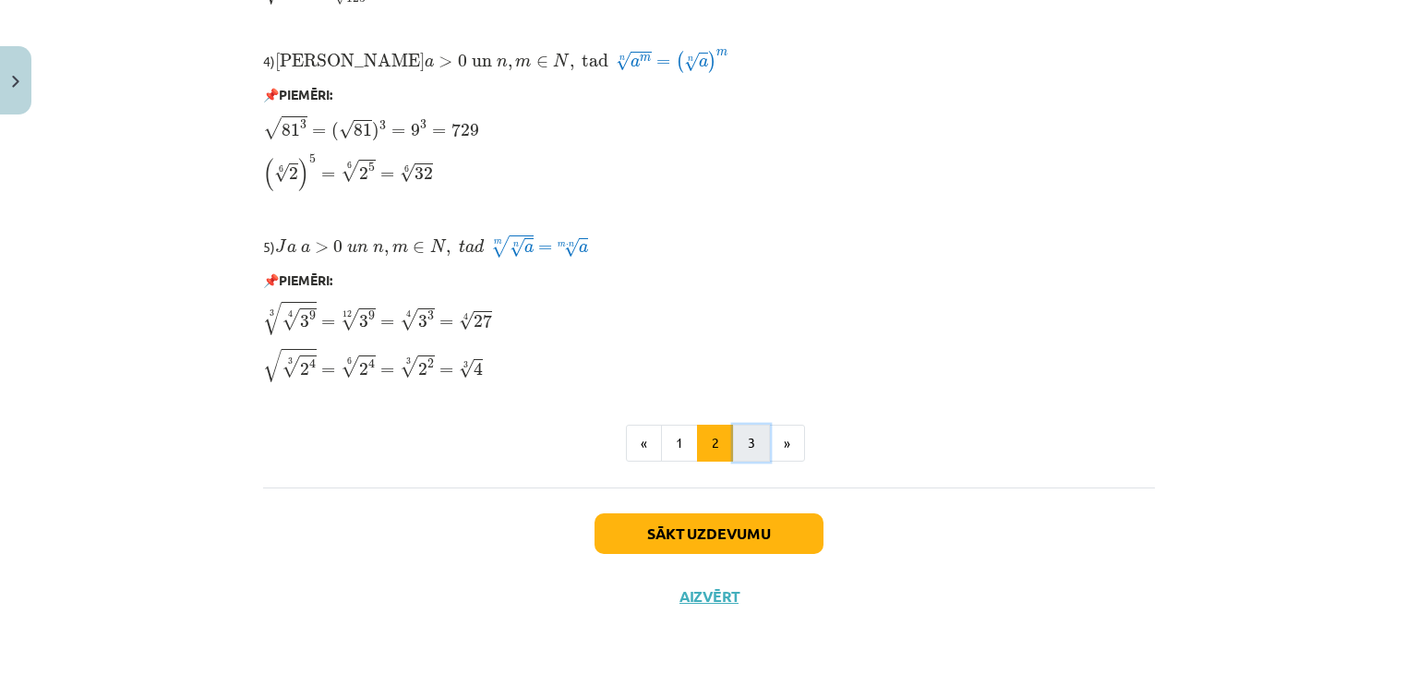
click at [736, 451] on button "3" at bounding box center [751, 443] width 37 height 37
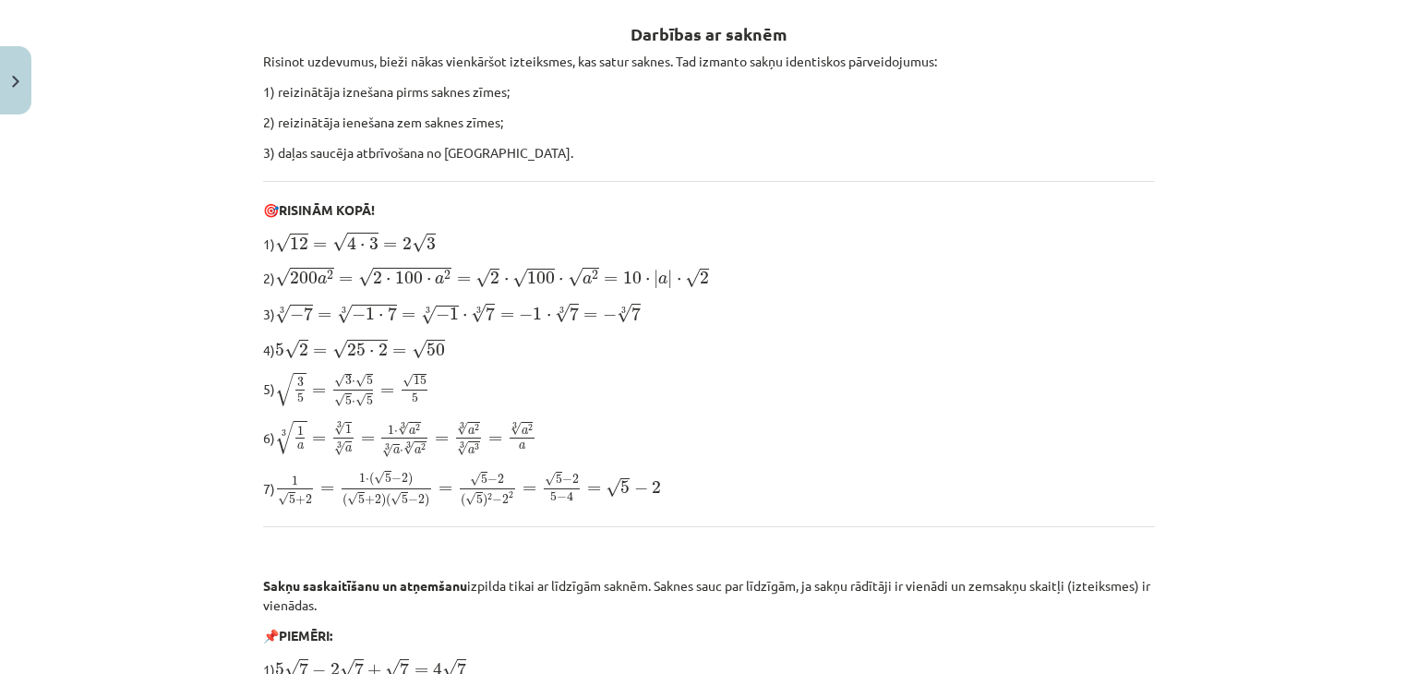
scroll to position [306, 0]
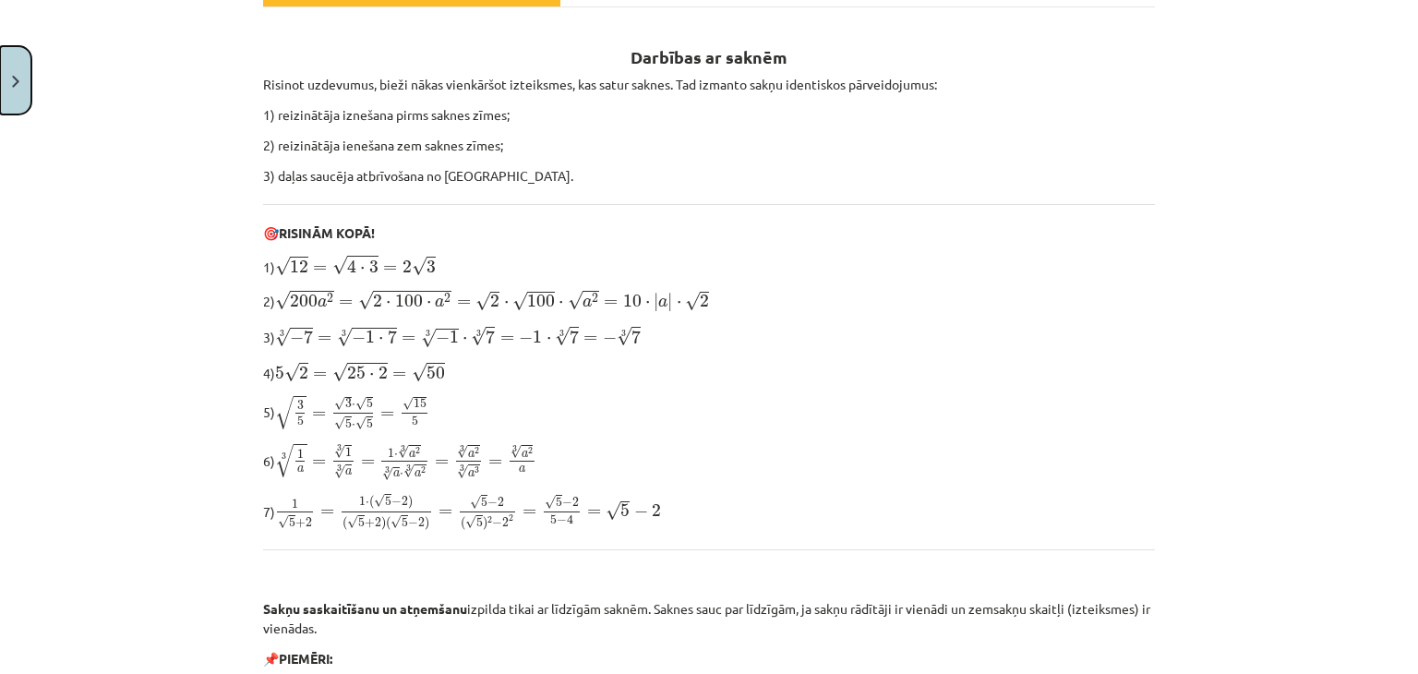
click at [0, 75] on button "Close" at bounding box center [15, 80] width 31 height 68
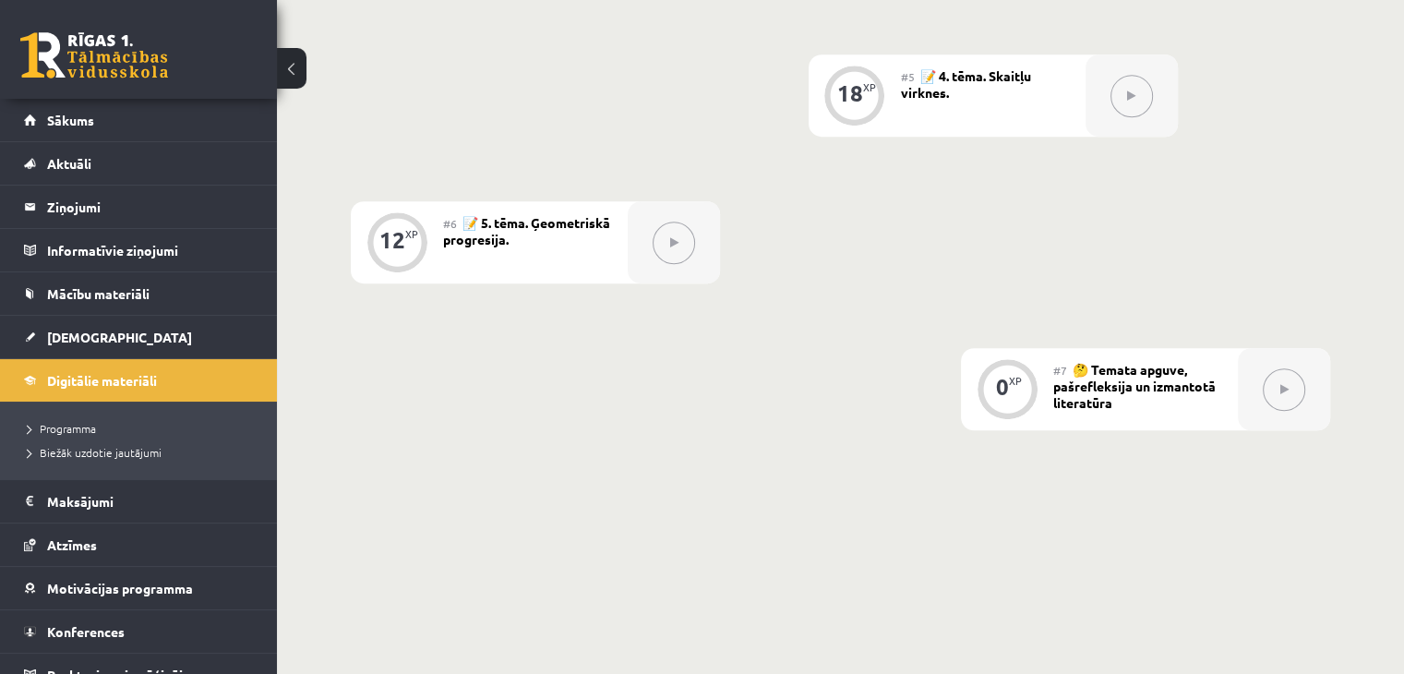
scroll to position [1167, 0]
click at [75, 348] on link "[DEMOGRAPHIC_DATA]" at bounding box center [139, 337] width 230 height 42
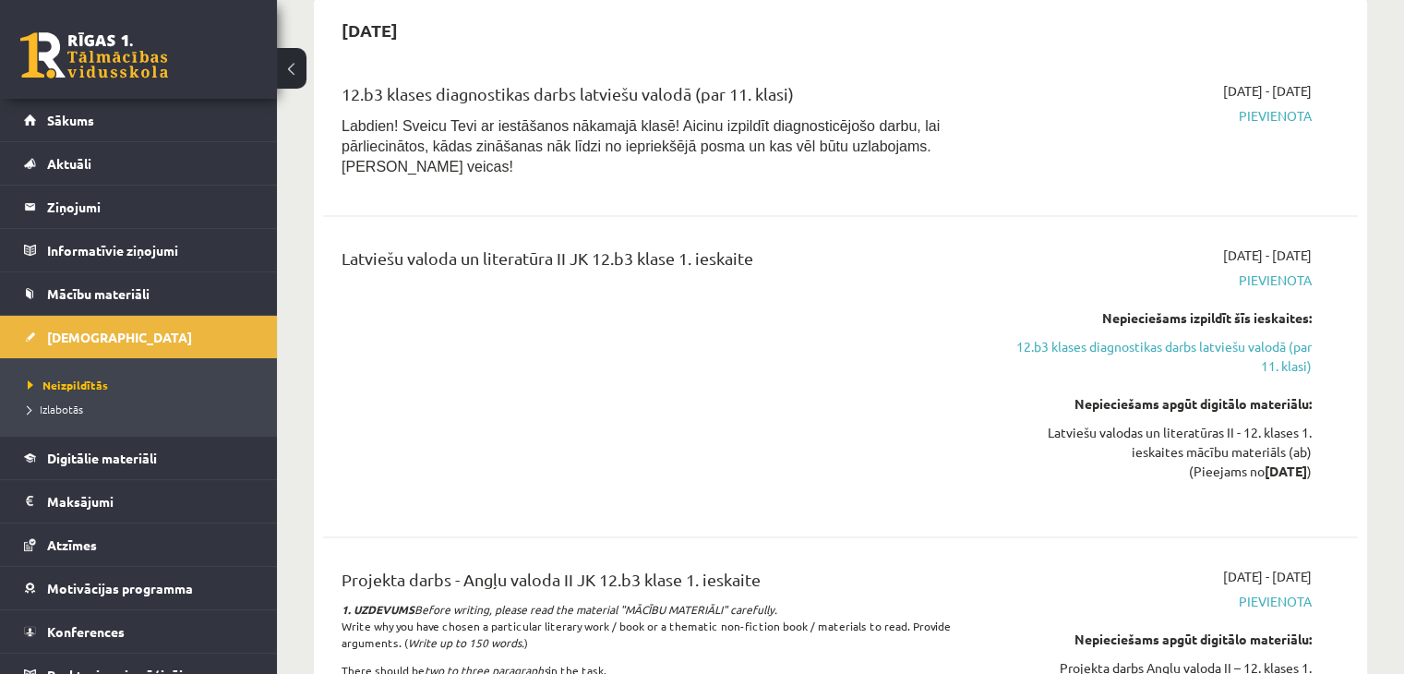
scroll to position [2723, 0]
click at [1257, 335] on link "12.b3 klases diagnostikas darbs latviešu valodā (par 11. klasi)" at bounding box center [1159, 354] width 305 height 39
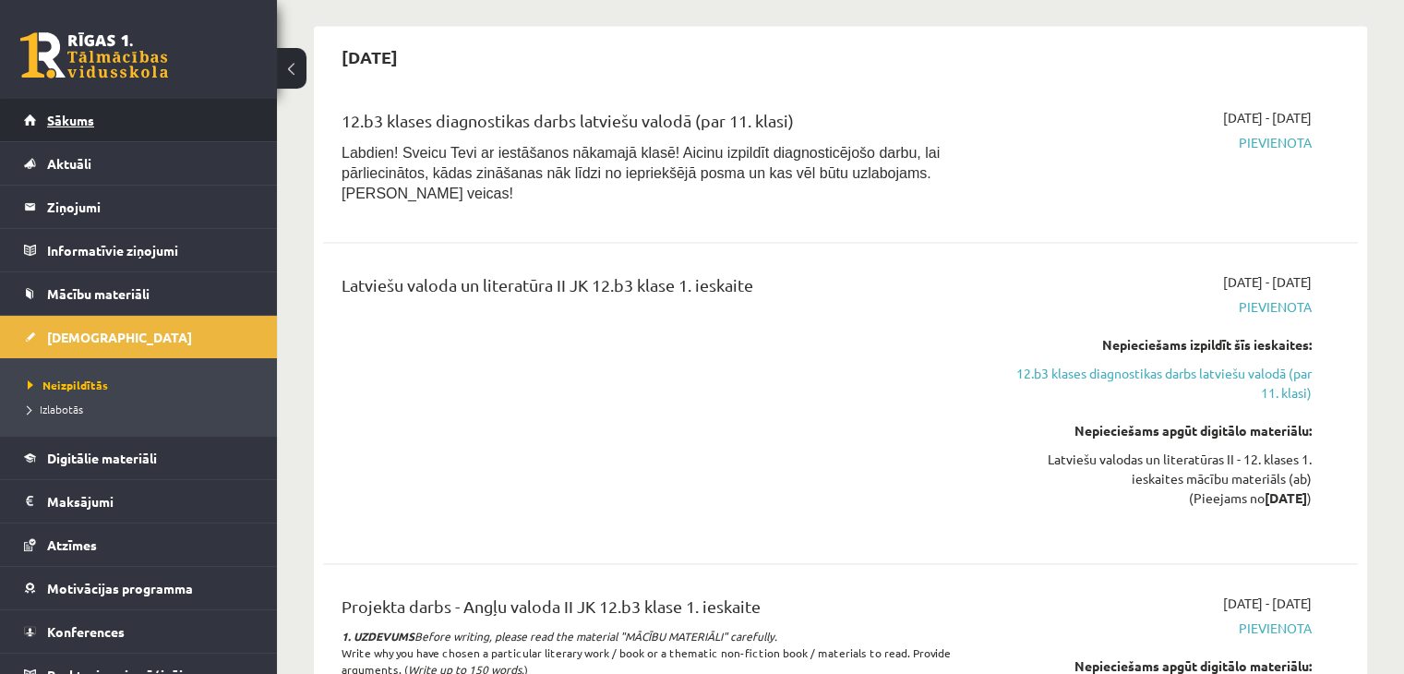
click at [30, 110] on link "Sākums" at bounding box center [139, 120] width 230 height 42
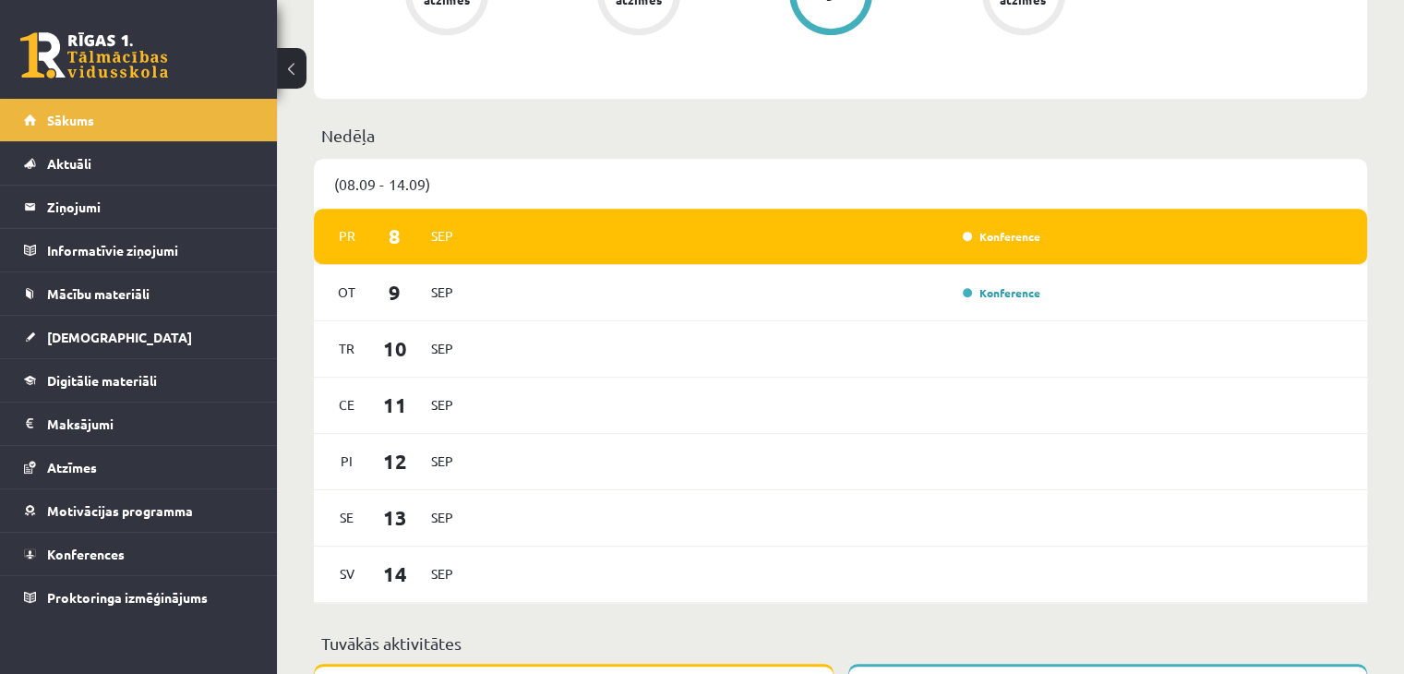
scroll to position [853, 0]
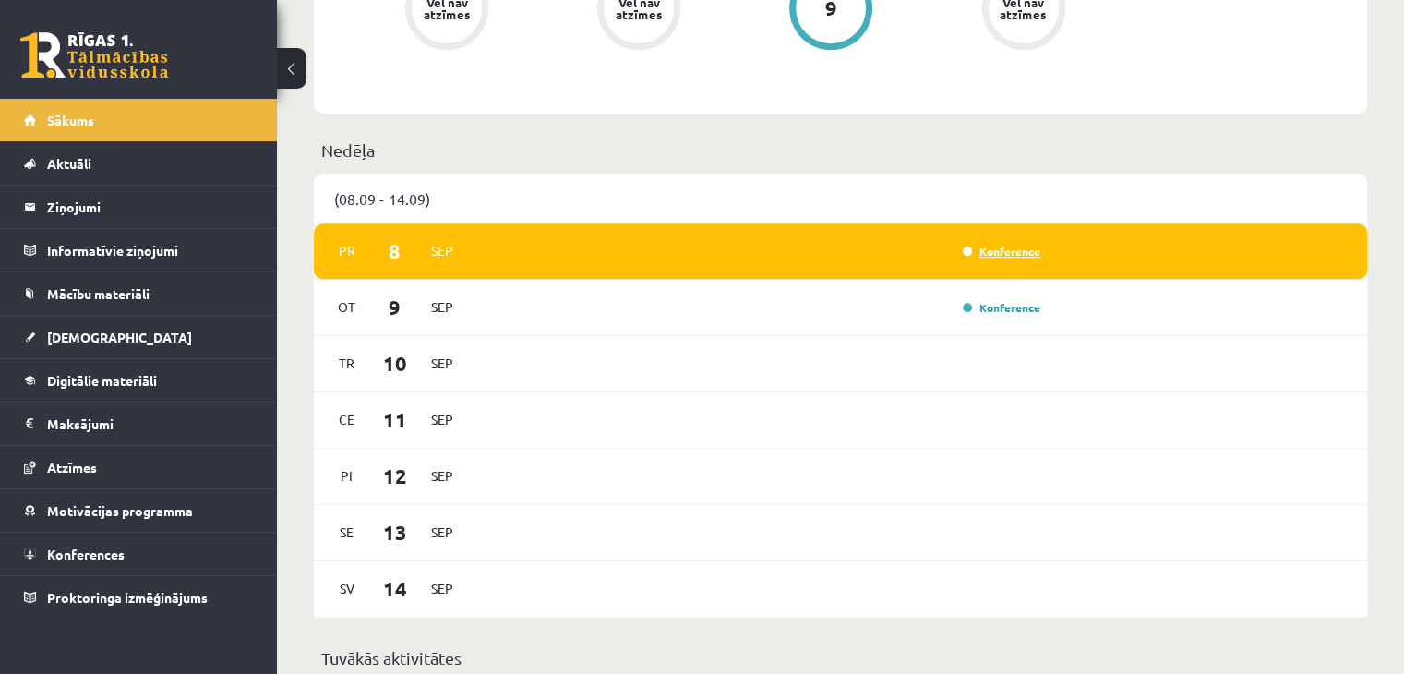
click at [972, 248] on link "Konference" at bounding box center [1002, 251] width 78 height 15
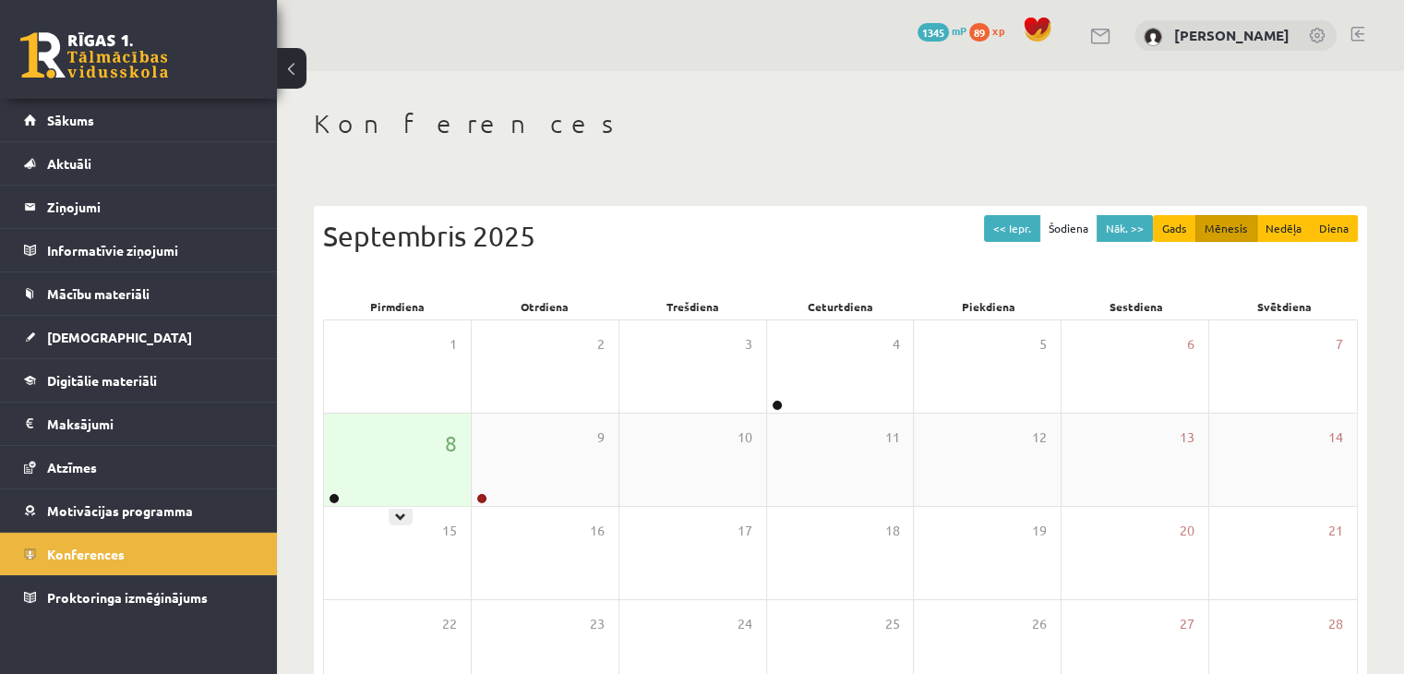
click at [345, 496] on div "8" at bounding box center [397, 460] width 147 height 92
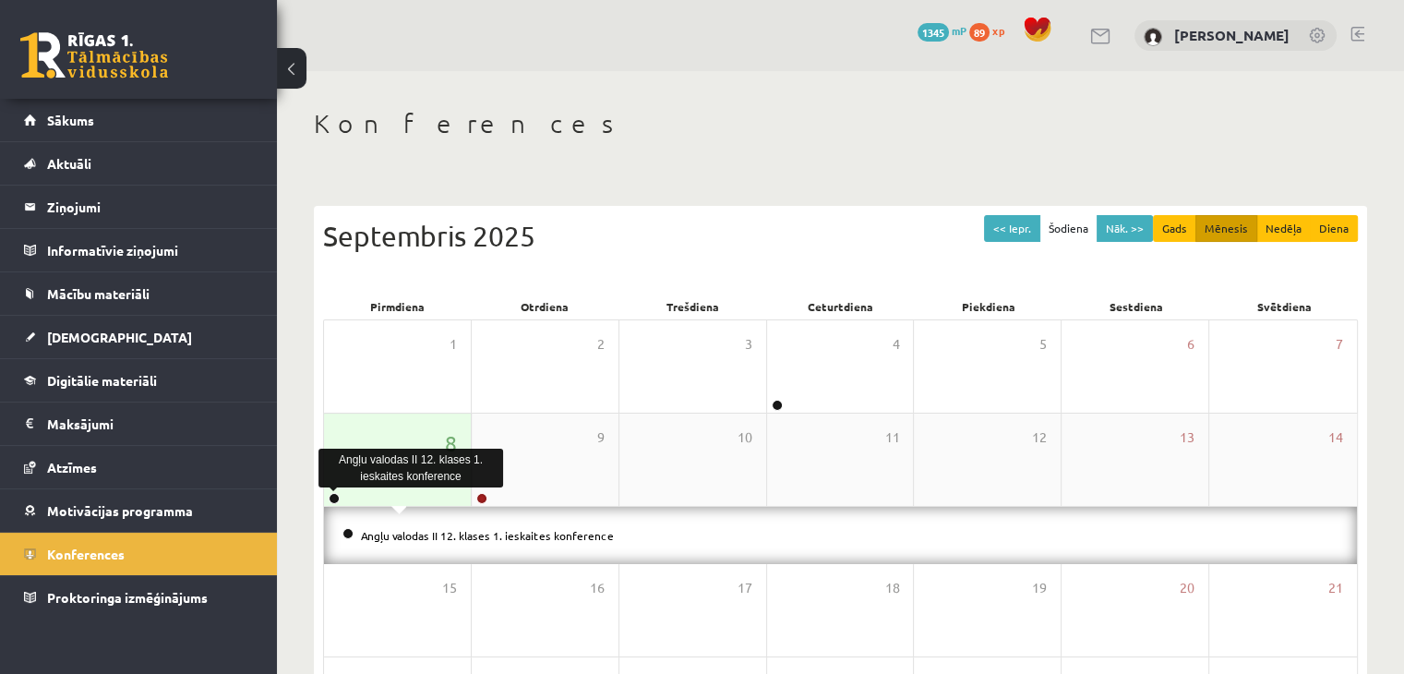
click at [329, 496] on link at bounding box center [334, 498] width 11 height 11
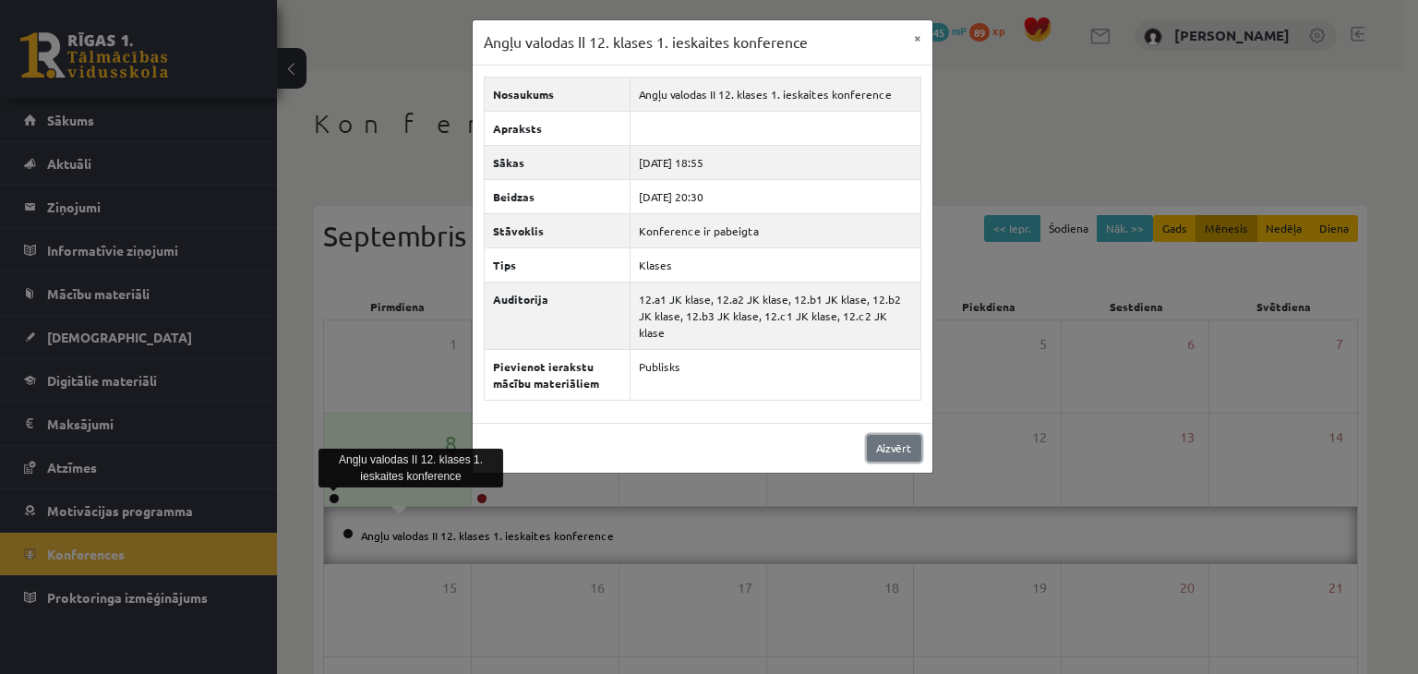
click at [874, 435] on link "Aizvērt" at bounding box center [894, 448] width 54 height 27
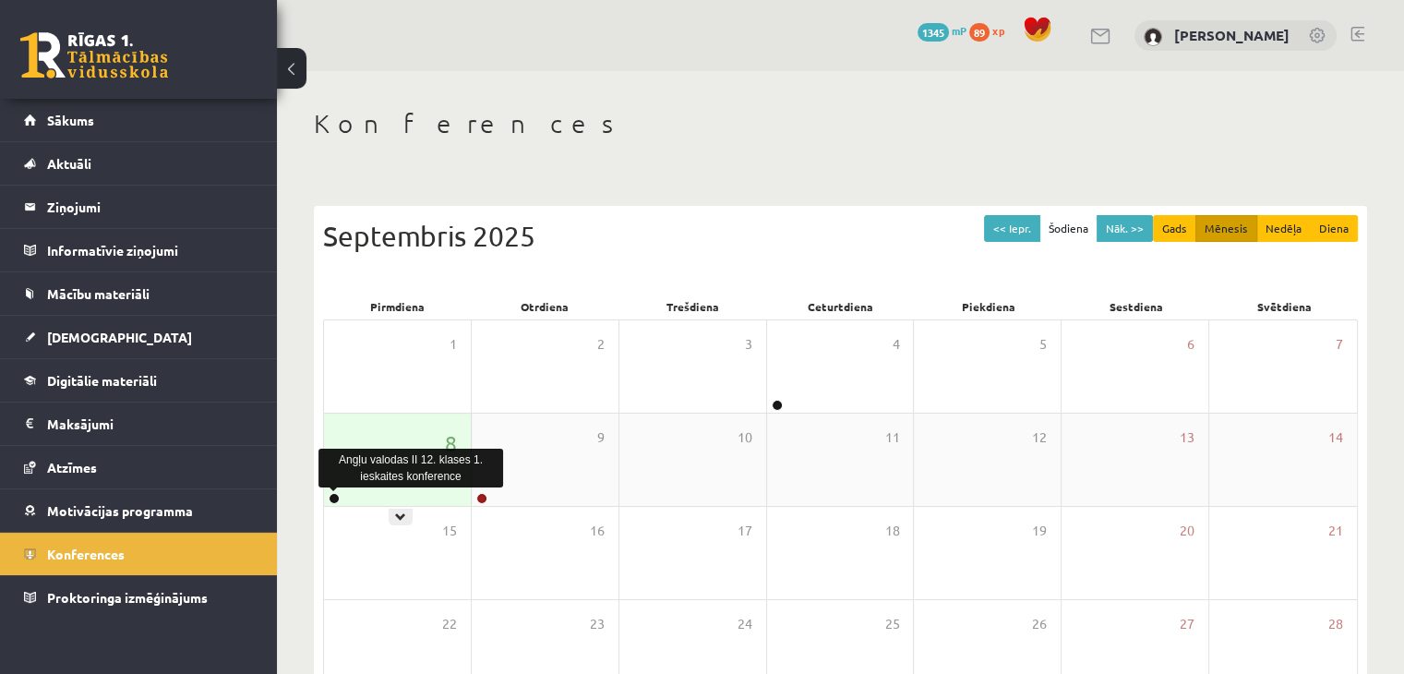
click at [332, 498] on link at bounding box center [334, 498] width 11 height 11
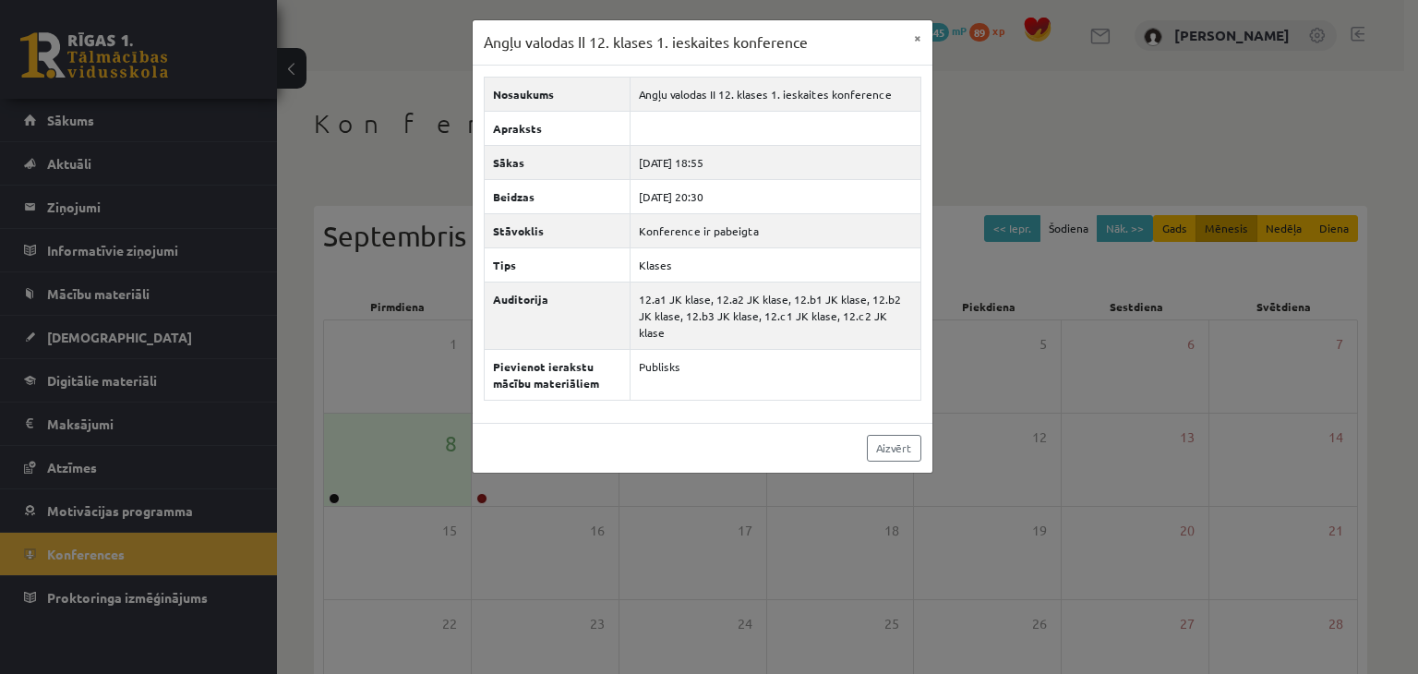
click at [701, 393] on div "Nosaukums Angļu valodas II 12. klases 1. ieskaites konference Apraksts Sākas [D…" at bounding box center [703, 244] width 460 height 357
click at [331, 357] on div "Angļu valodas II 12. klases 1. ieskaites konference × Nosaukums Angļu valodas I…" at bounding box center [709, 337] width 1418 height 674
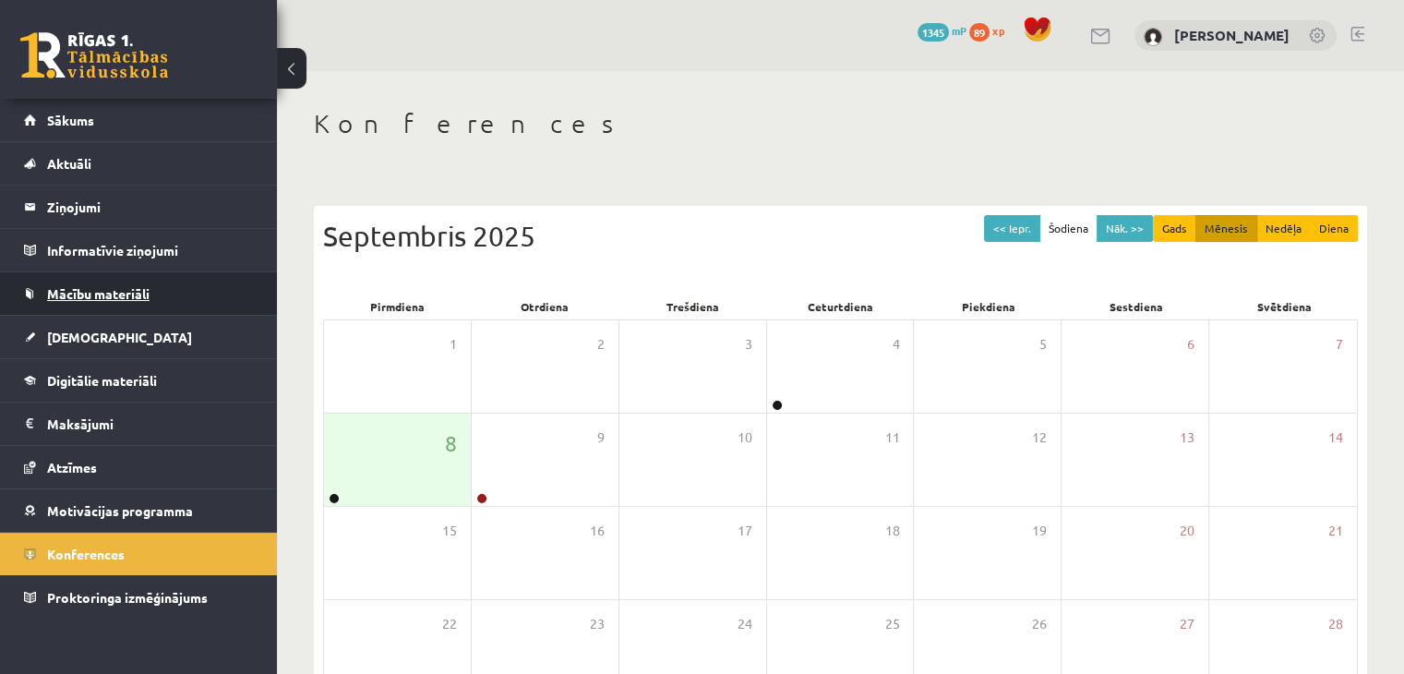
click at [126, 291] on span "Mācību materiāli" at bounding box center [98, 293] width 102 height 17
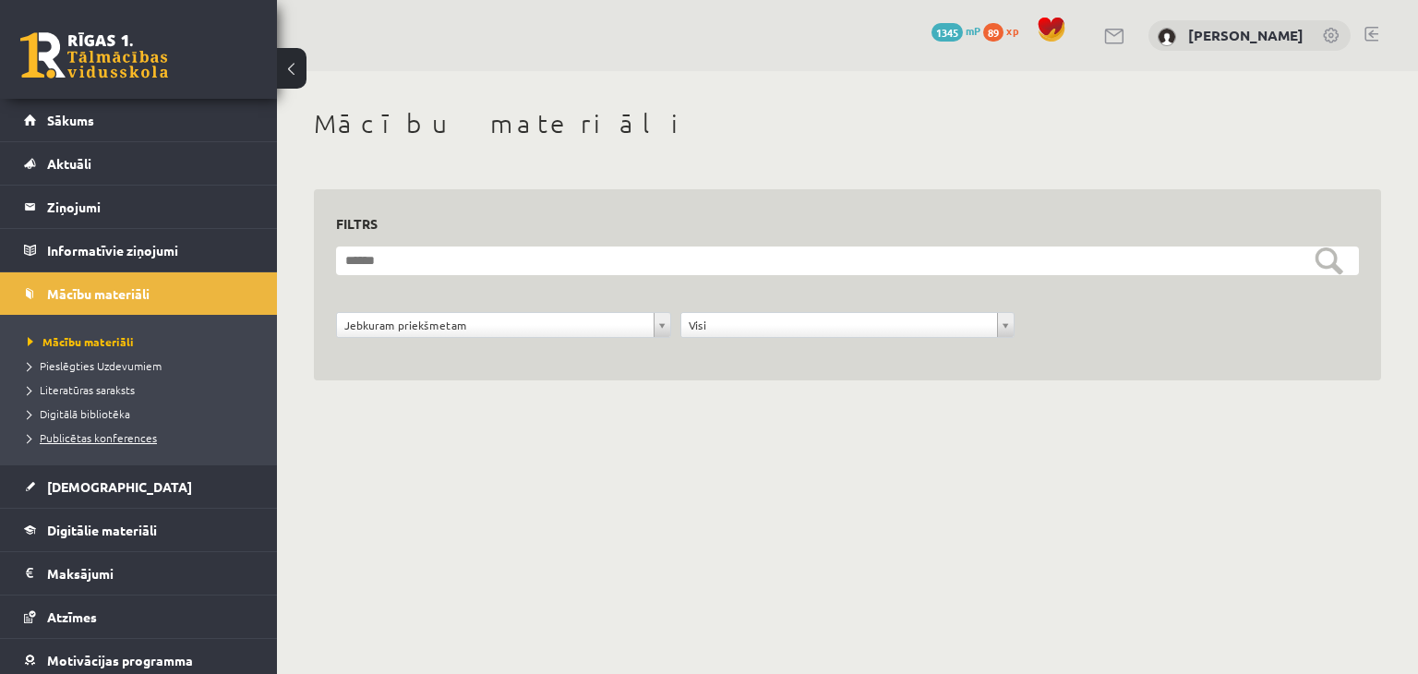
click at [105, 437] on span "Publicētas konferences" at bounding box center [92, 437] width 129 height 15
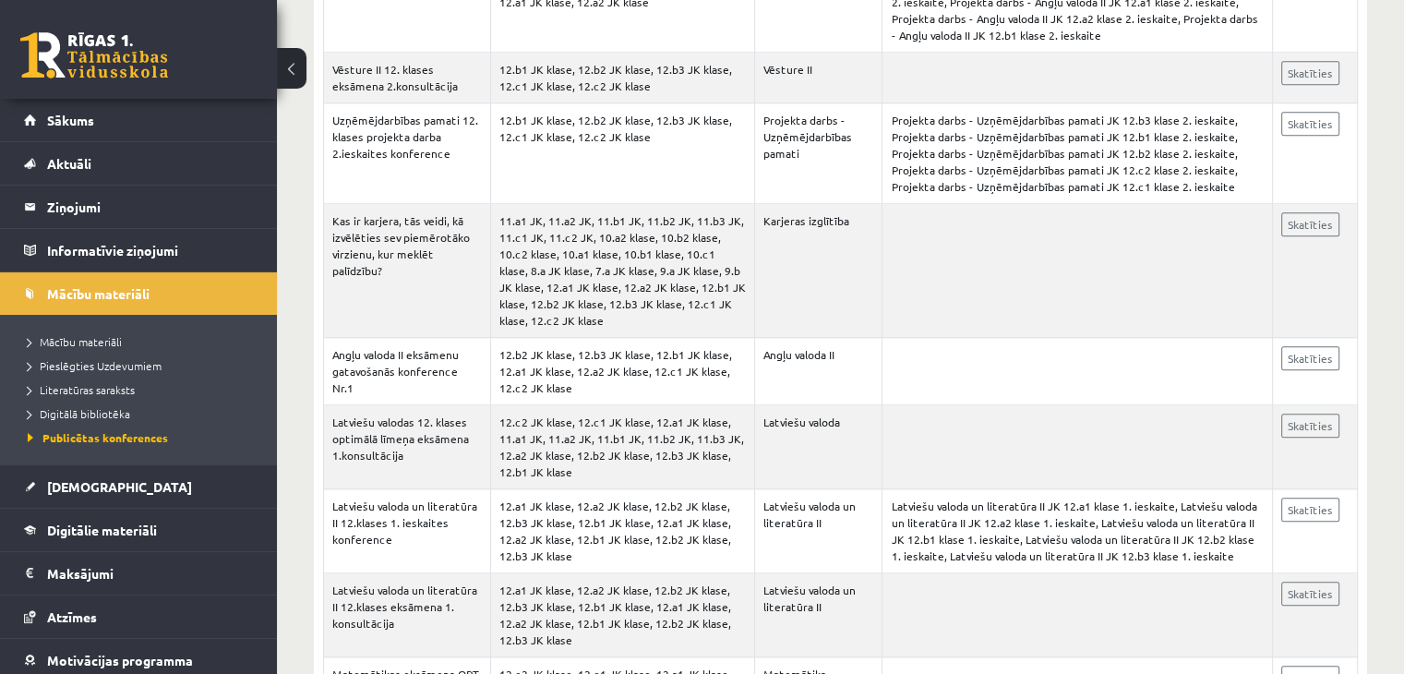
scroll to position [8736, 0]
click at [1303, 581] on link "Skatīties" at bounding box center [1310, 593] width 58 height 24
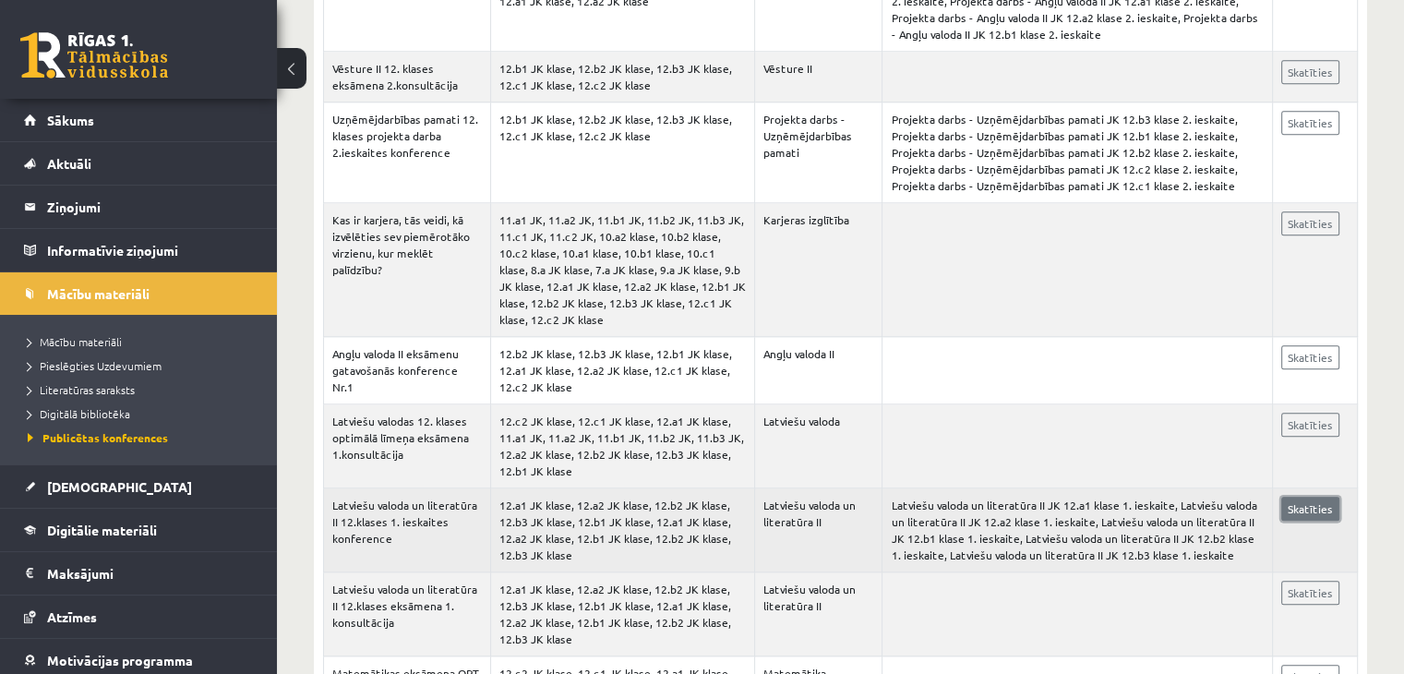
click at [1313, 497] on link "Skatīties" at bounding box center [1310, 509] width 58 height 24
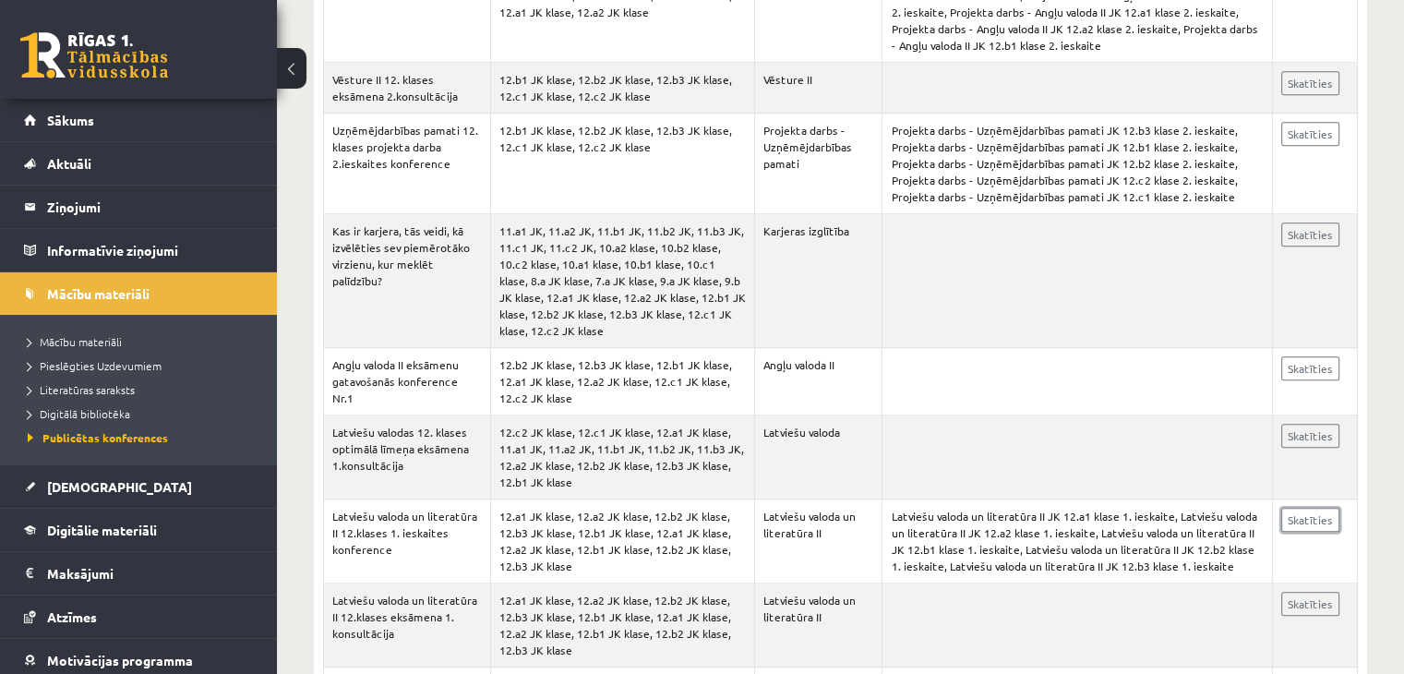
scroll to position [8701, 0]
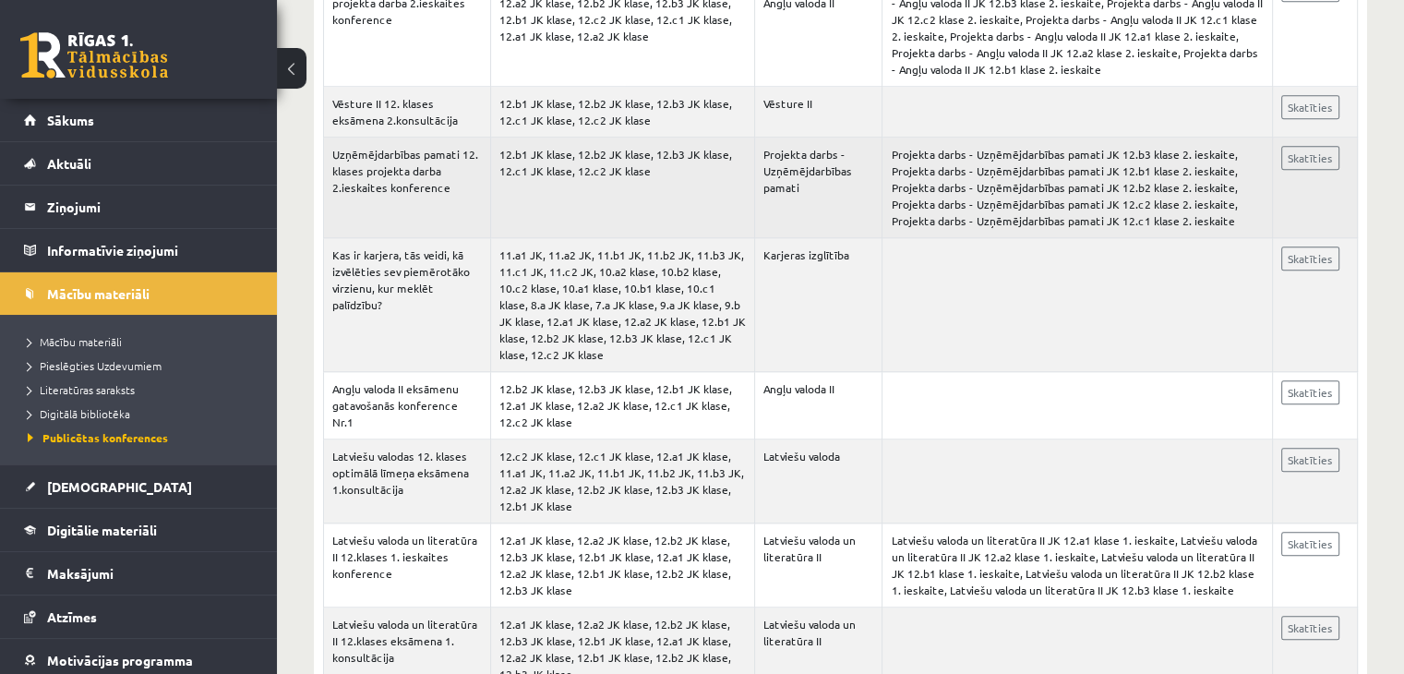
drag, startPoint x: 862, startPoint y: 309, endPoint x: 716, endPoint y: 164, distance: 205.6
click at [716, 164] on td "12.b1 JK klase, 12.b2 JK klase, 12.b3 JK klase, 12.c1 JK klase, 12.c2 JK klase" at bounding box center [622, 188] width 264 height 101
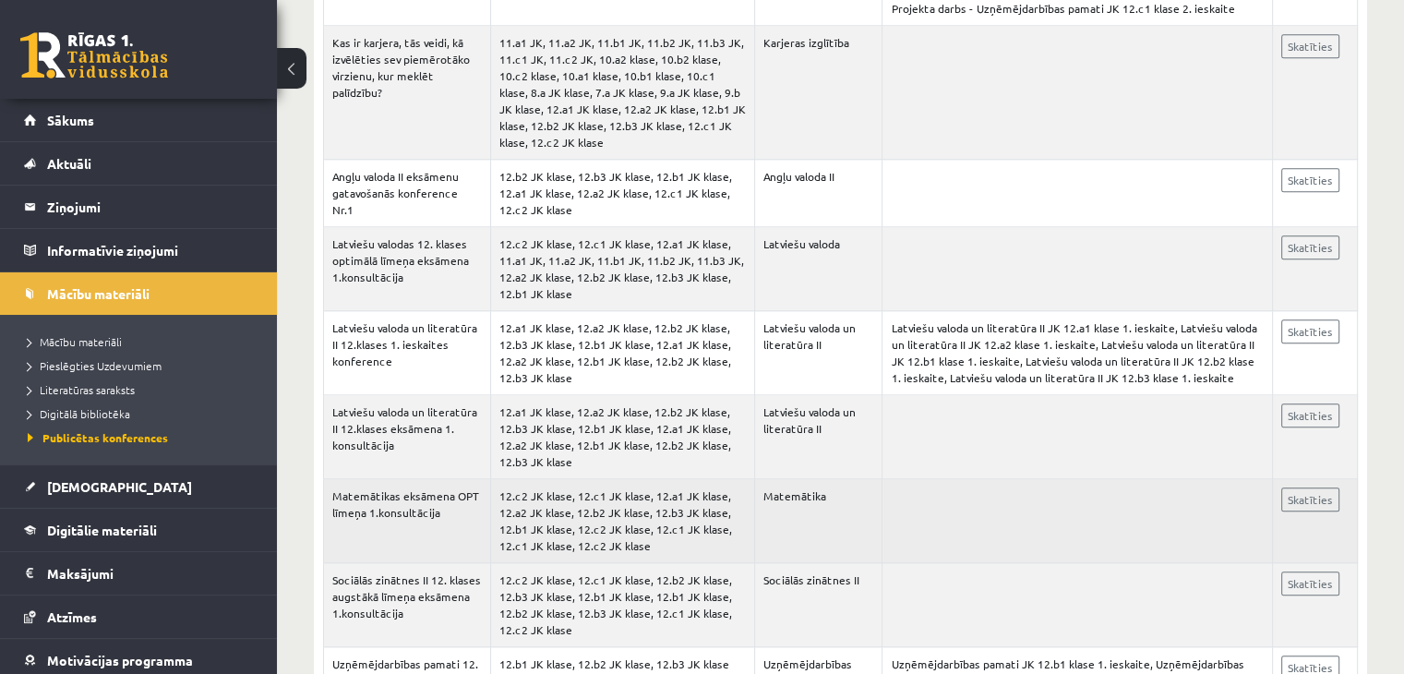
scroll to position [9019, 0]
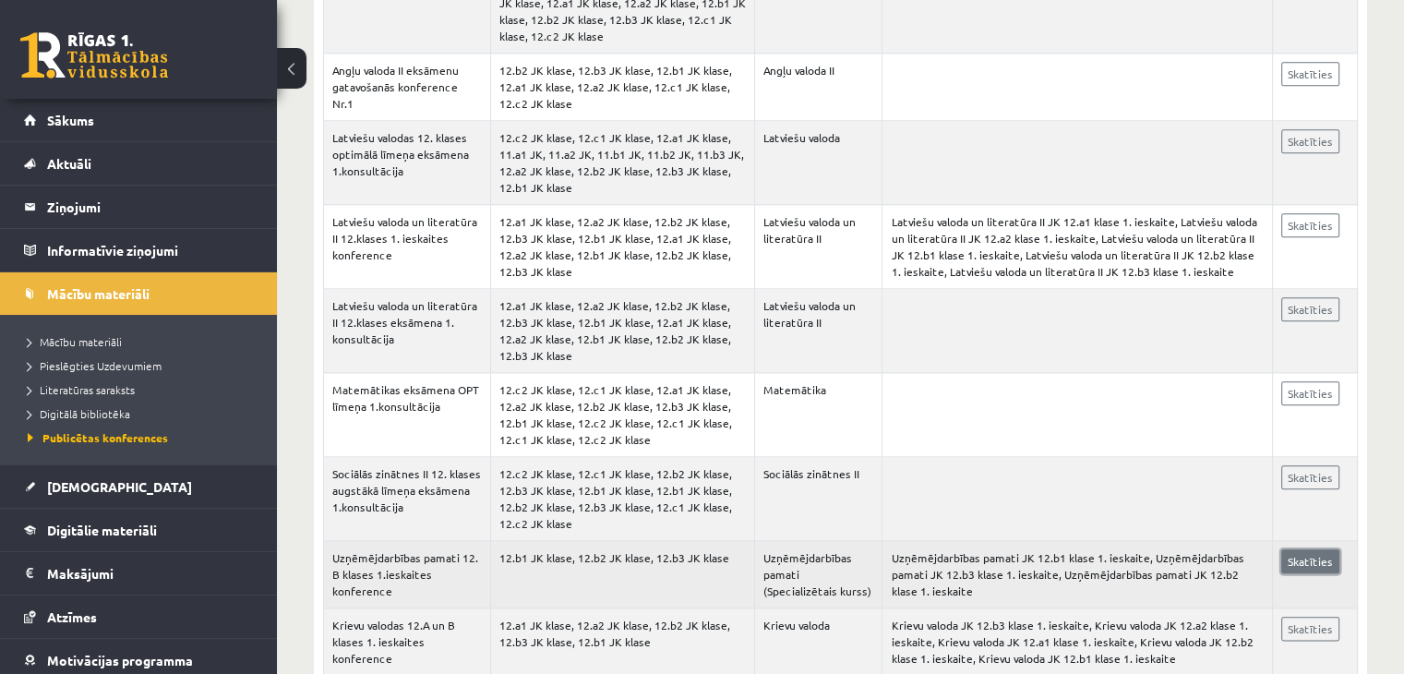
click at [1299, 549] on link "Skatīties" at bounding box center [1310, 561] width 58 height 24
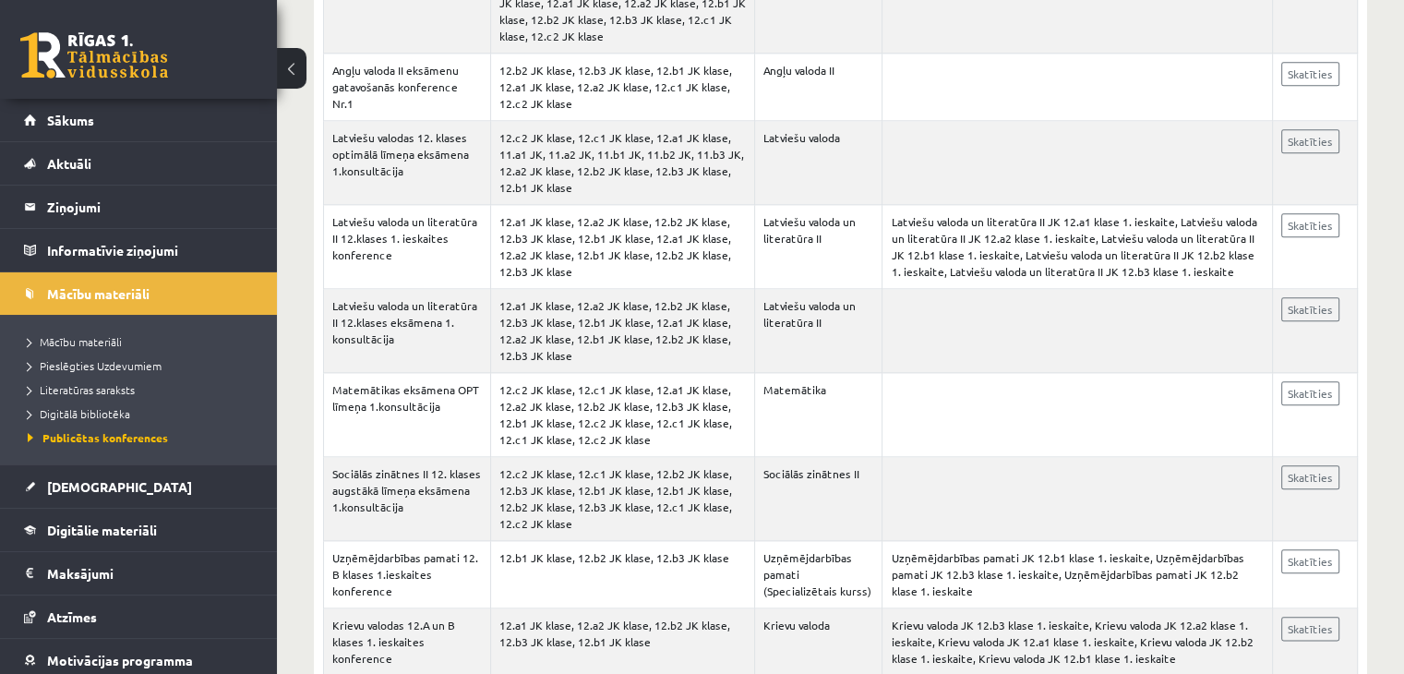
click at [75, 85] on div "0 Dāvanas 1345 mP 89 xp" at bounding box center [138, 49] width 277 height 99
click at [75, 75] on link at bounding box center [94, 55] width 148 height 46
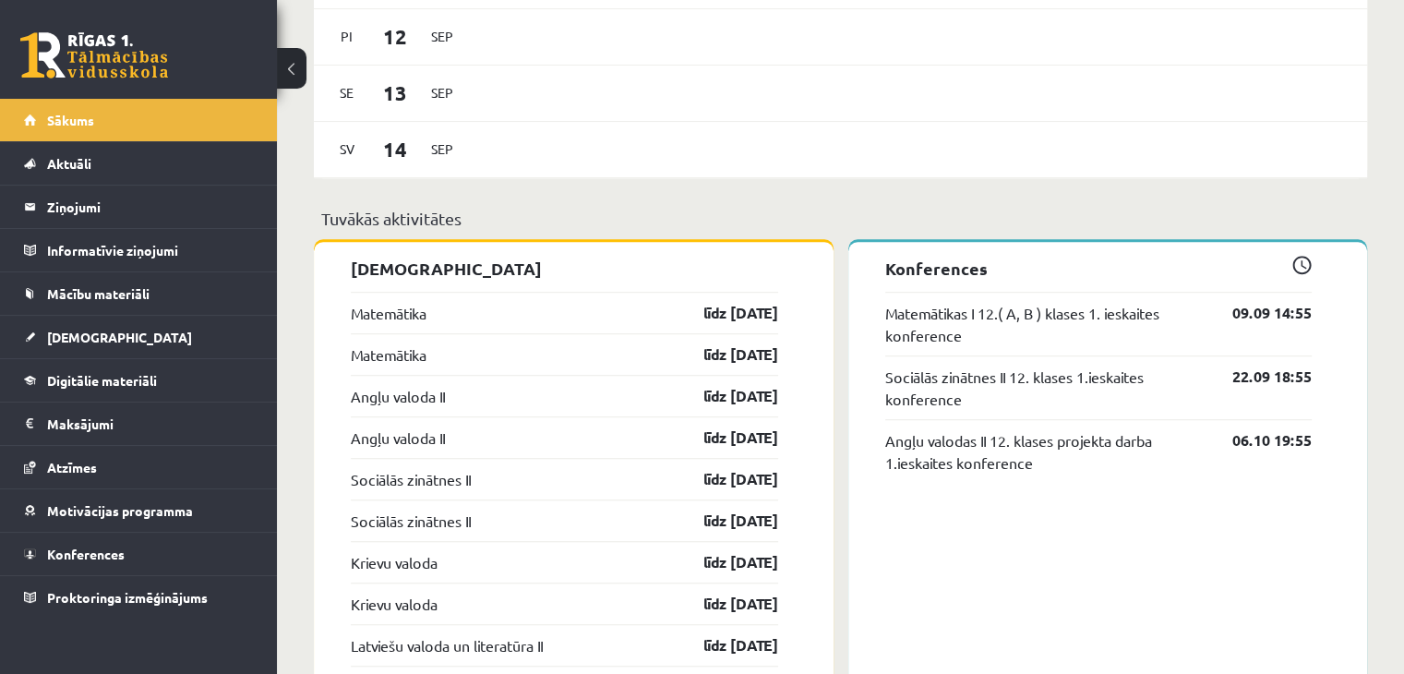
scroll to position [1295, 0]
